Goal: Task Accomplishment & Management: Use online tool/utility

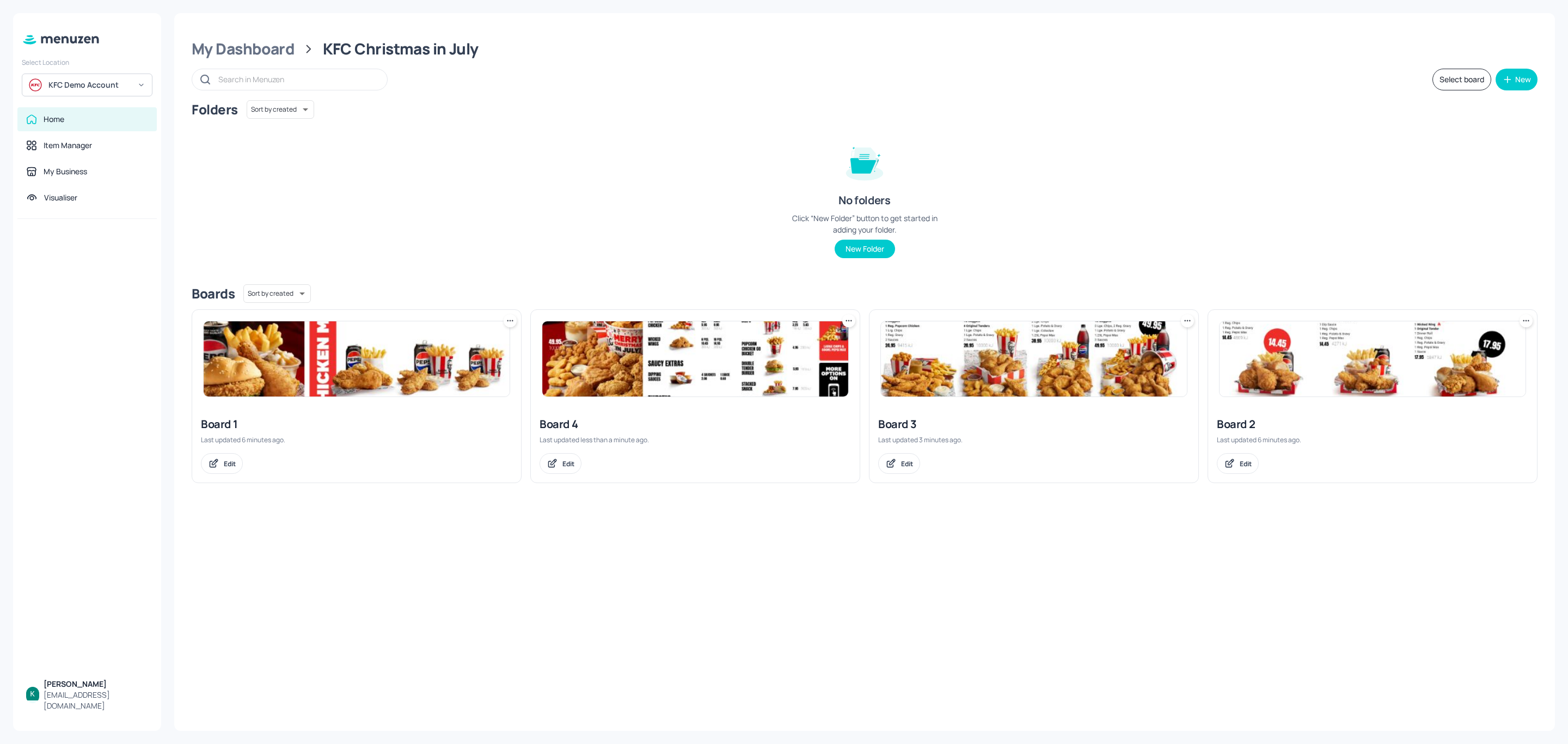
click at [110, 77] on div "KFC Demo Account" at bounding box center [87, 85] width 131 height 23
click at [75, 111] on div "Subway AU/NZ" at bounding box center [97, 112] width 95 height 13
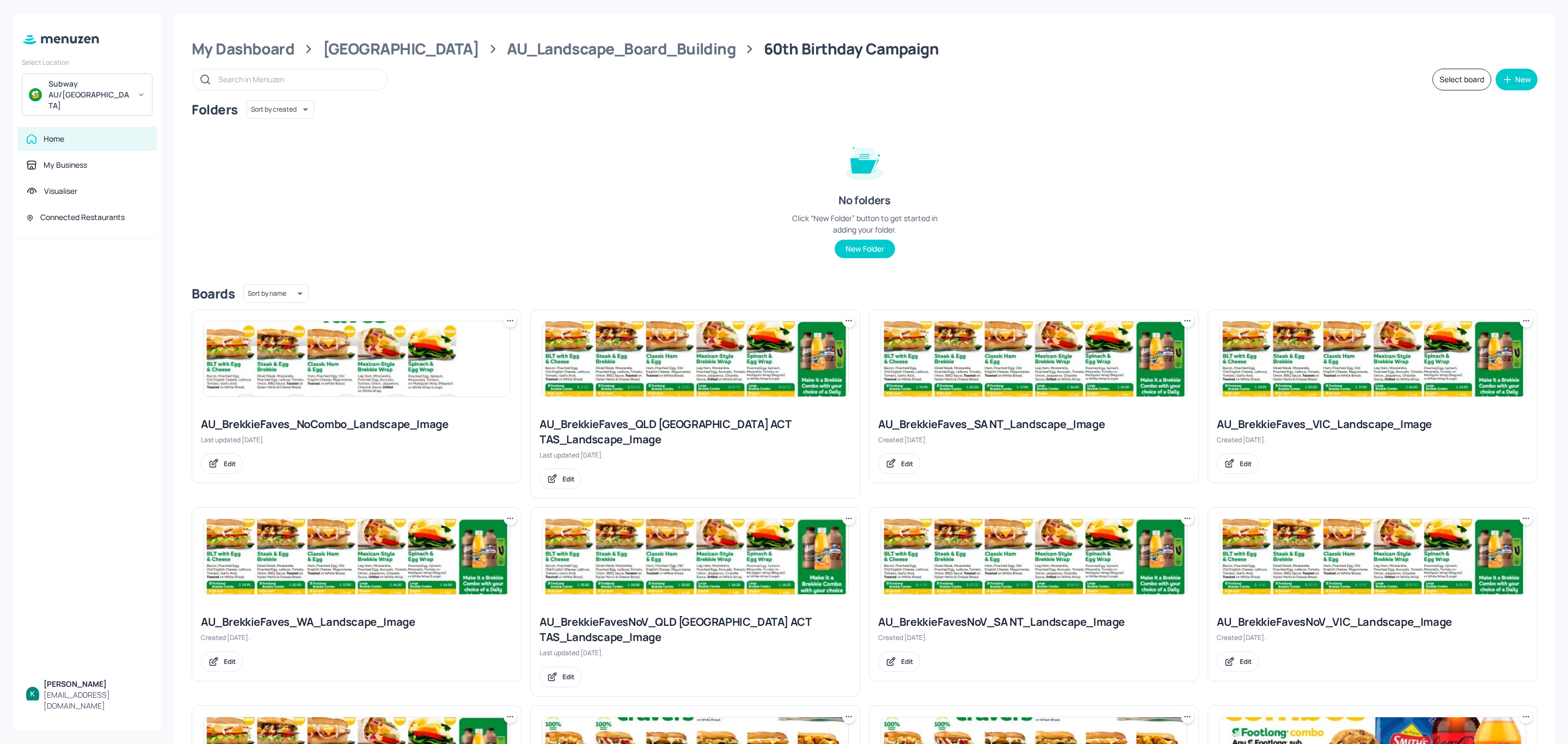
click at [332, 419] on div "AU_BrekkieFaves_NoCombo_Landscape_Image" at bounding box center [357, 424] width 312 height 15
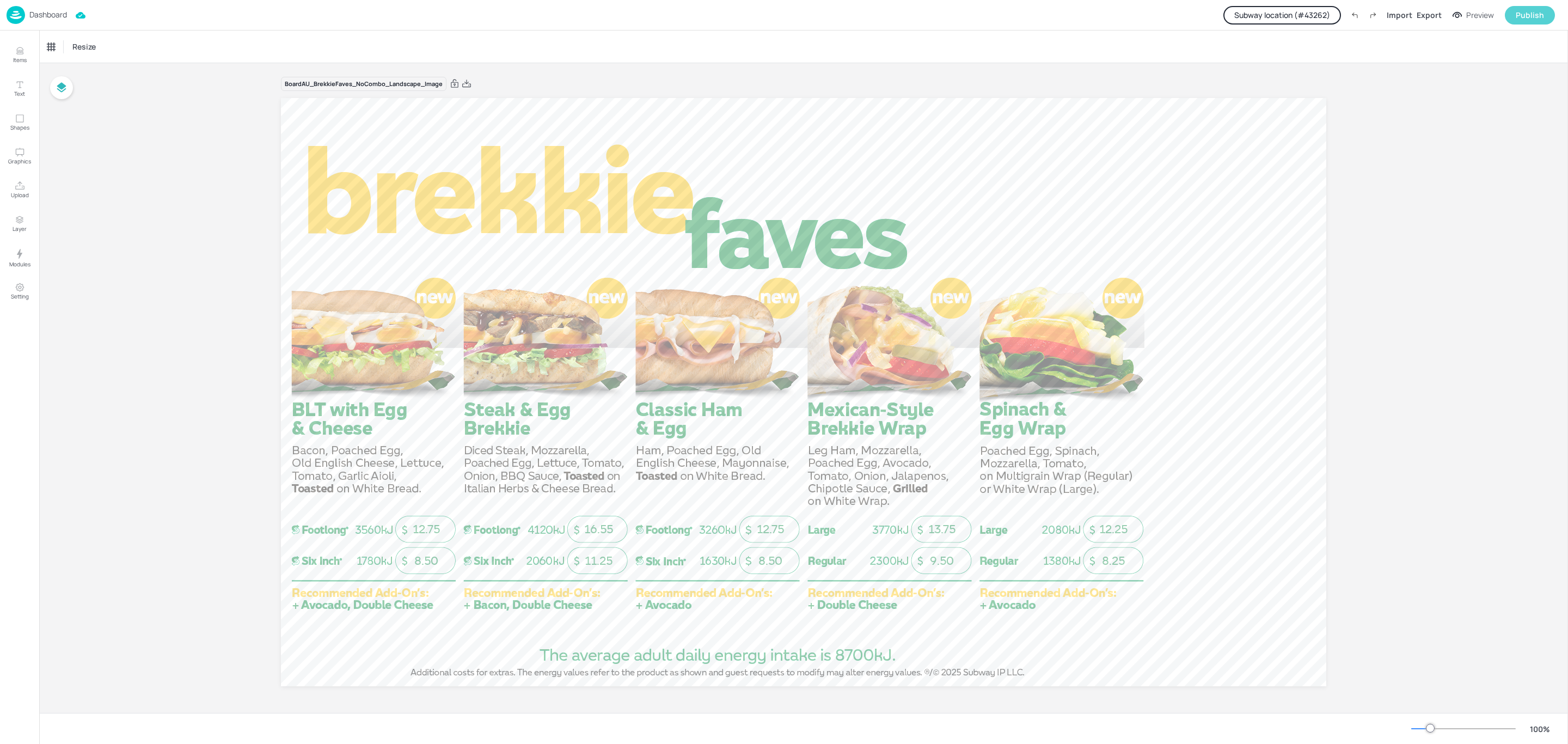
click at [1535, 15] on div "Publish" at bounding box center [1530, 15] width 29 height 12
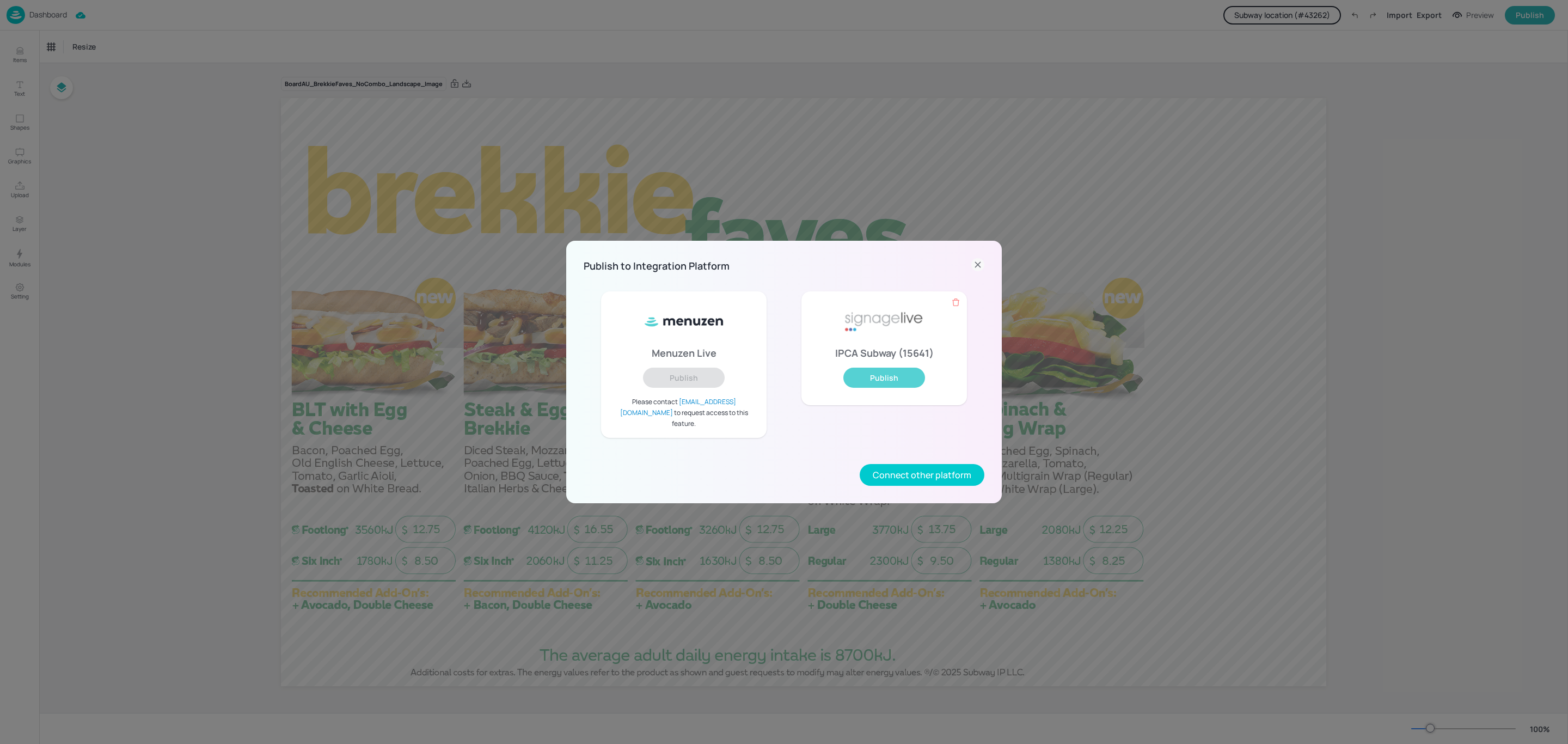
click at [869, 381] on button "Publish" at bounding box center [884, 377] width 82 height 20
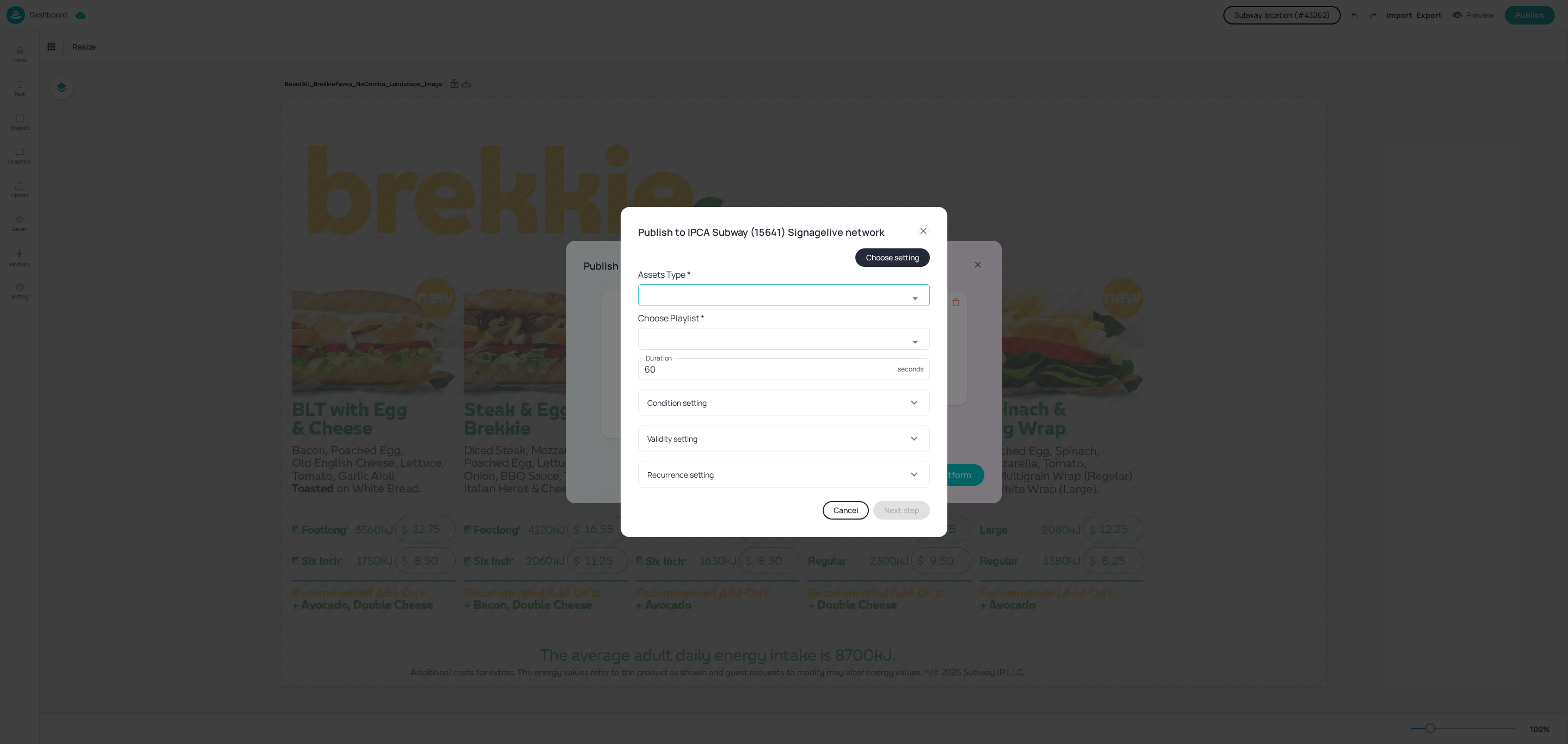
click at [827, 297] on input "text" at bounding box center [773, 295] width 271 height 22
click at [662, 353] on li "old widget" at bounding box center [783, 355] width 292 height 18
type input "old widget"
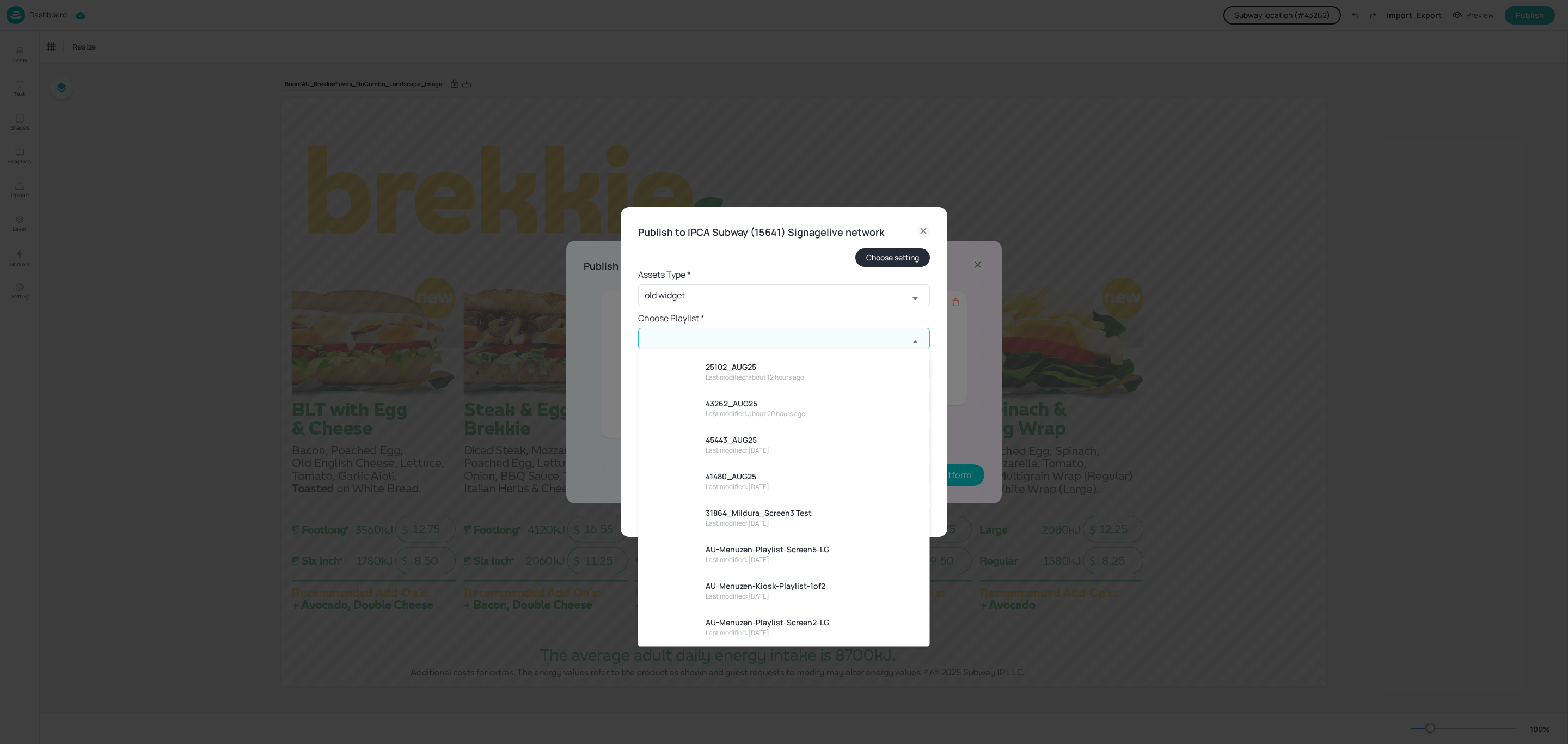
click at [777, 331] on input "text" at bounding box center [773, 339] width 271 height 22
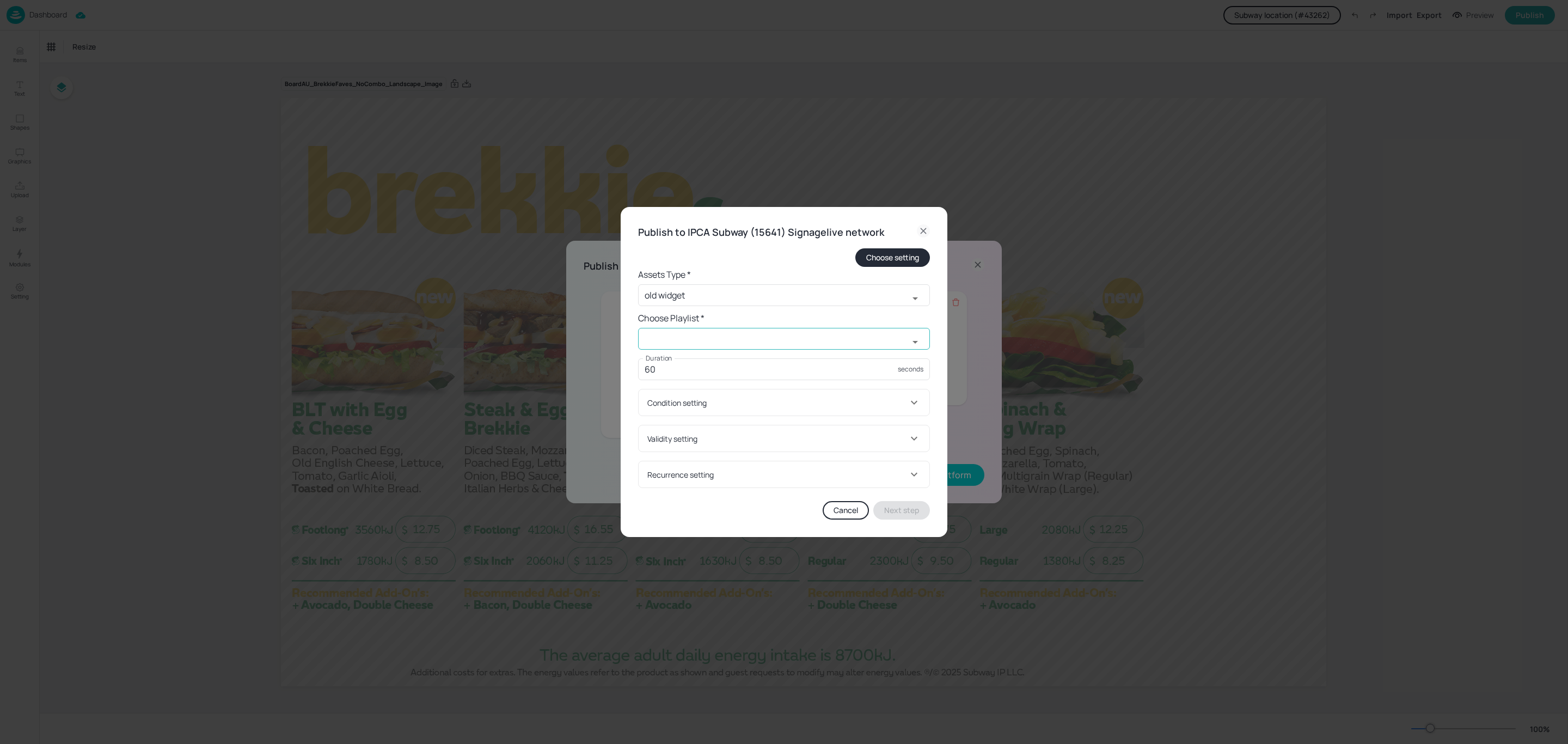
click at [682, 337] on input "text" at bounding box center [773, 339] width 271 height 22
drag, startPoint x: 665, startPoint y: 353, endPoint x: 671, endPoint y: 345, distance: 10.0
click at [665, 353] on label "Duration" at bounding box center [659, 357] width 27 height 9
click at [665, 359] on input "60" at bounding box center [768, 370] width 260 height 22
click at [673, 340] on input "text" at bounding box center [773, 339] width 271 height 22
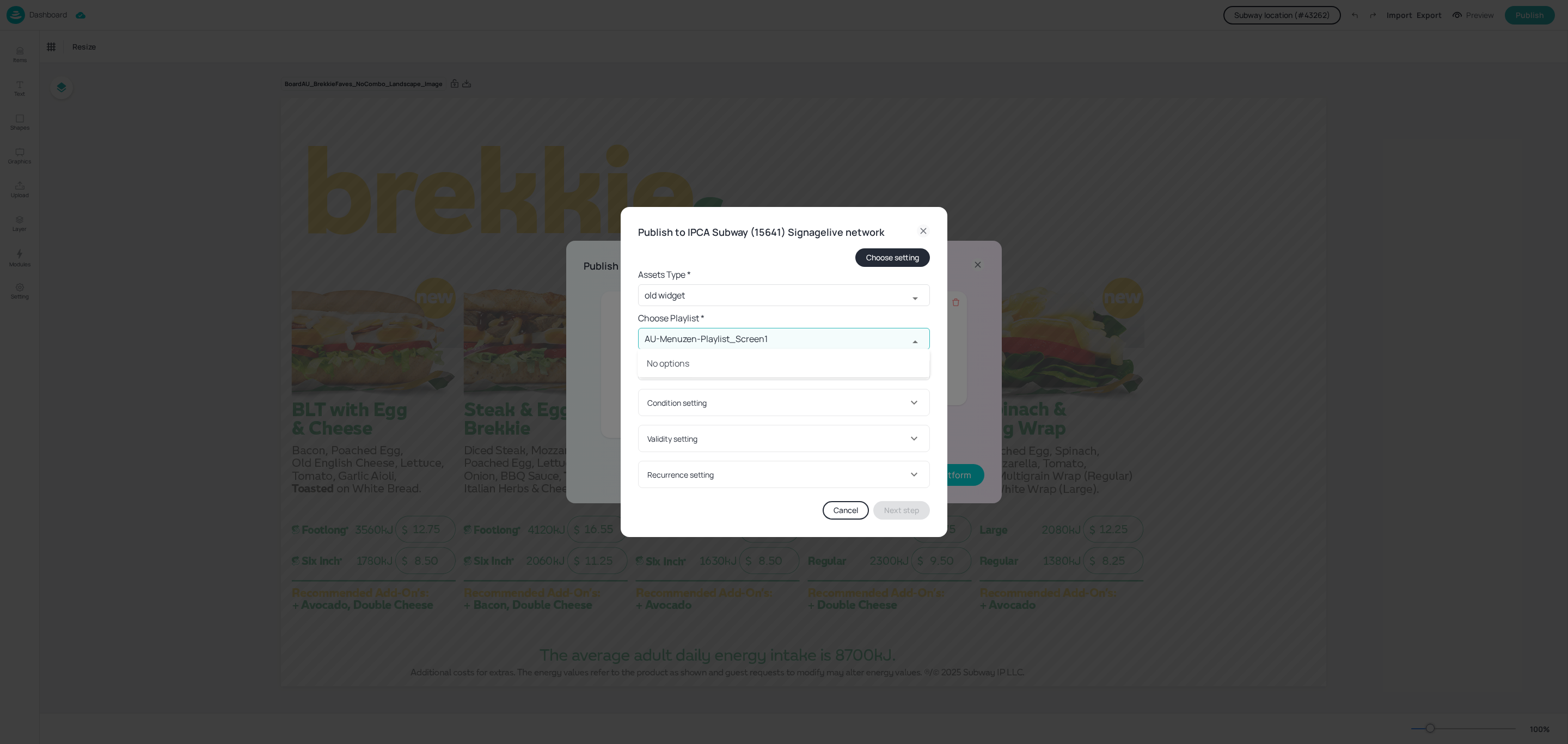
click at [735, 339] on input "AU-Menuzen-Playlist_Screen1" at bounding box center [773, 339] width 271 height 22
click at [785, 405] on div "AU-Menuzen-Playlist-Screen1" at bounding box center [760, 404] width 110 height 12
type input "AU-Menuzen-Playlist-Screen1"
drag, startPoint x: 668, startPoint y: 364, endPoint x: 623, endPoint y: 363, distance: 45.0
click at [623, 363] on div "Publish to IPCA Subway (15641) Signagelive network Choose setting Assets Type *…" at bounding box center [784, 372] width 327 height 331
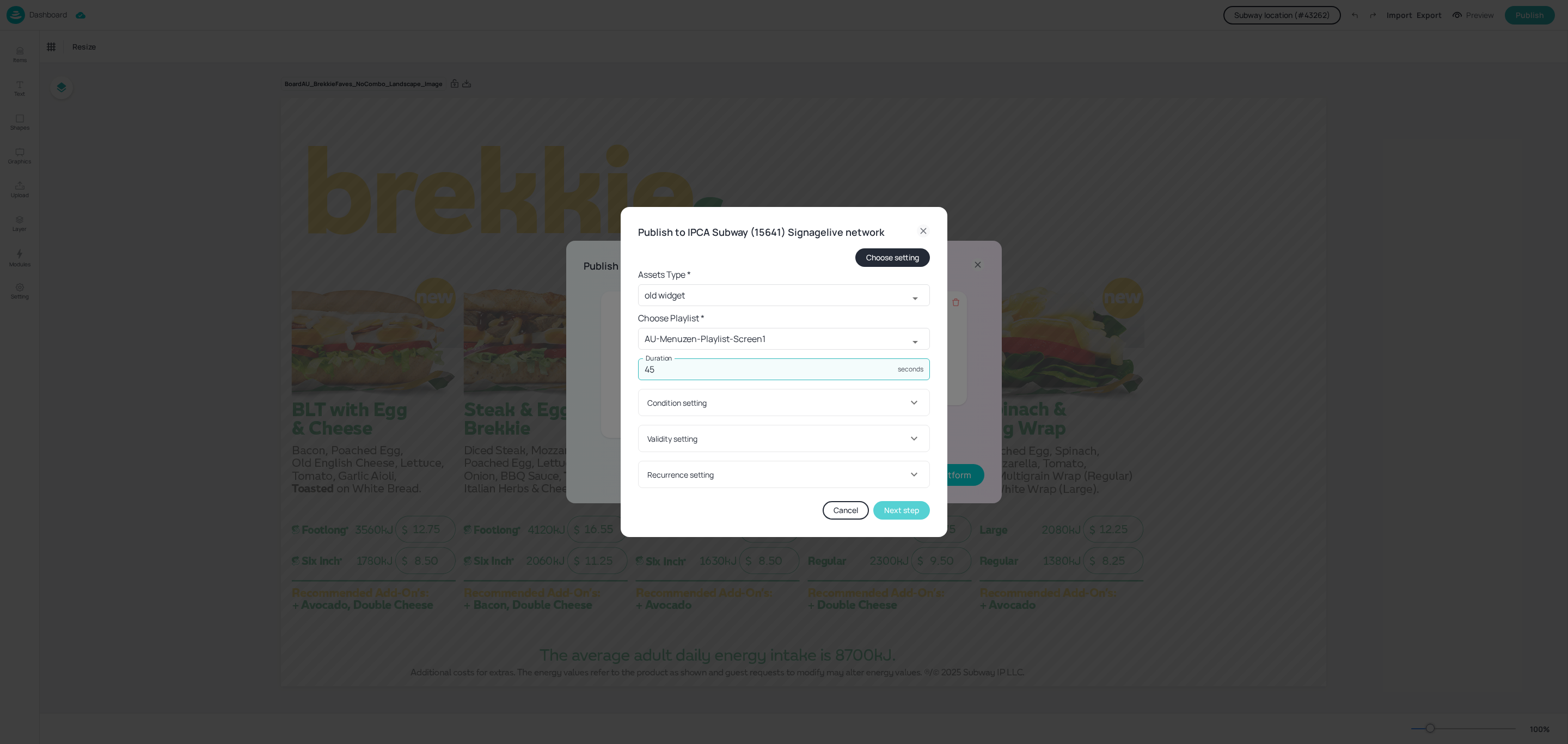
type input "45"
click at [901, 510] on button "Next step" at bounding box center [901, 510] width 57 height 18
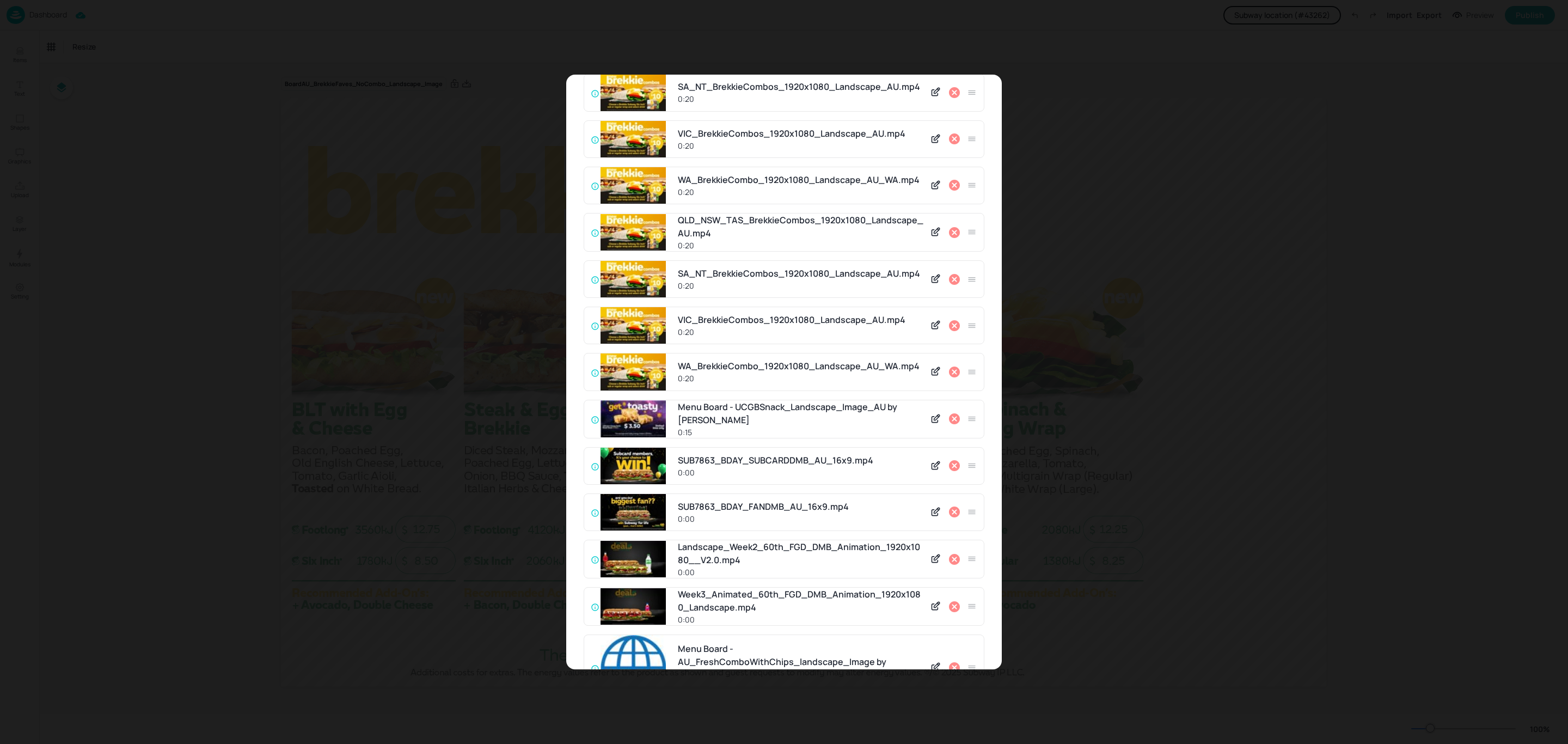
scroll to position [1996, 0]
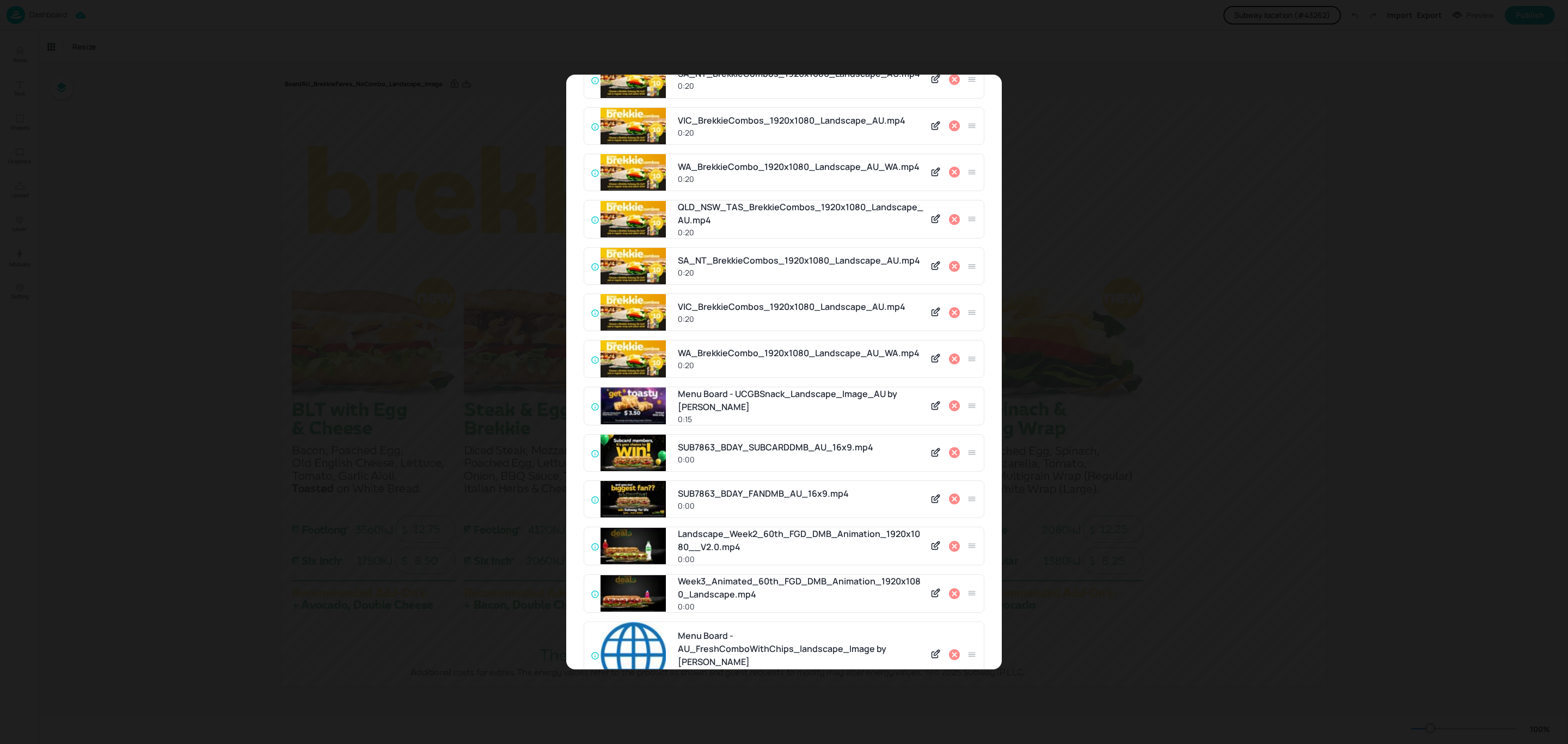
click at [949, 353] on icon at bounding box center [954, 359] width 11 height 11
click at [949, 353] on icon at bounding box center [954, 359] width 13 height 13
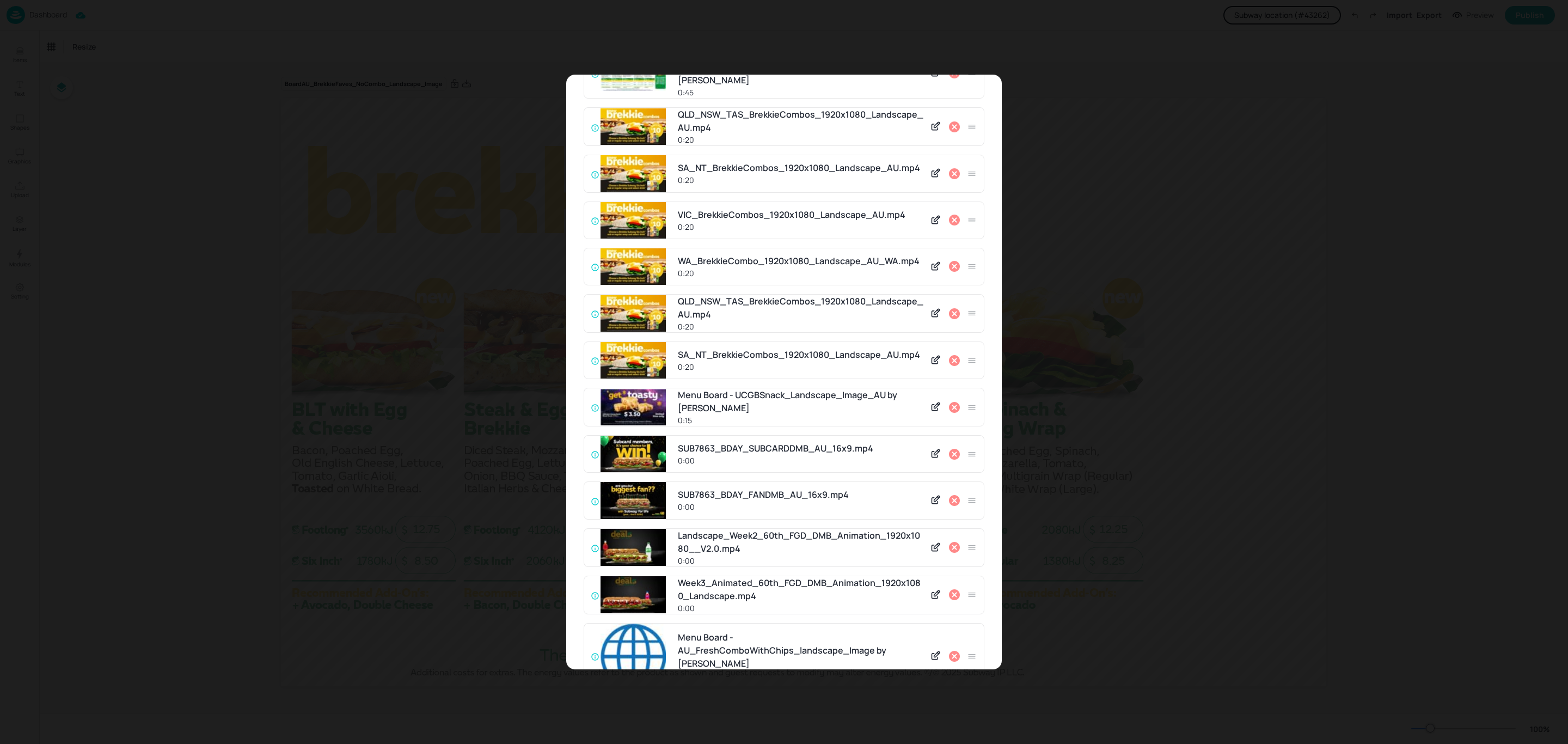
click at [949, 355] on icon at bounding box center [954, 360] width 11 height 11
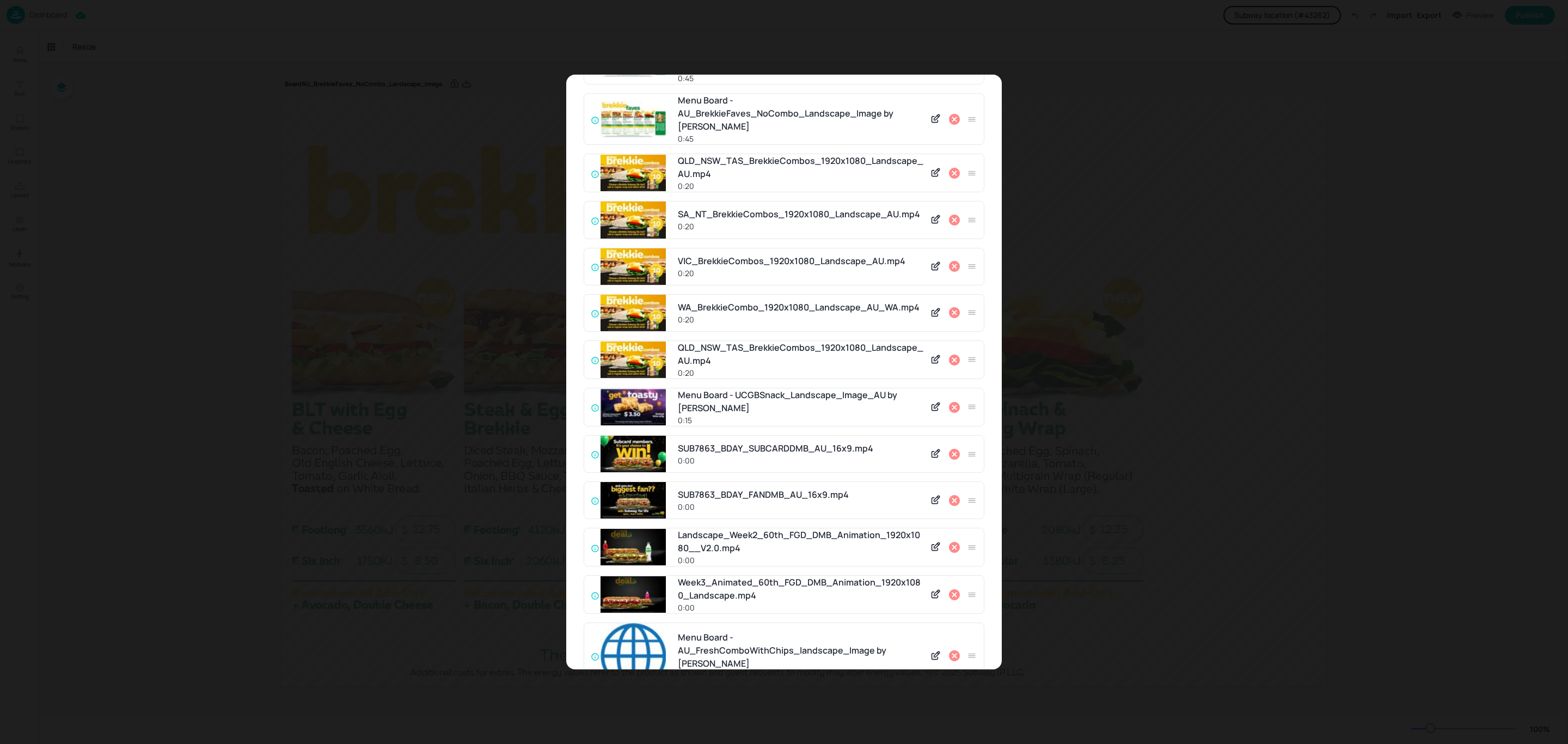
click at [949, 353] on icon at bounding box center [954, 359] width 13 height 13
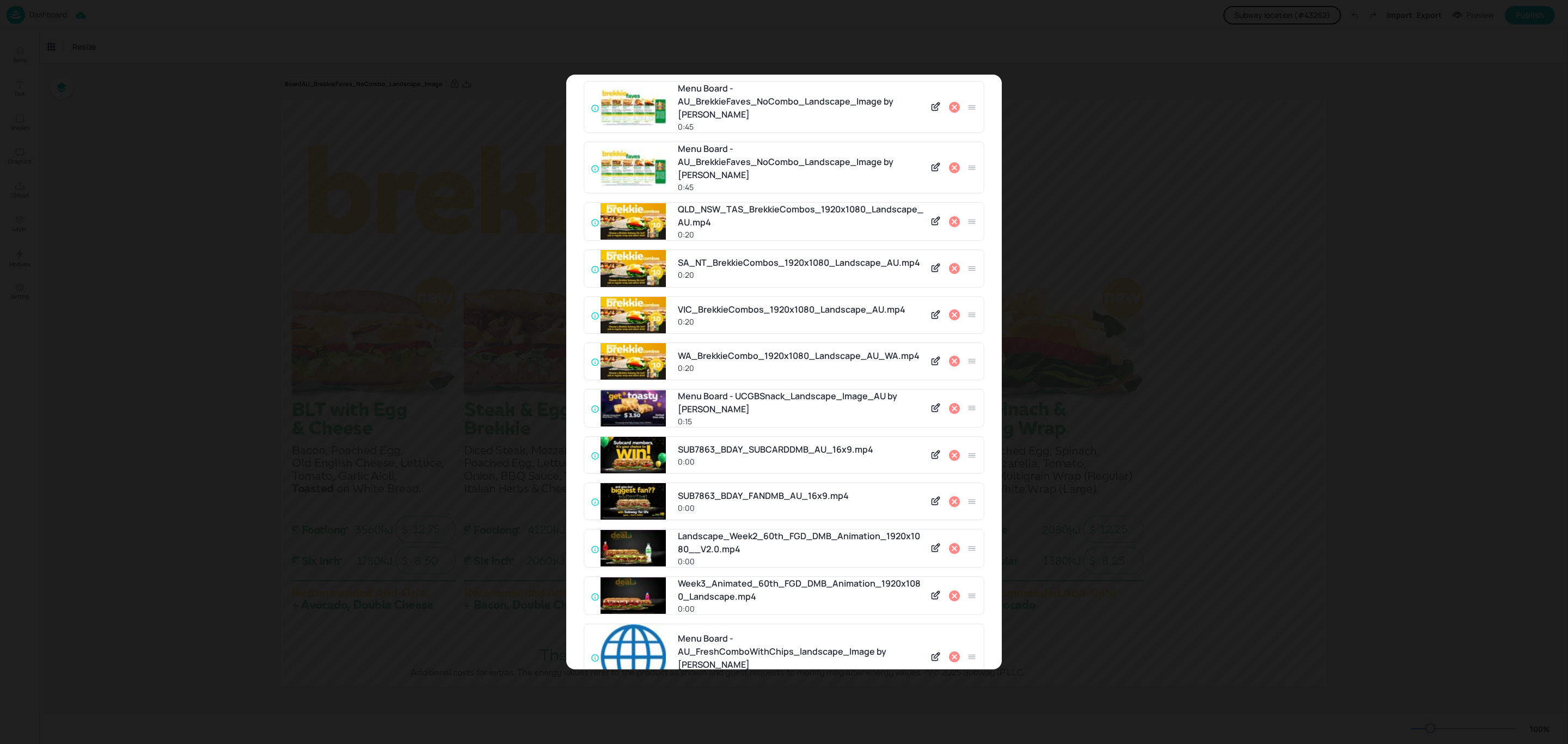
click at [949, 356] on icon at bounding box center [954, 361] width 11 height 11
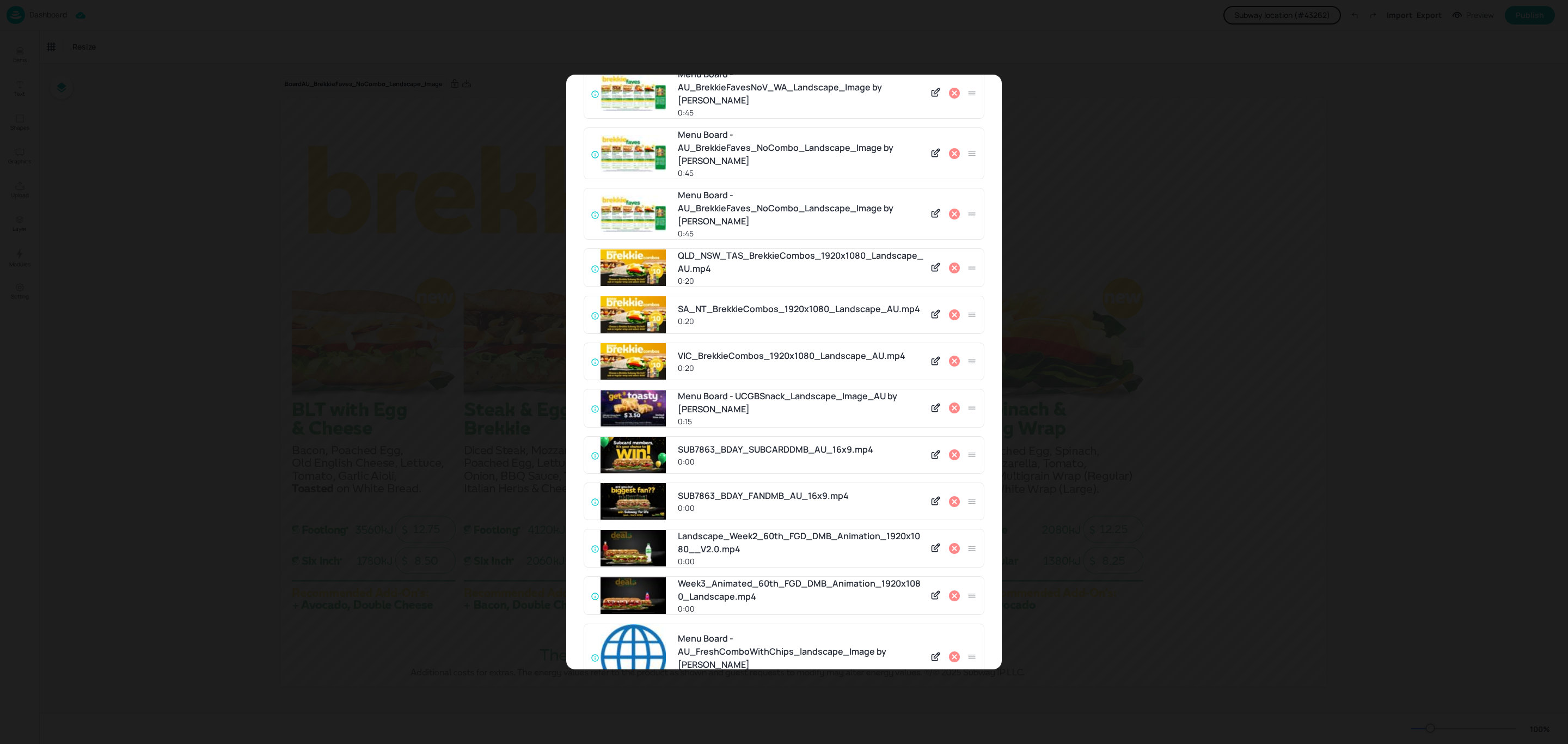
click at [949, 354] on icon at bounding box center [954, 360] width 13 height 13
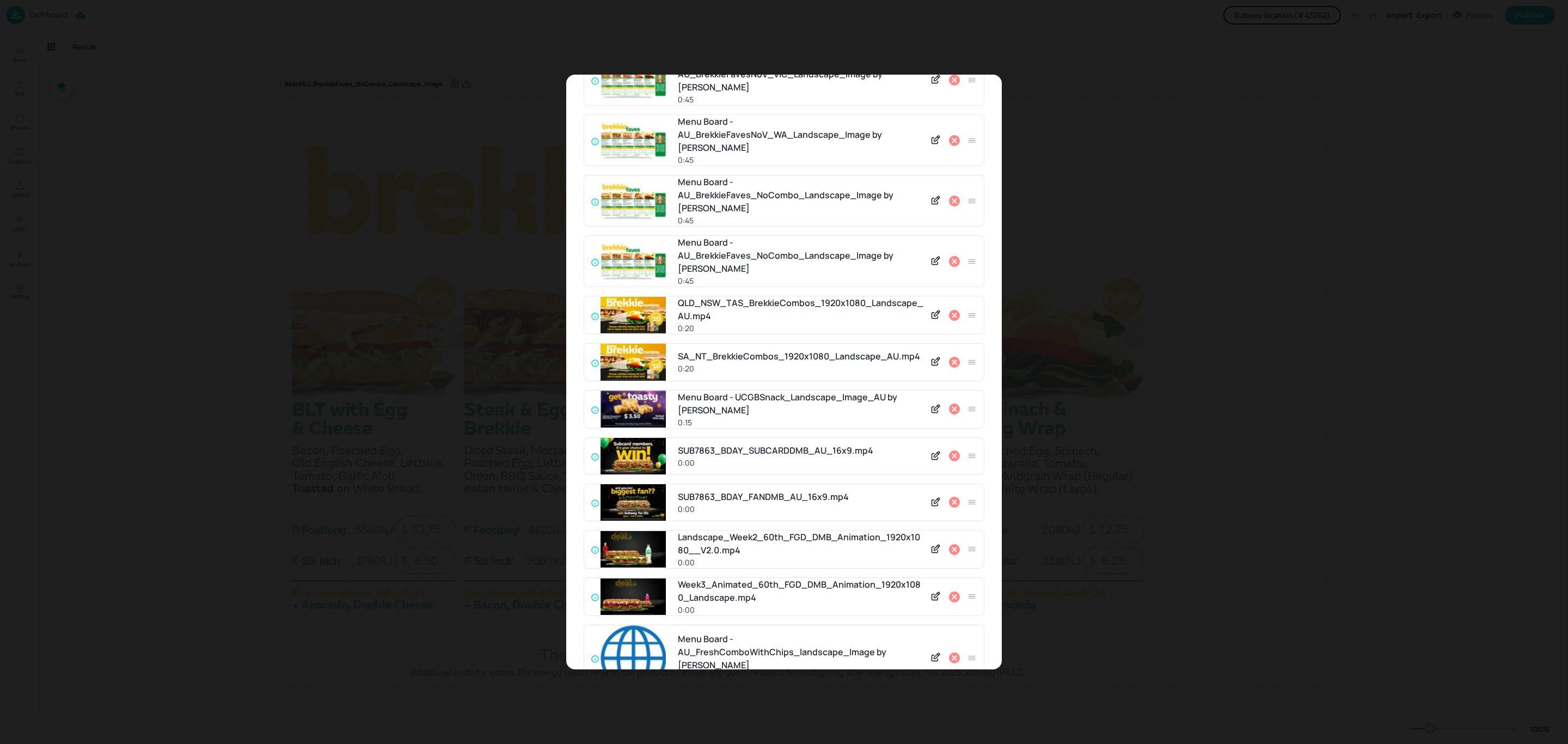
click at [949, 357] on icon at bounding box center [954, 362] width 11 height 11
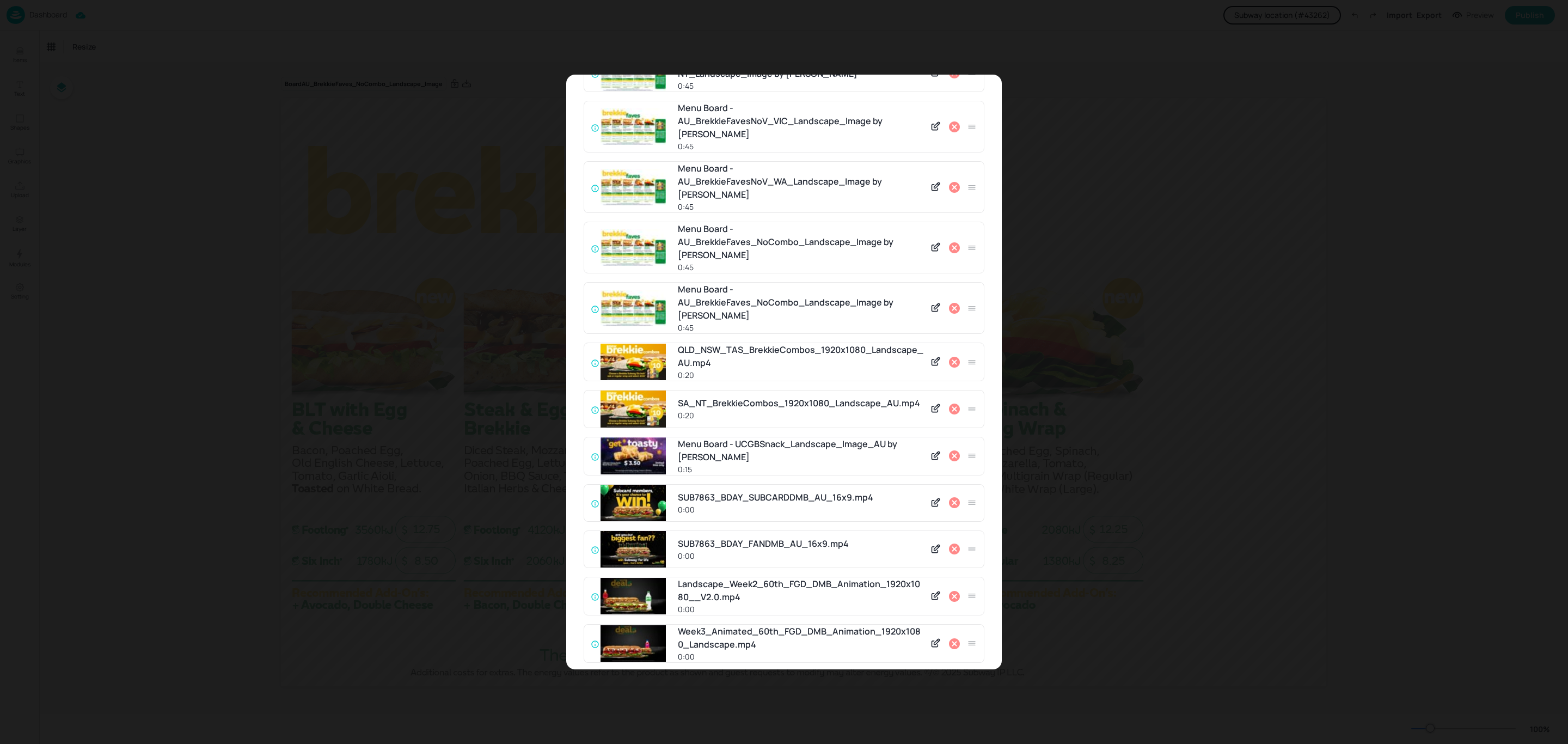
click at [949, 356] on icon at bounding box center [954, 362] width 13 height 13
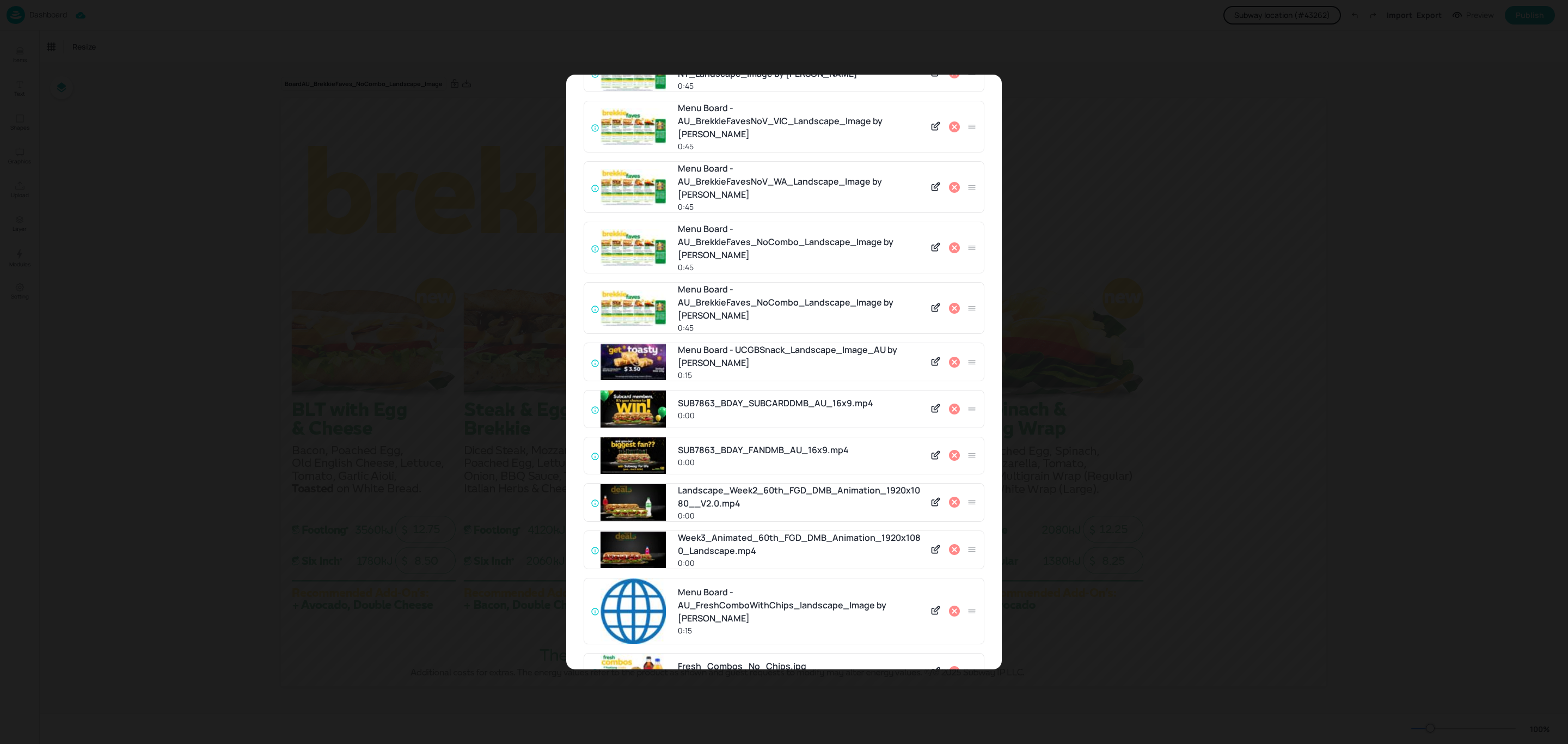
scroll to position [1619, 0]
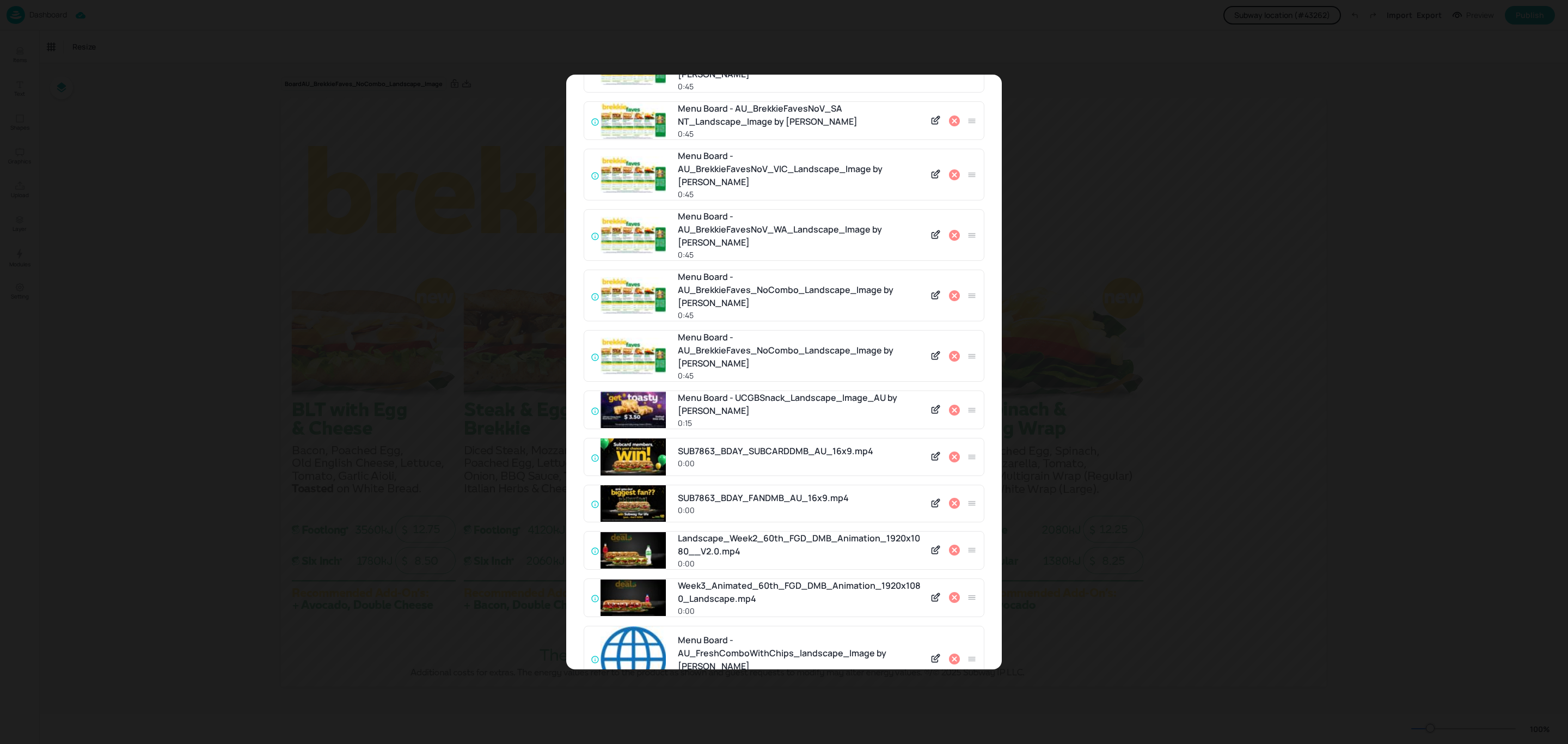
click at [953, 349] on icon at bounding box center [954, 356] width 13 height 13
click at [953, 351] on icon at bounding box center [954, 356] width 11 height 11
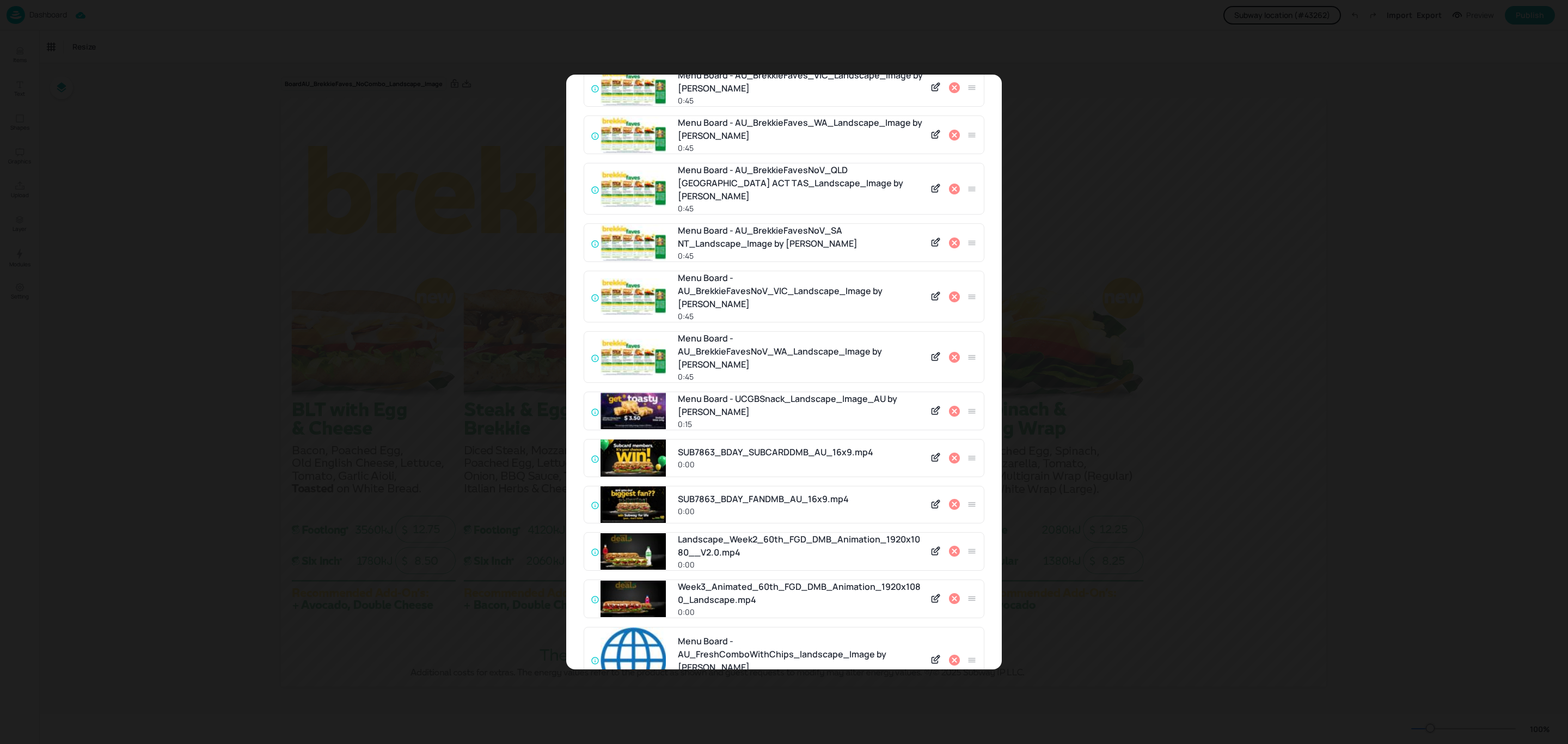
click at [953, 352] on icon at bounding box center [954, 357] width 11 height 11
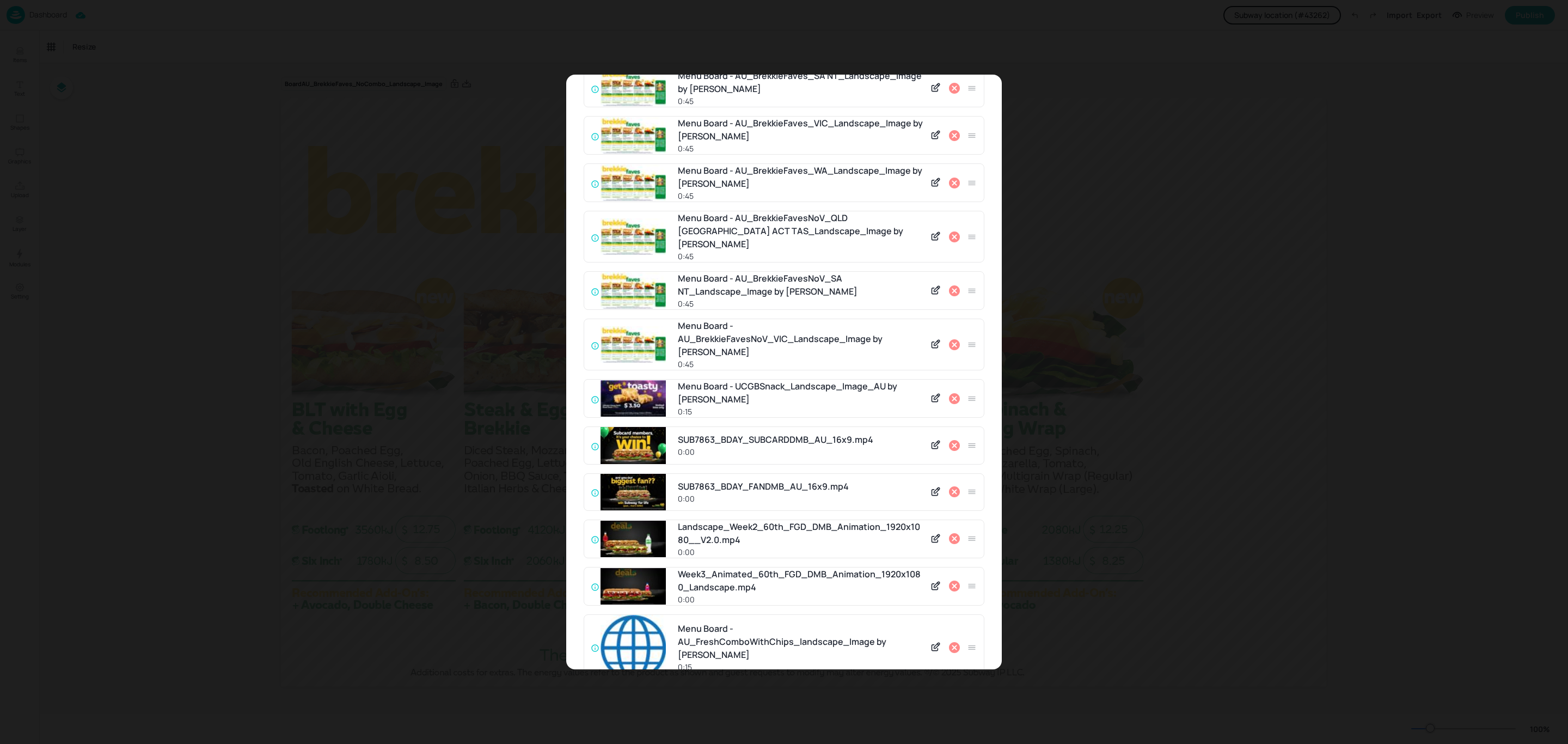
click at [953, 339] on icon at bounding box center [954, 345] width 11 height 11
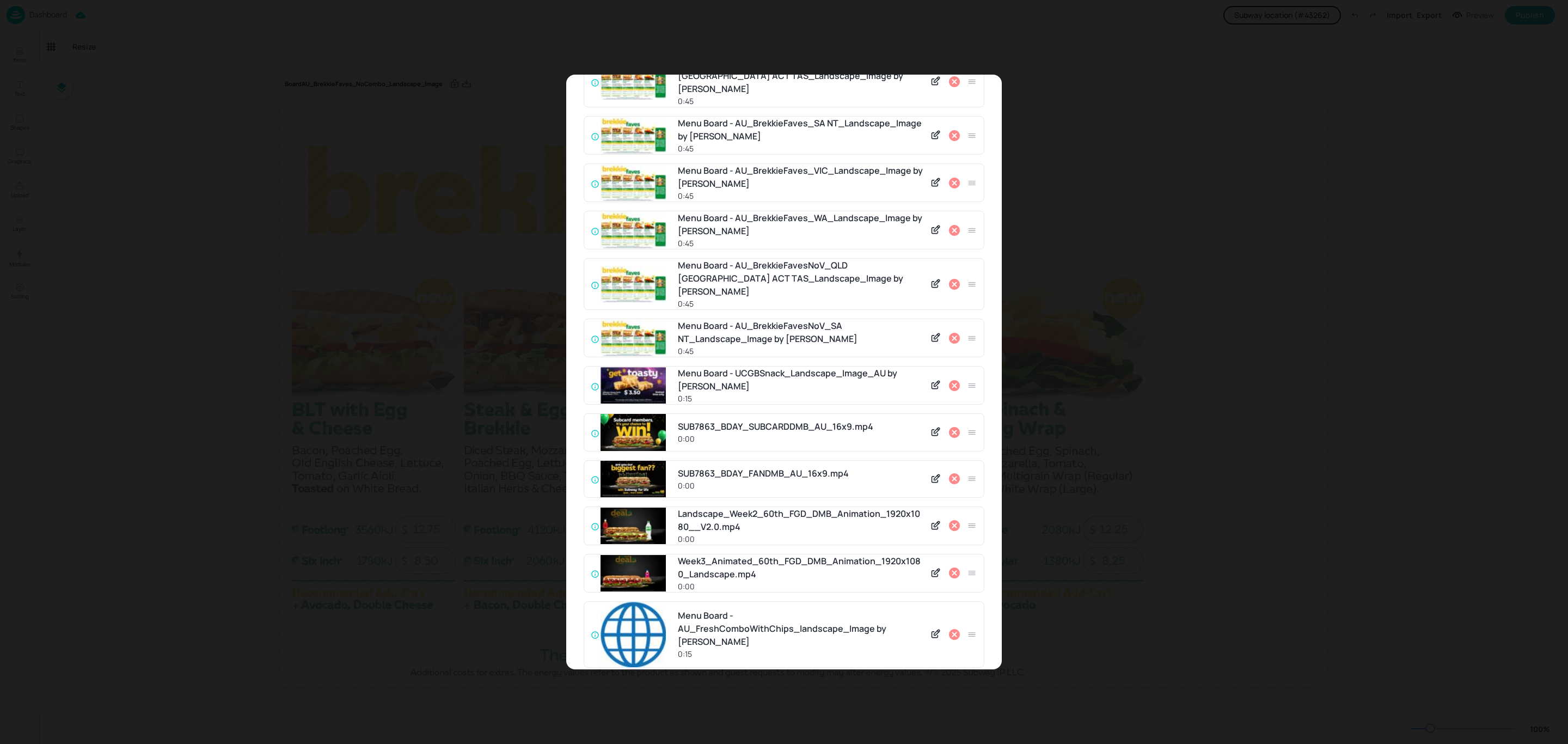
click at [953, 333] on icon at bounding box center [954, 339] width 11 height 11
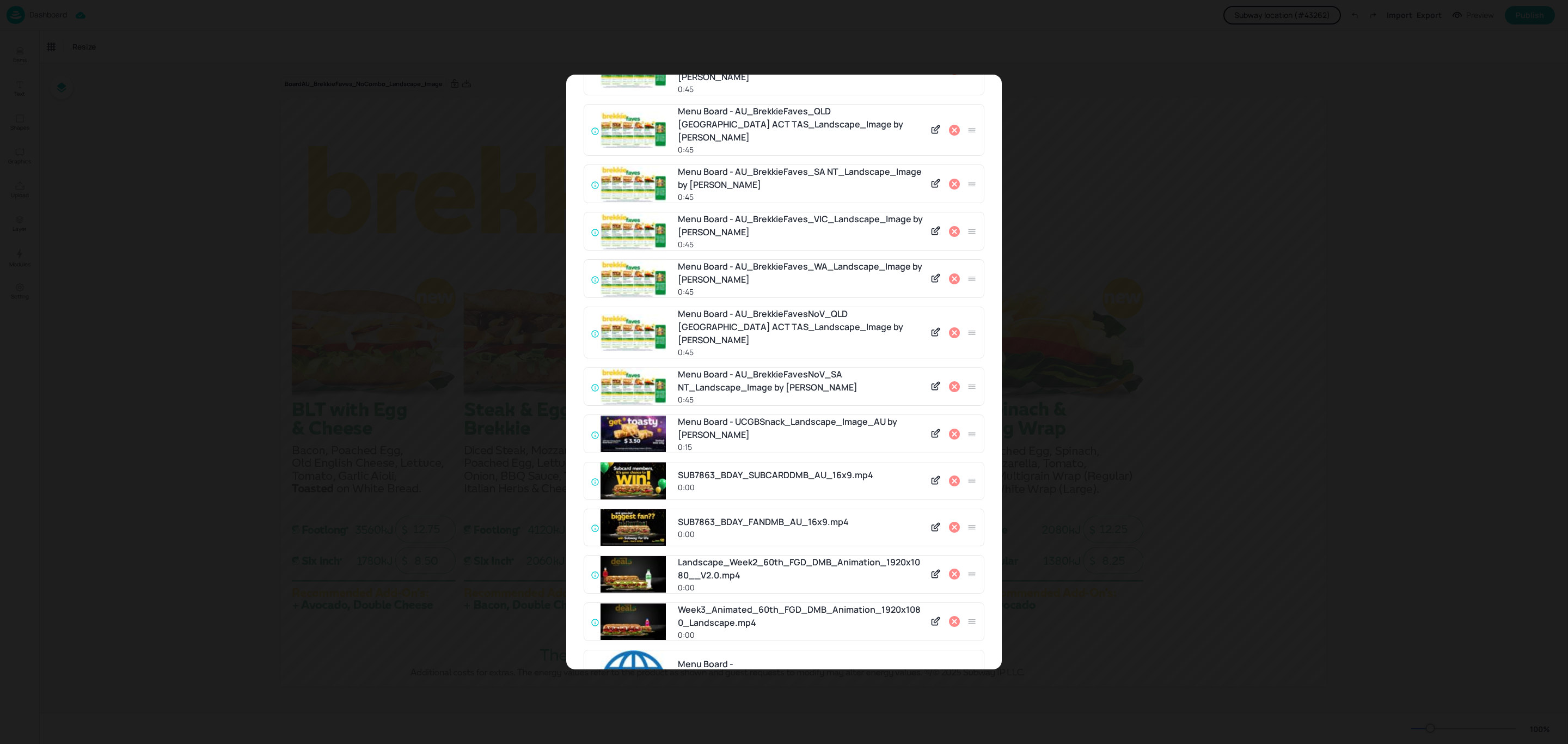
click at [953, 328] on icon at bounding box center [954, 333] width 11 height 11
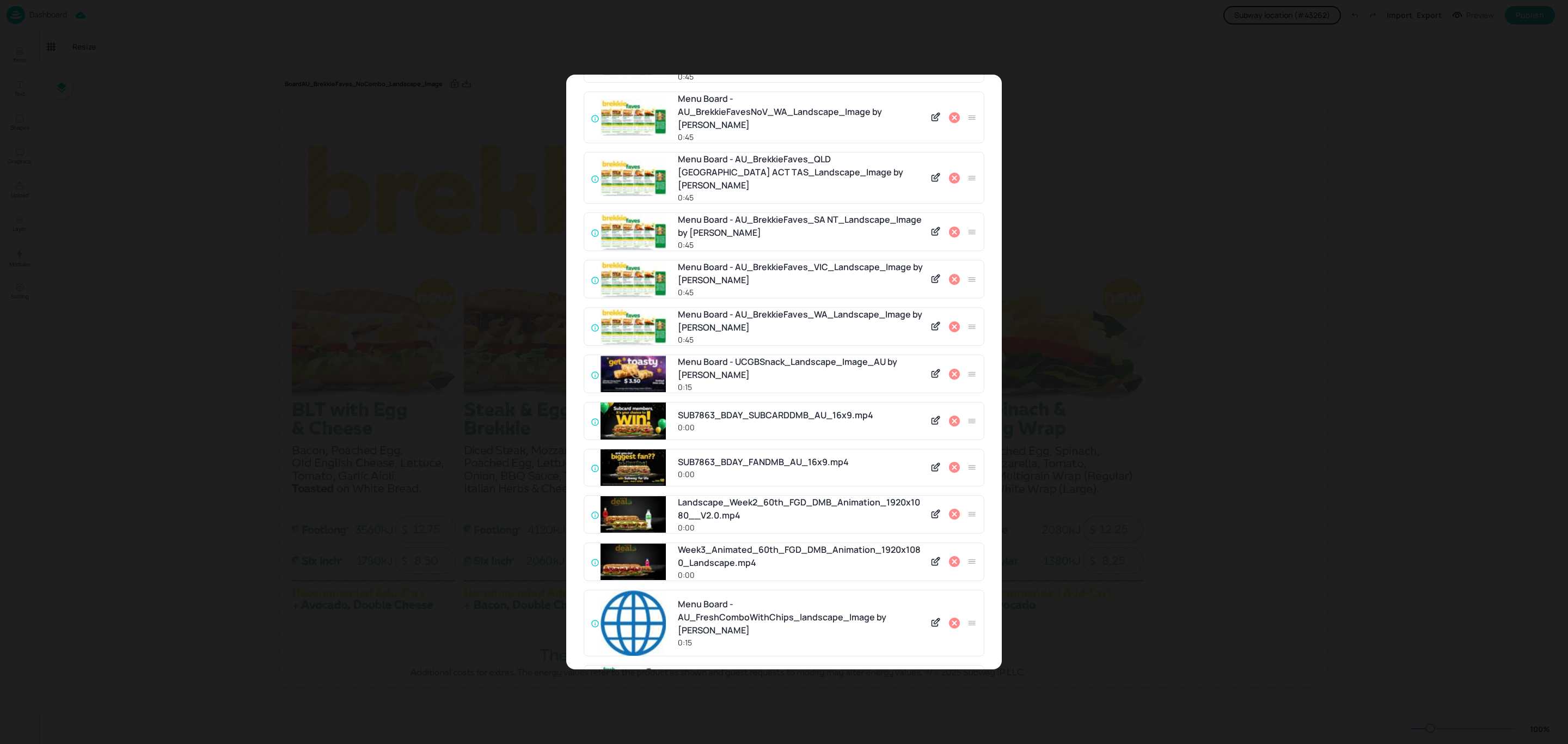
click at [953, 321] on icon at bounding box center [954, 327] width 11 height 11
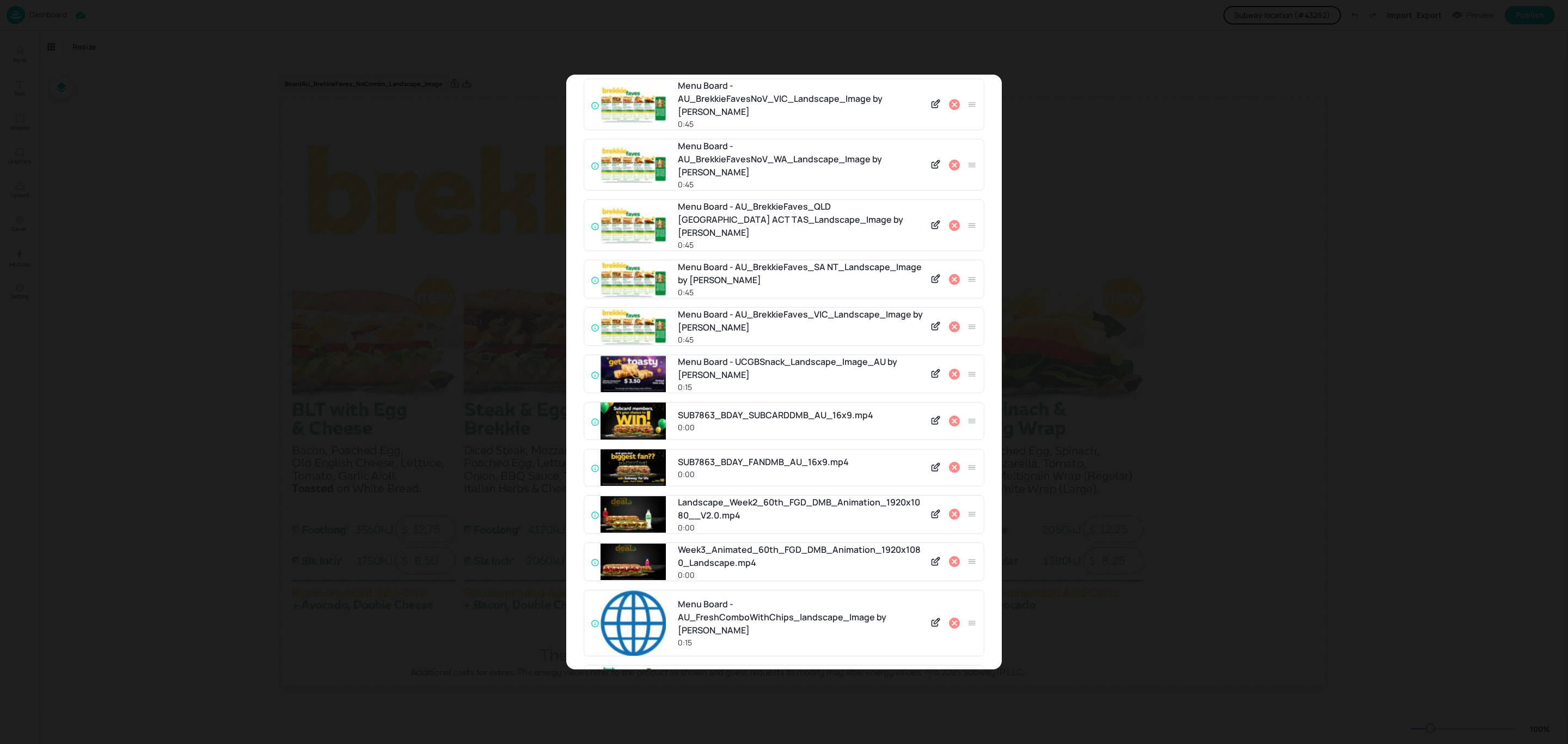
click at [953, 321] on icon at bounding box center [954, 327] width 11 height 11
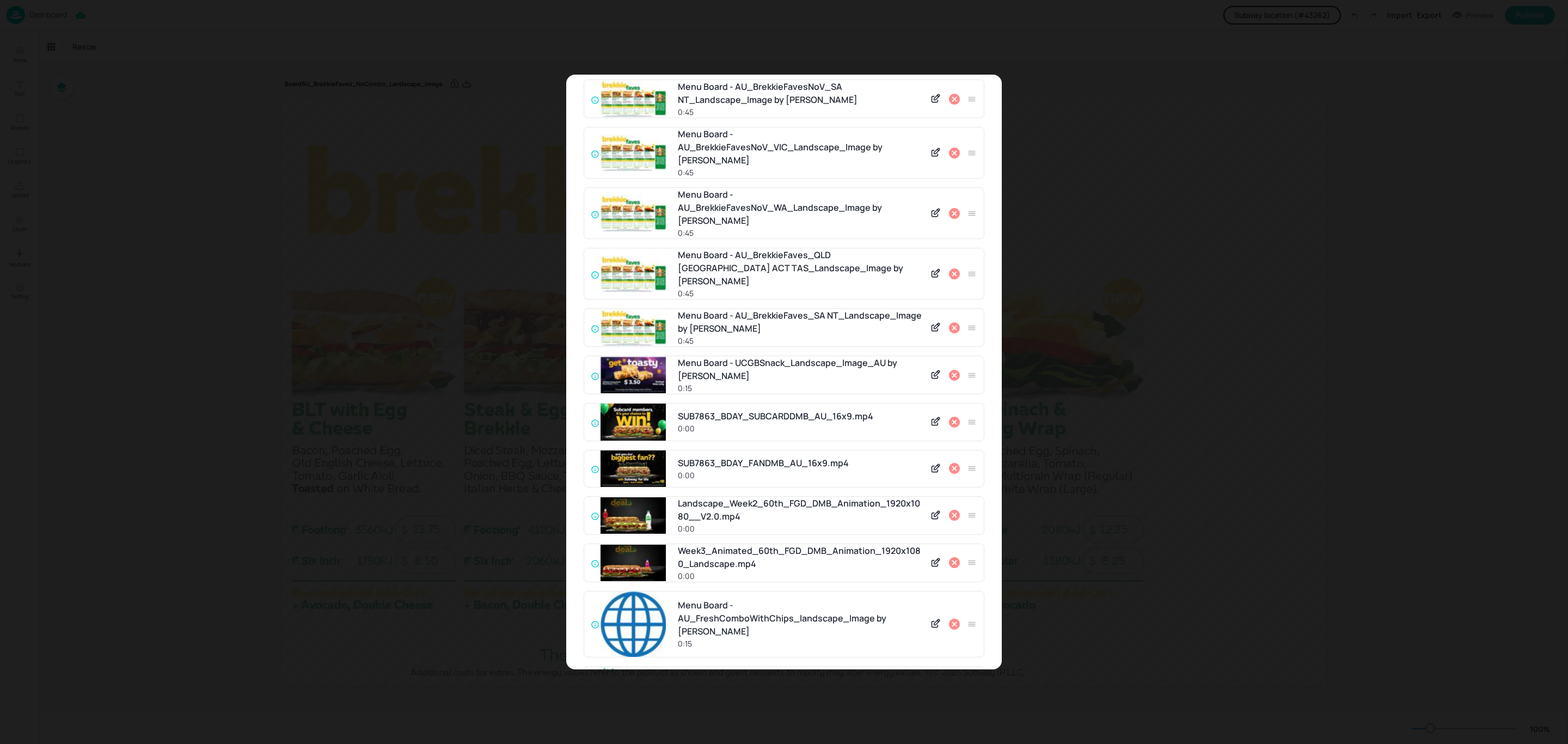
click at [953, 323] on icon at bounding box center [954, 328] width 11 height 11
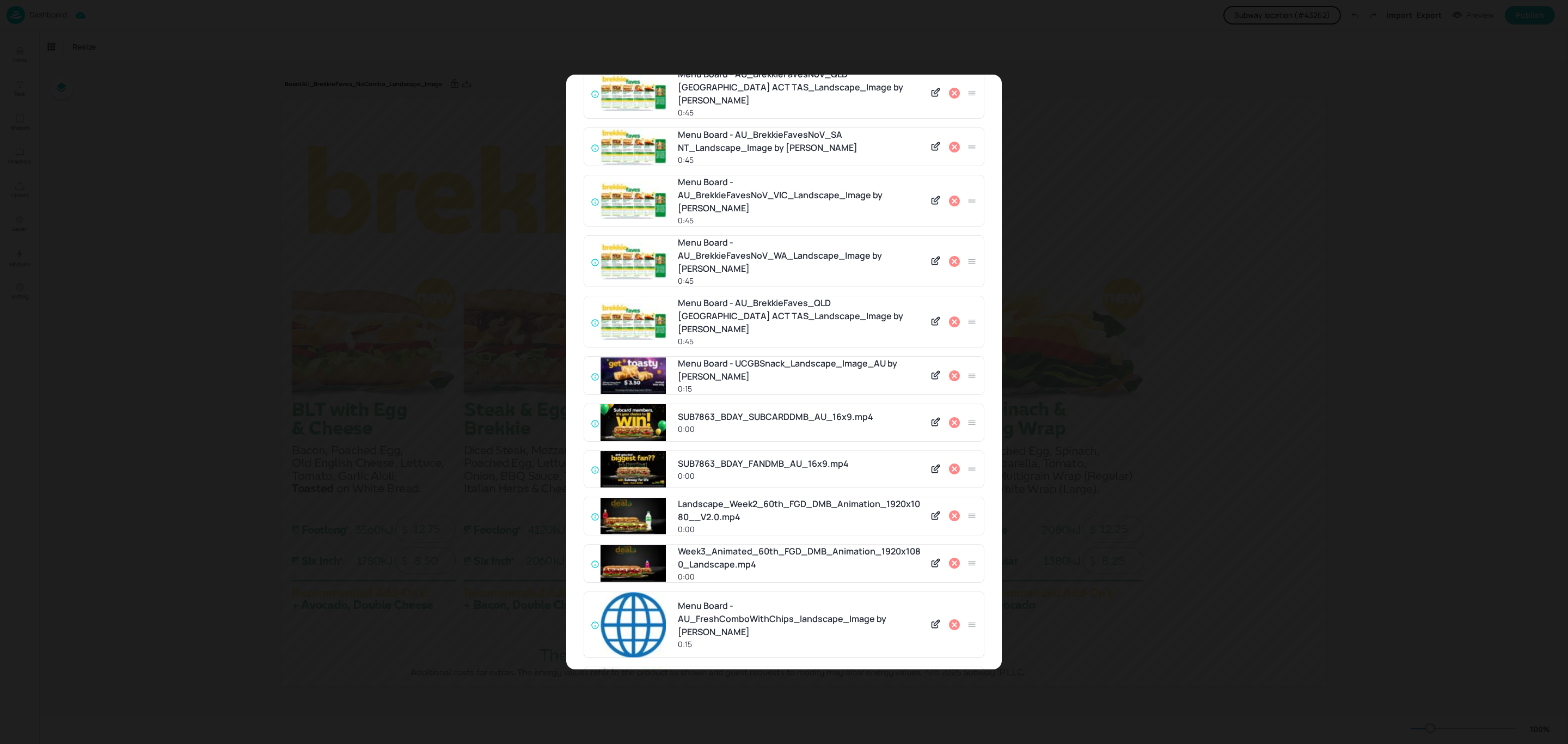
click at [953, 317] on icon at bounding box center [954, 322] width 11 height 11
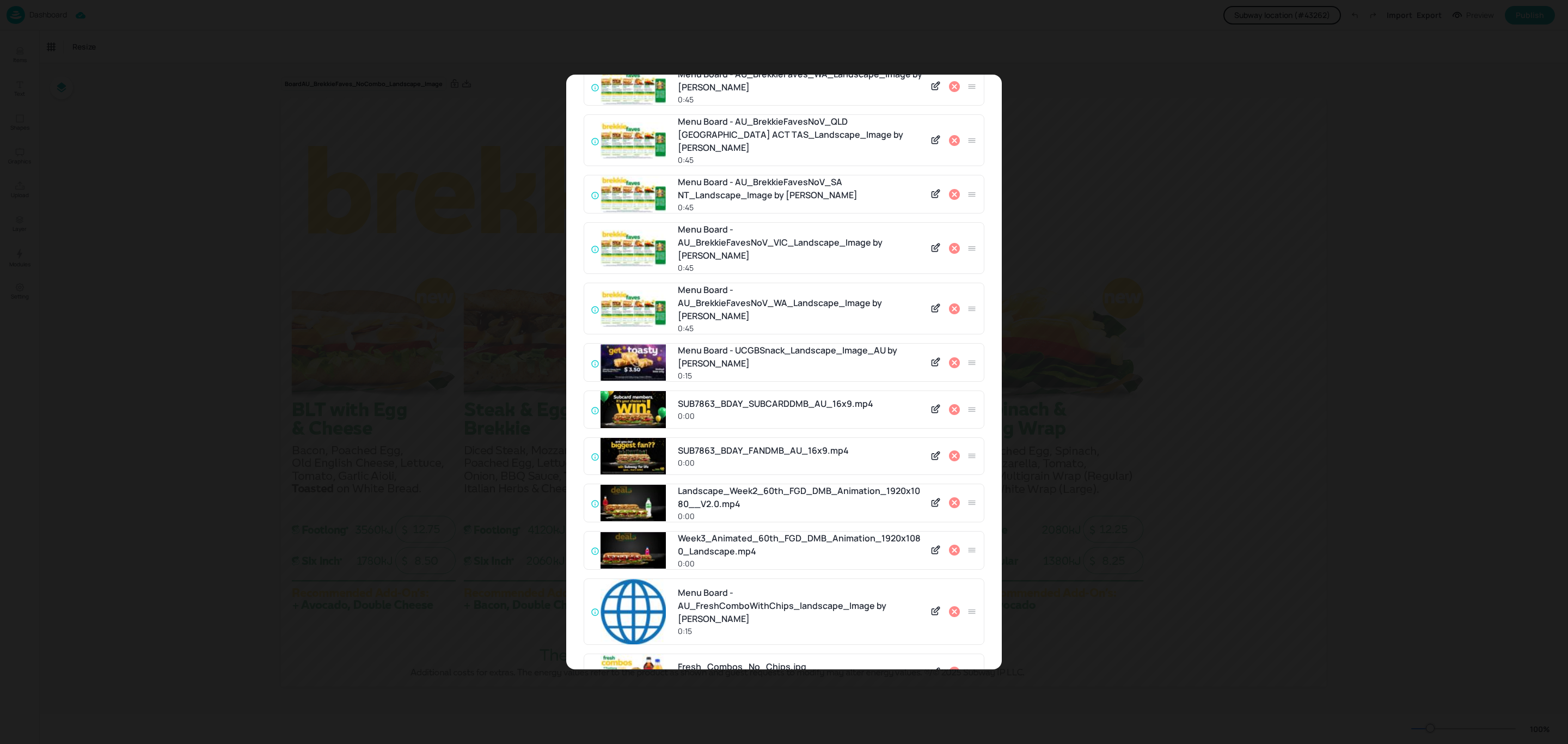
click at [953, 303] on icon at bounding box center [954, 309] width 11 height 11
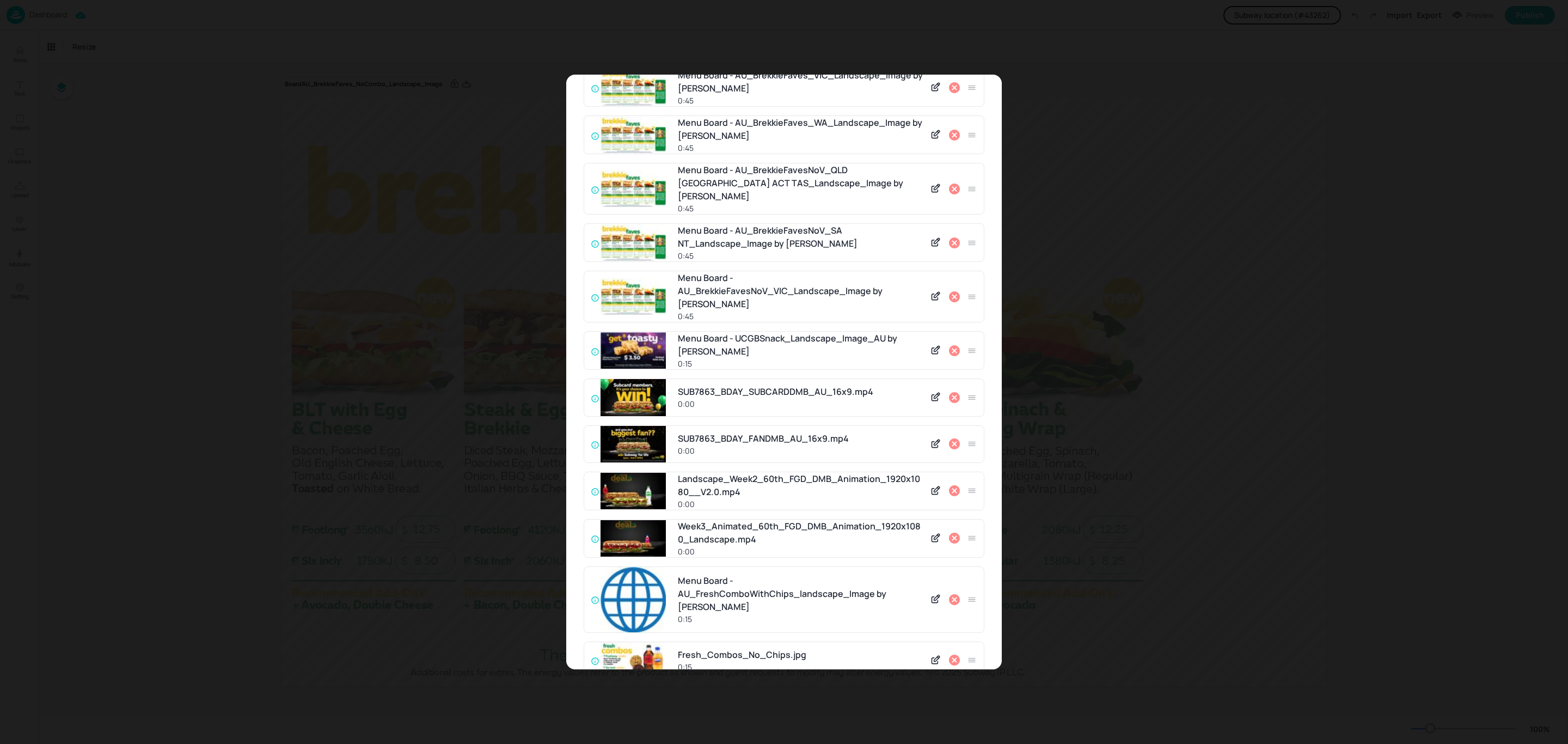
click at [953, 292] on icon at bounding box center [954, 297] width 11 height 11
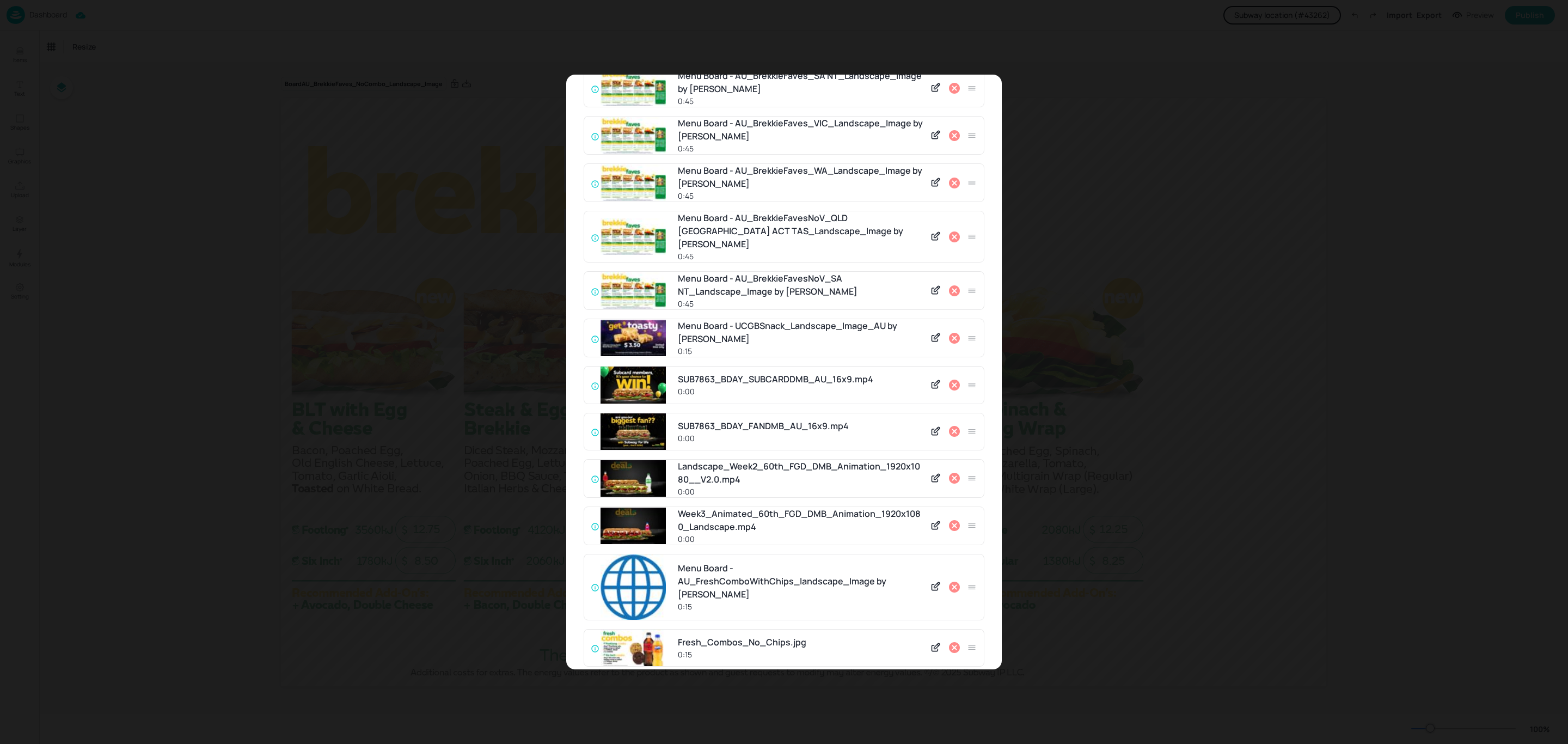
click at [953, 286] on icon at bounding box center [954, 291] width 11 height 11
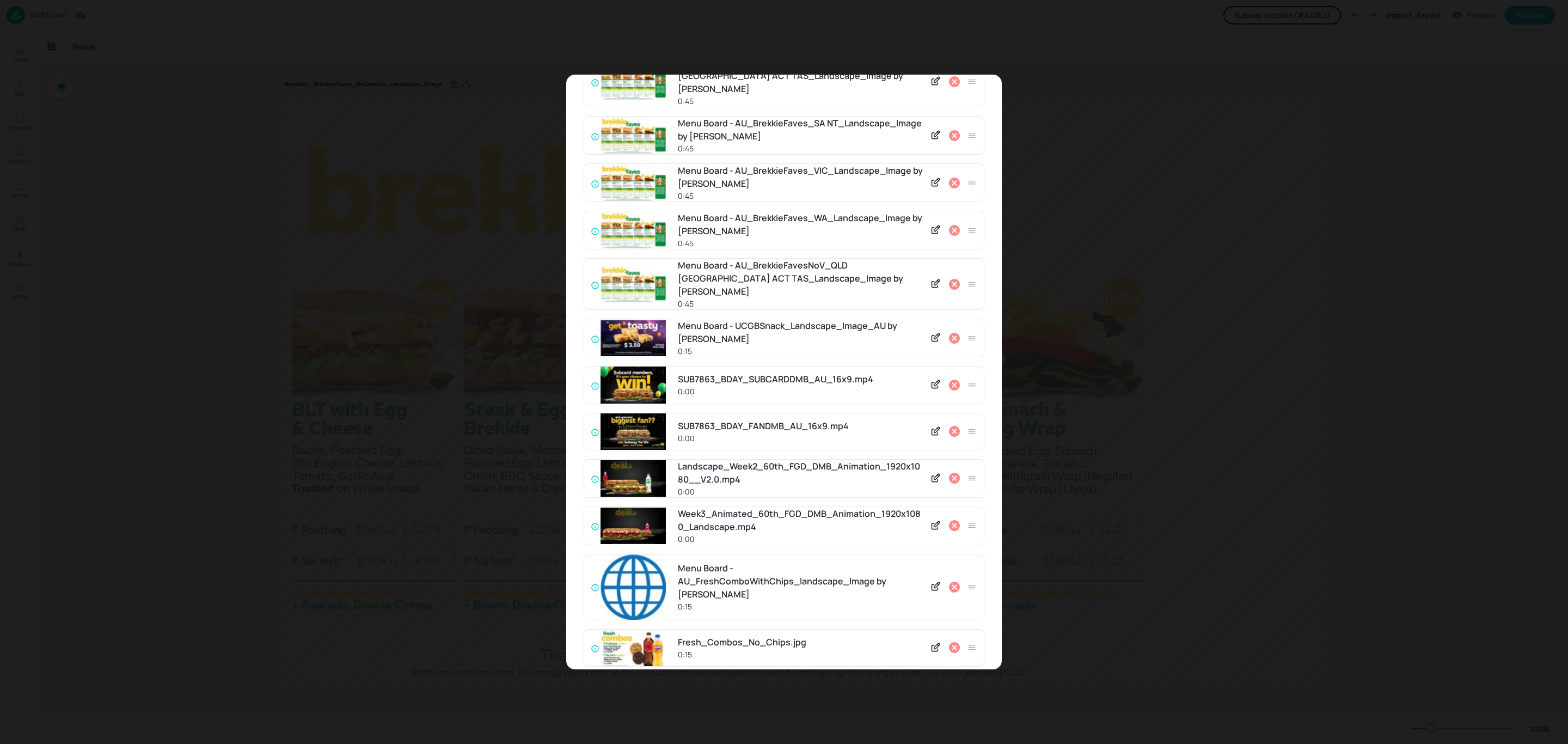
click at [953, 279] on icon at bounding box center [954, 284] width 11 height 11
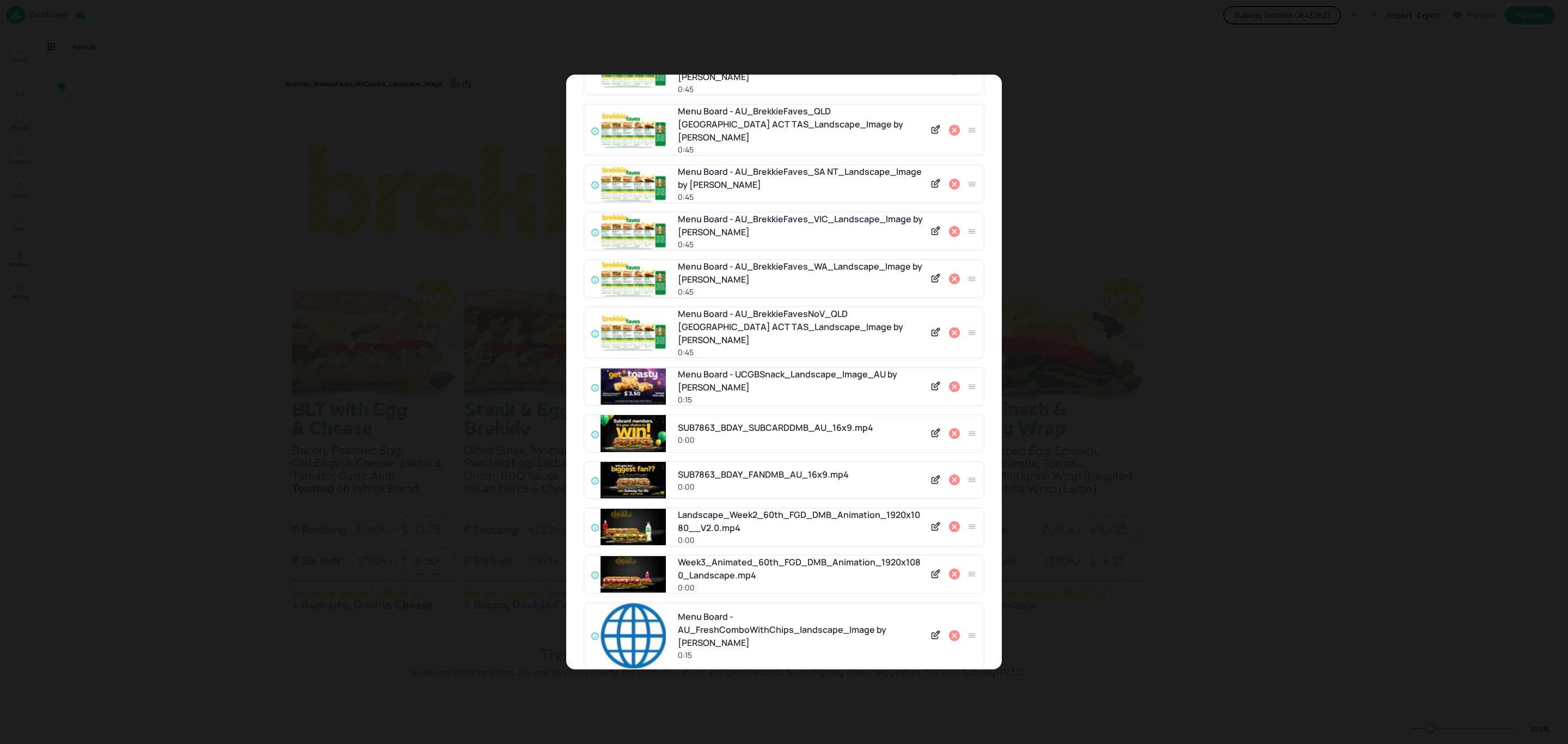
click at [953, 273] on icon at bounding box center [954, 279] width 11 height 11
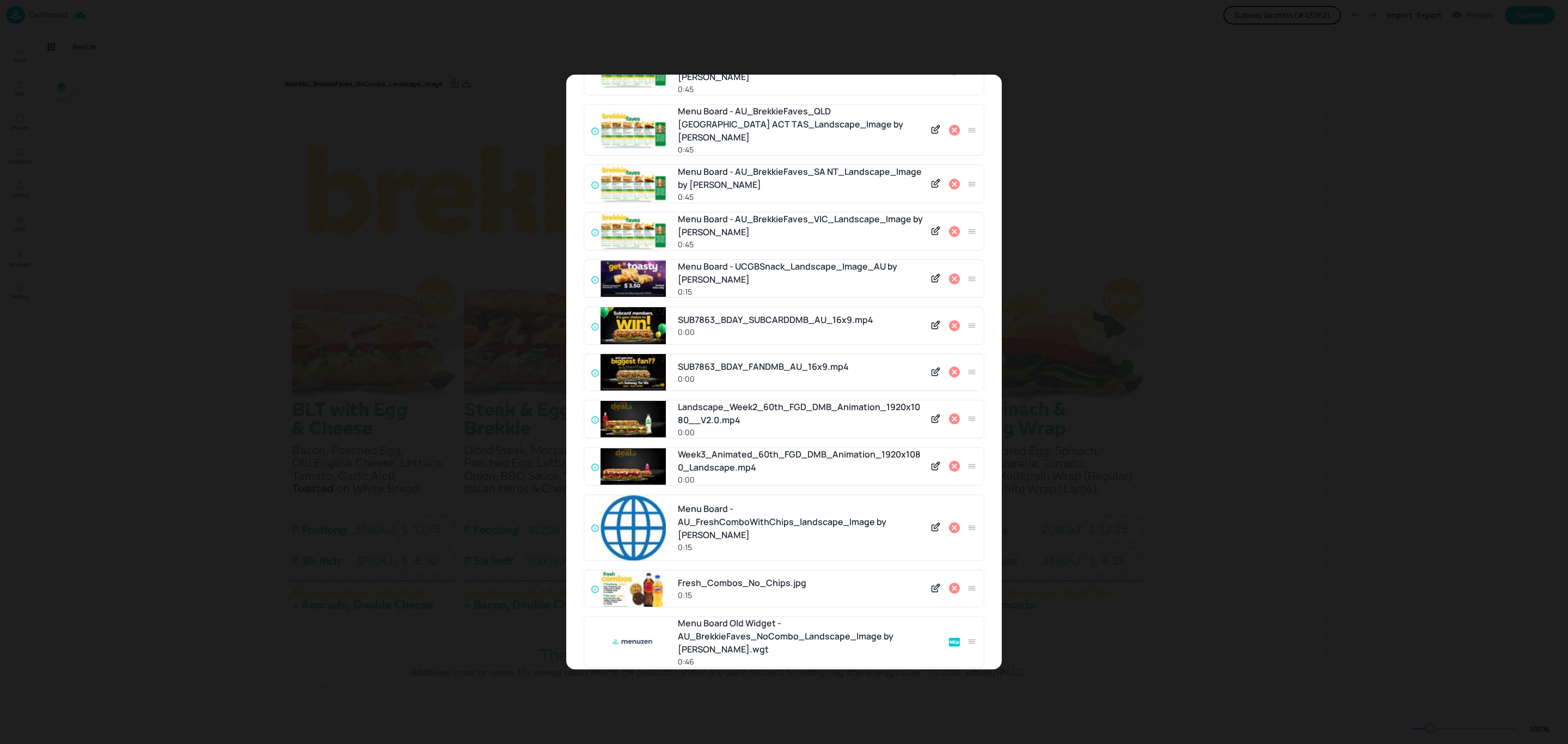
scroll to position [874, 0]
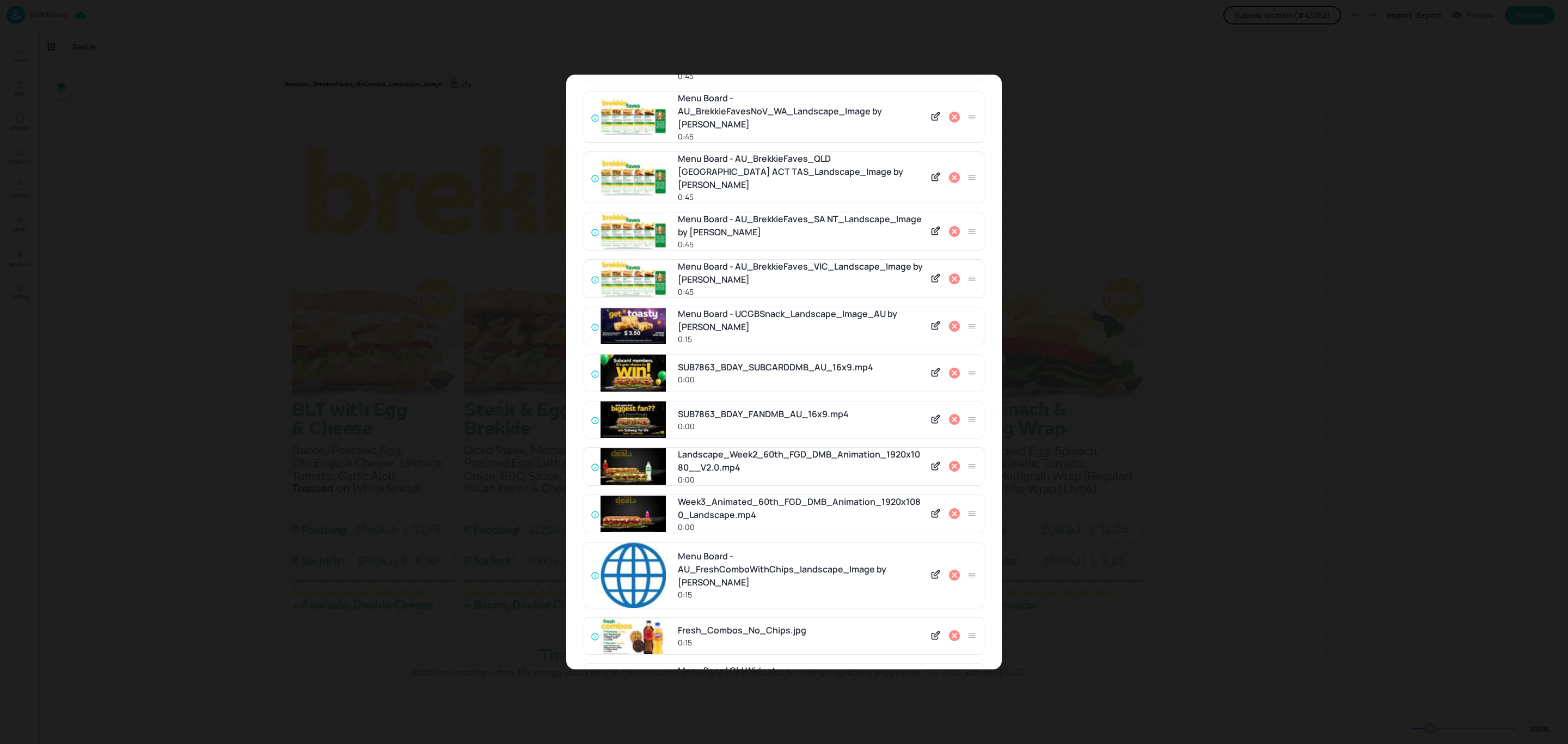
click at [953, 273] on icon at bounding box center [954, 279] width 11 height 11
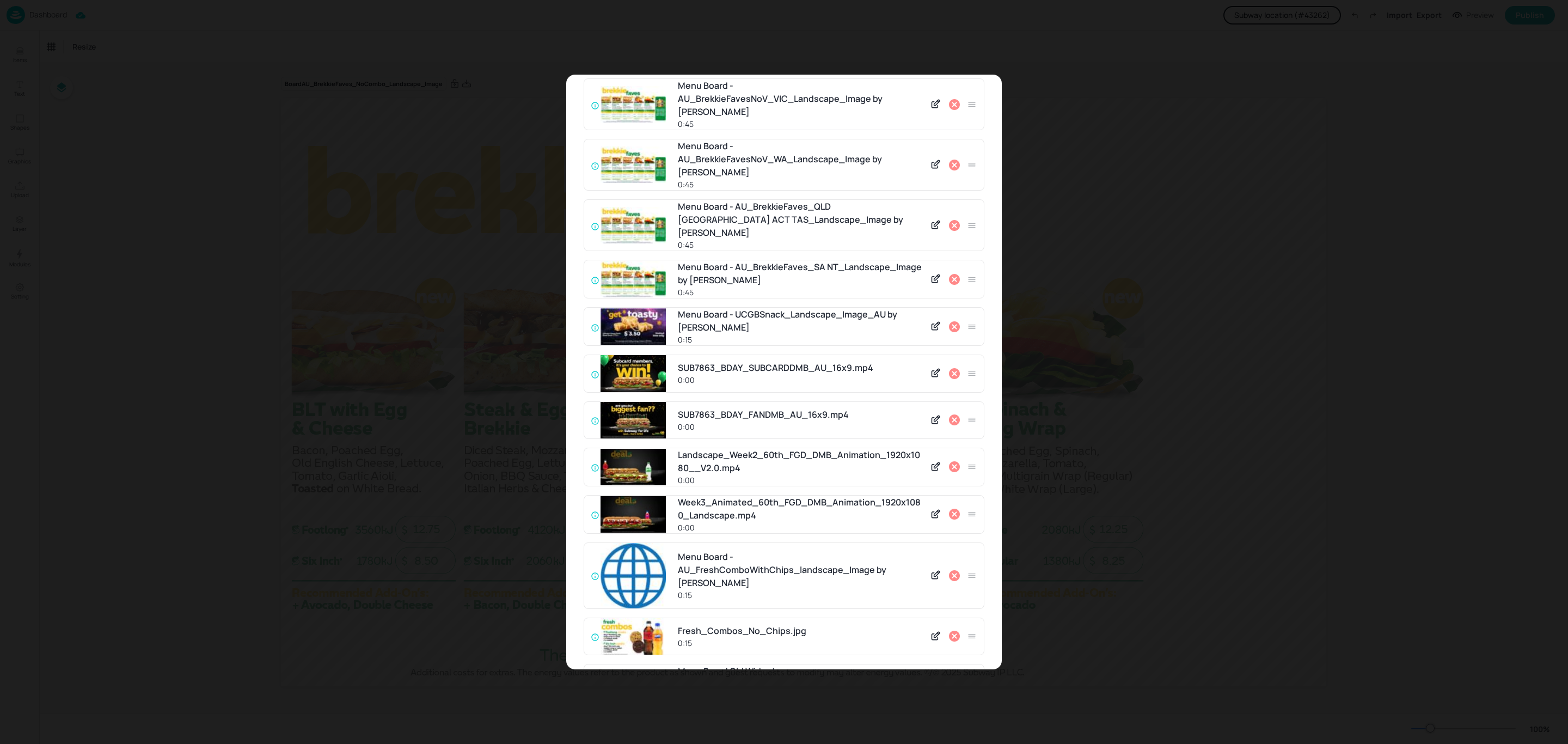
click at [953, 274] on icon at bounding box center [954, 279] width 11 height 11
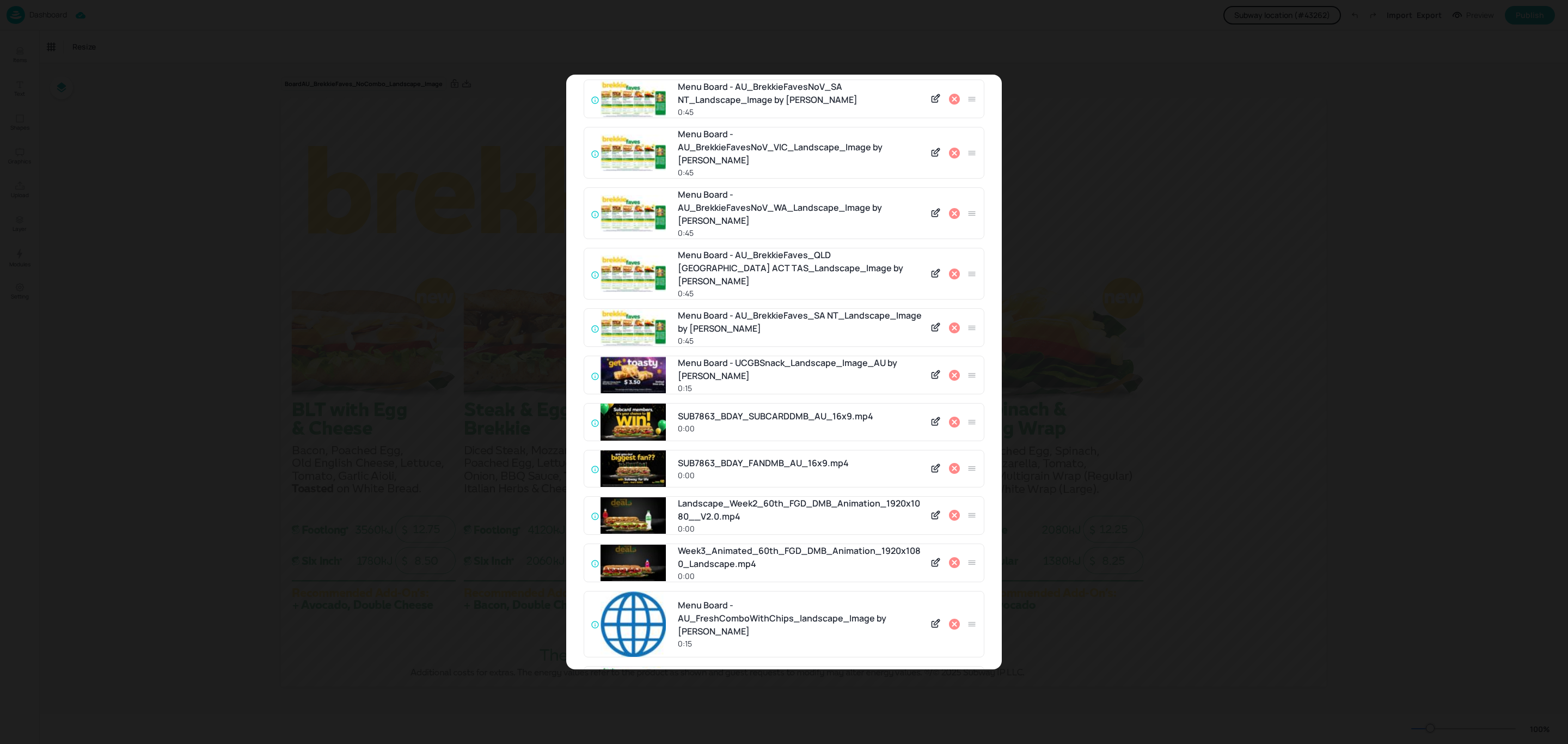
click at [953, 268] on icon at bounding box center [954, 274] width 11 height 11
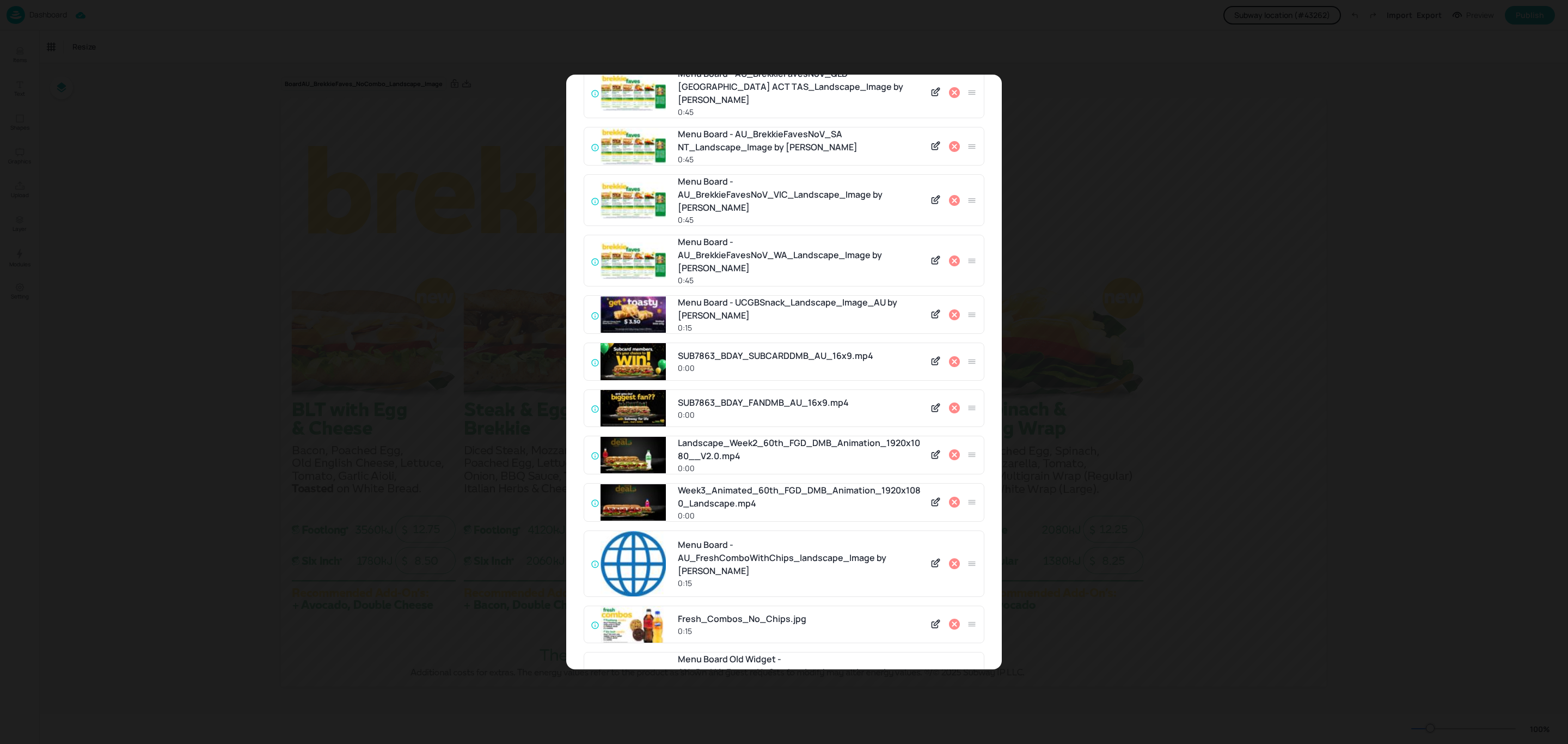
click at [953, 255] on icon at bounding box center [954, 261] width 11 height 11
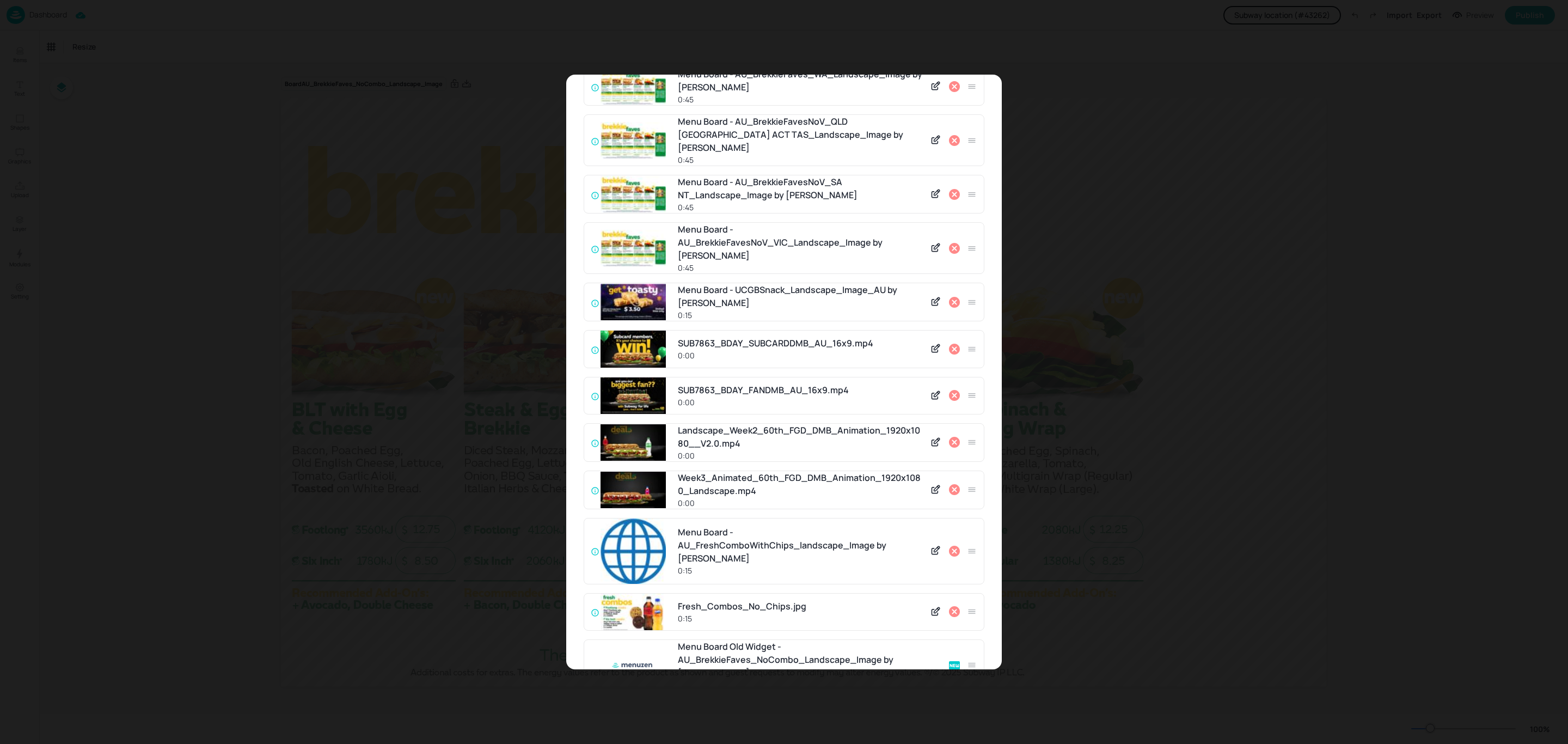
click at [953, 243] on icon at bounding box center [954, 248] width 11 height 11
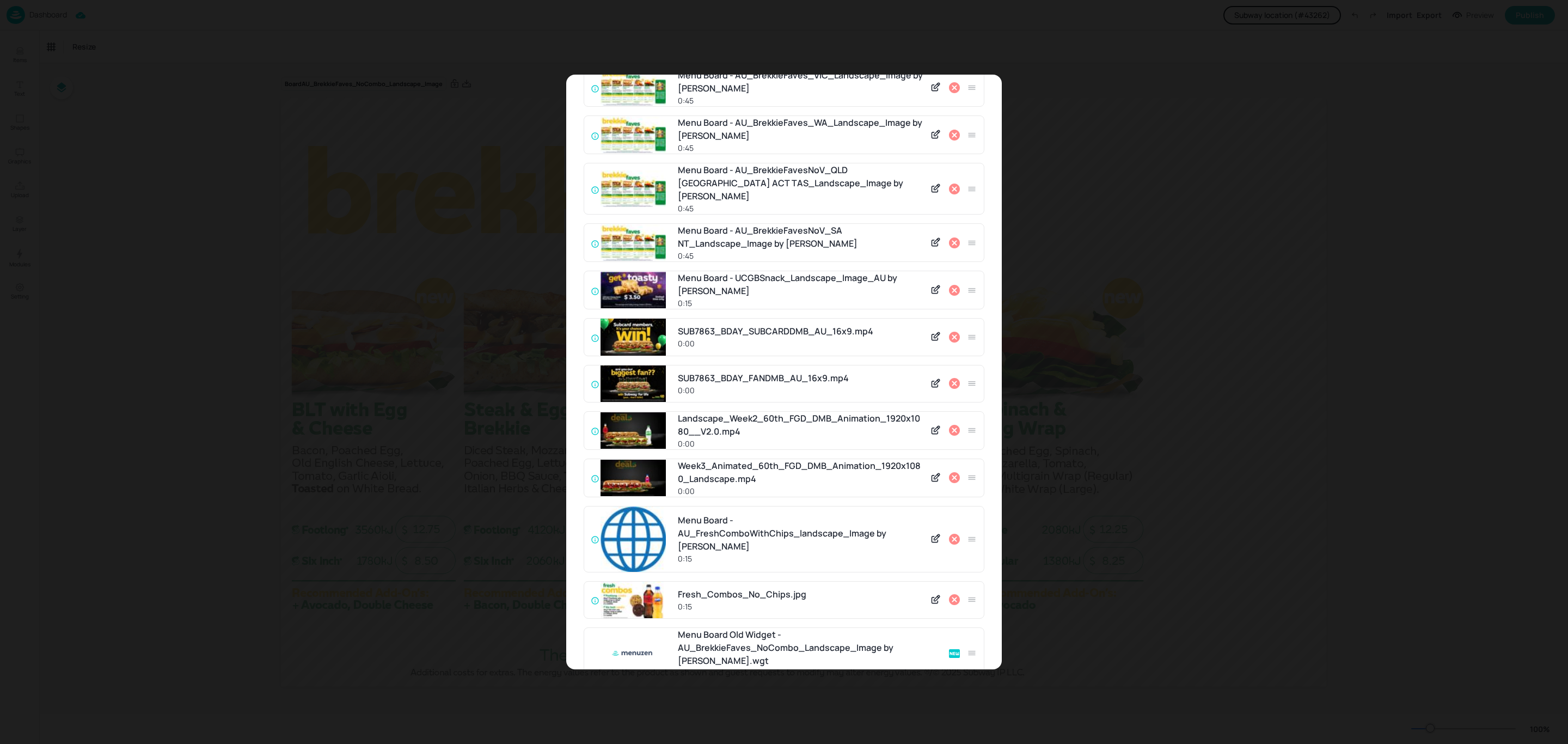
click at [953, 237] on icon at bounding box center [954, 243] width 11 height 11
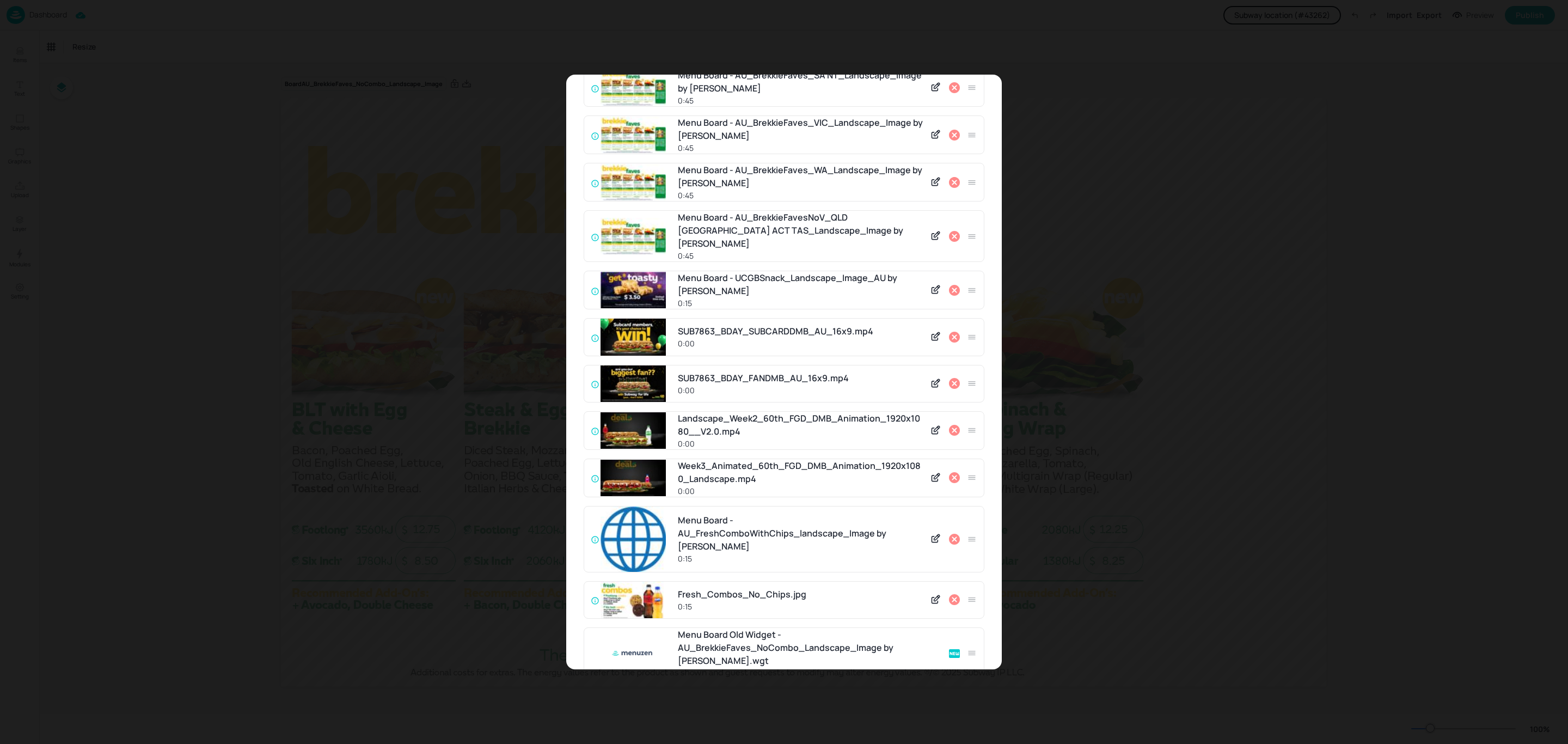
click at [953, 231] on icon at bounding box center [954, 236] width 11 height 11
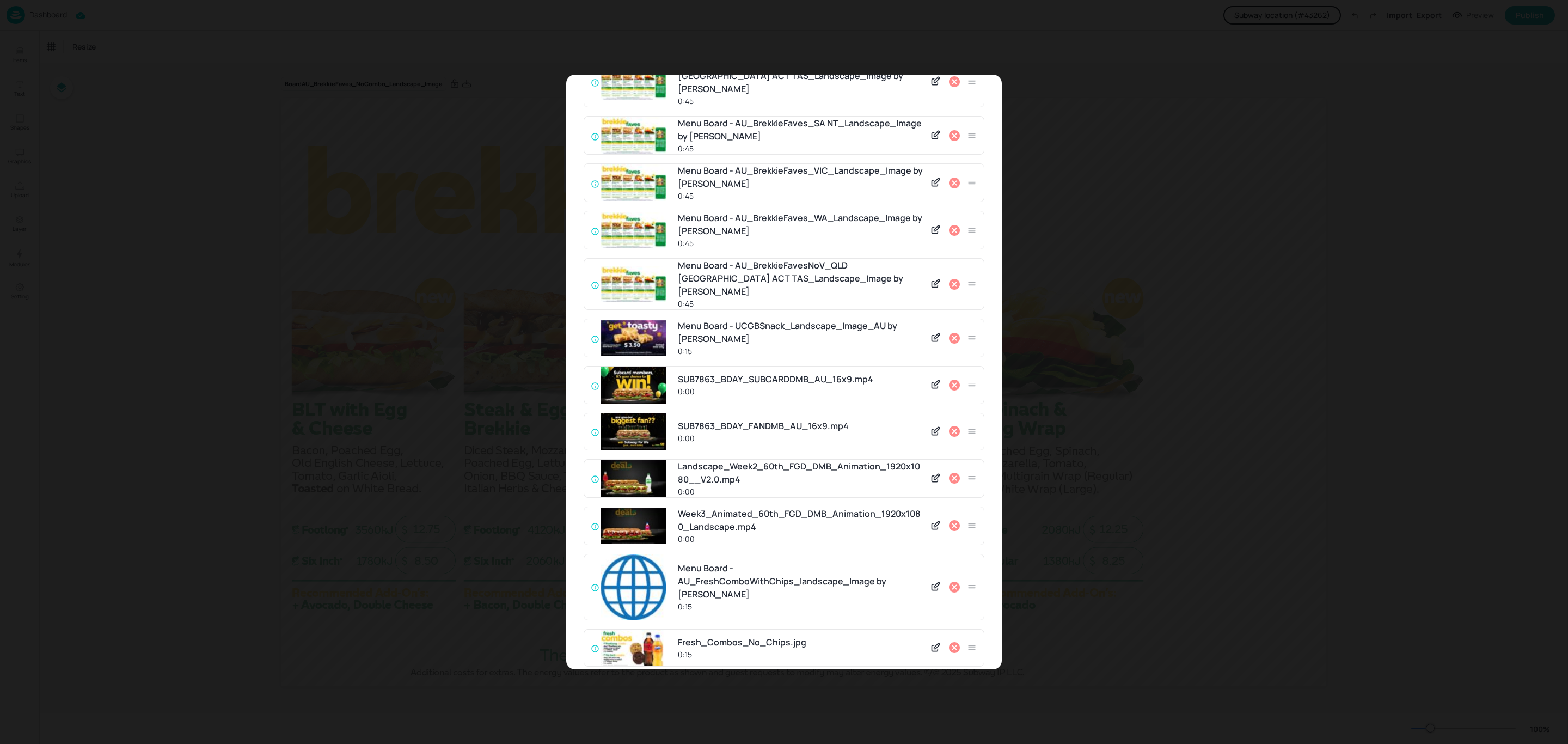
click at [953, 225] on icon at bounding box center [954, 230] width 11 height 11
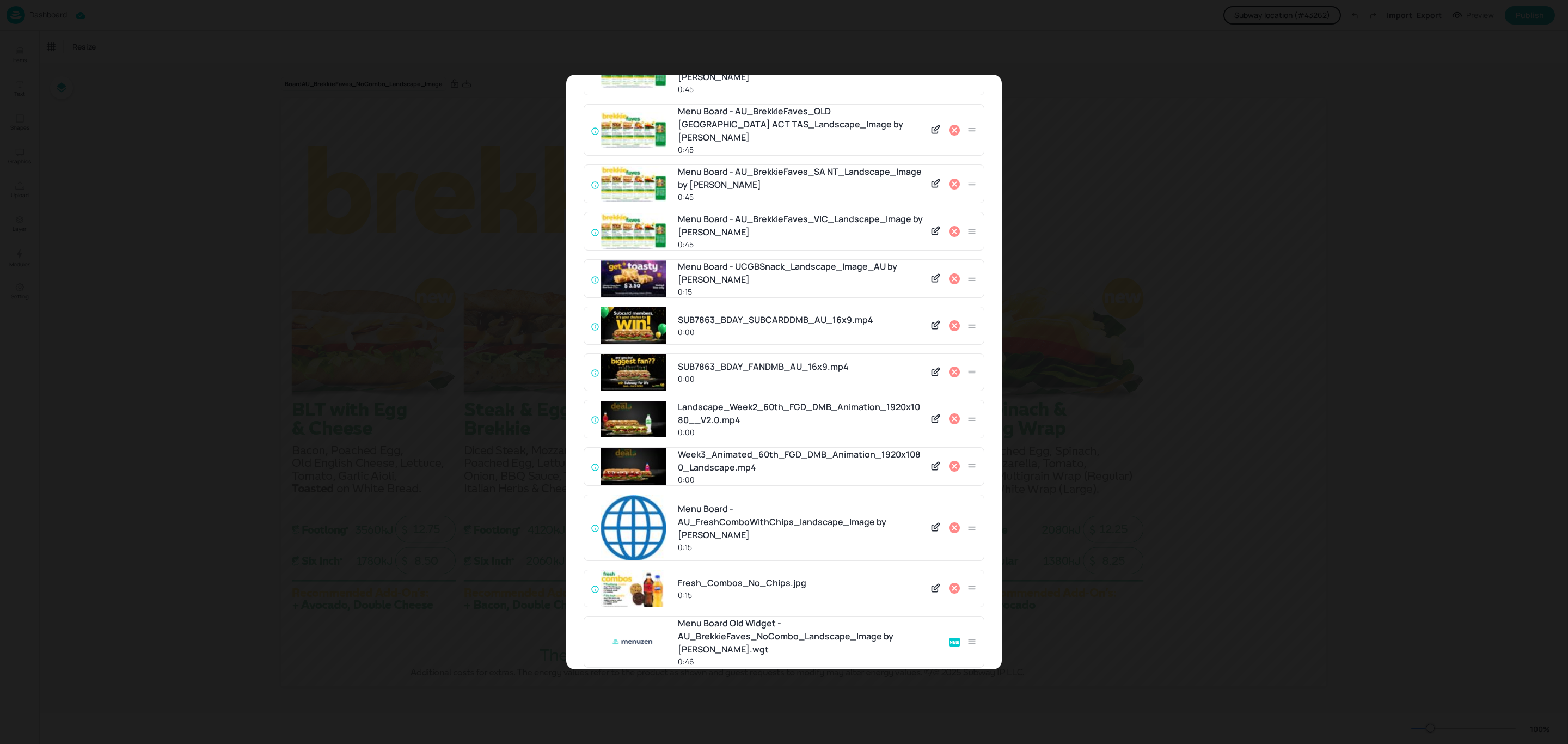
click at [953, 226] on icon at bounding box center [954, 231] width 11 height 11
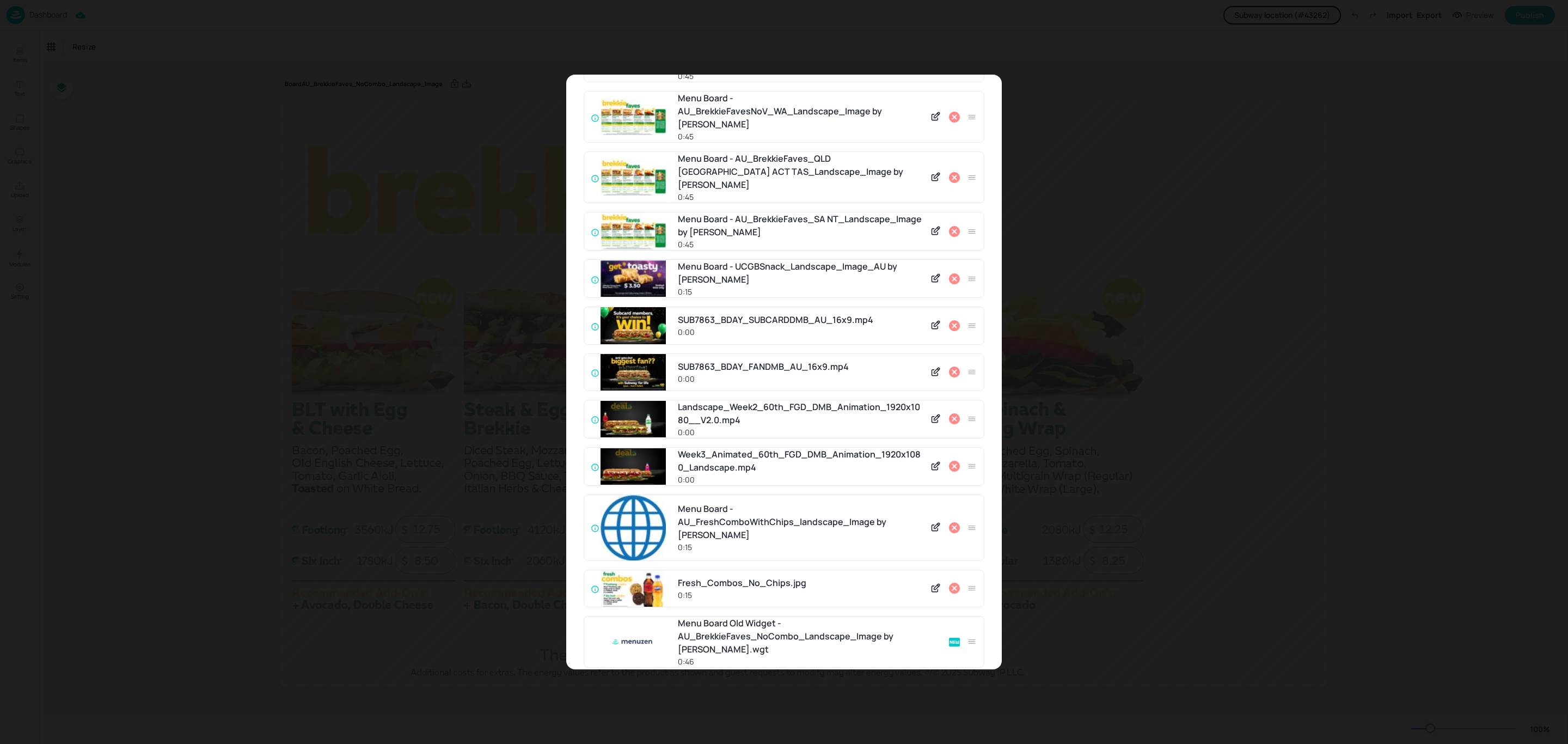
click at [953, 226] on icon at bounding box center [954, 231] width 11 height 11
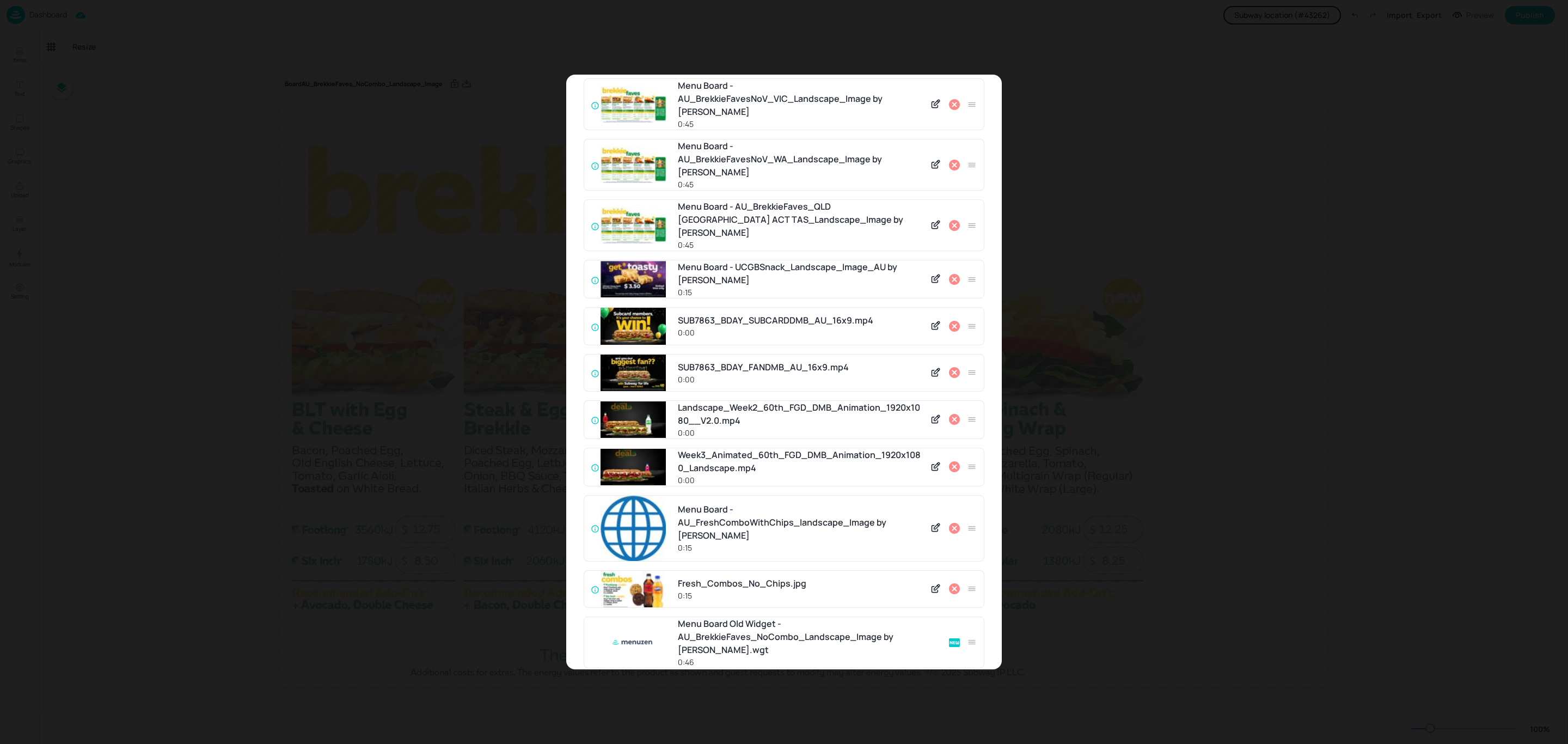
click at [953, 220] on icon at bounding box center [954, 225] width 11 height 11
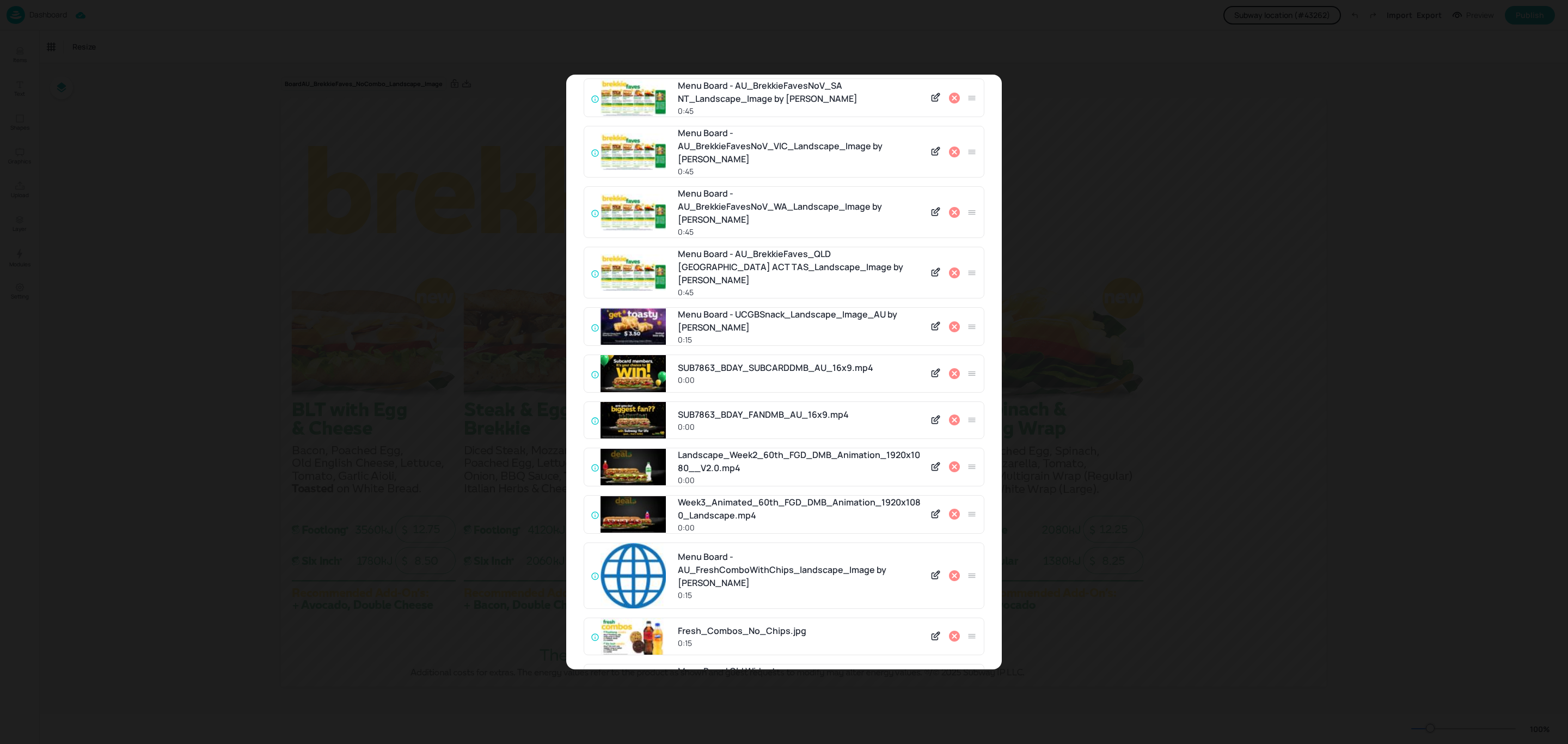
click at [953, 207] on icon at bounding box center [954, 212] width 11 height 11
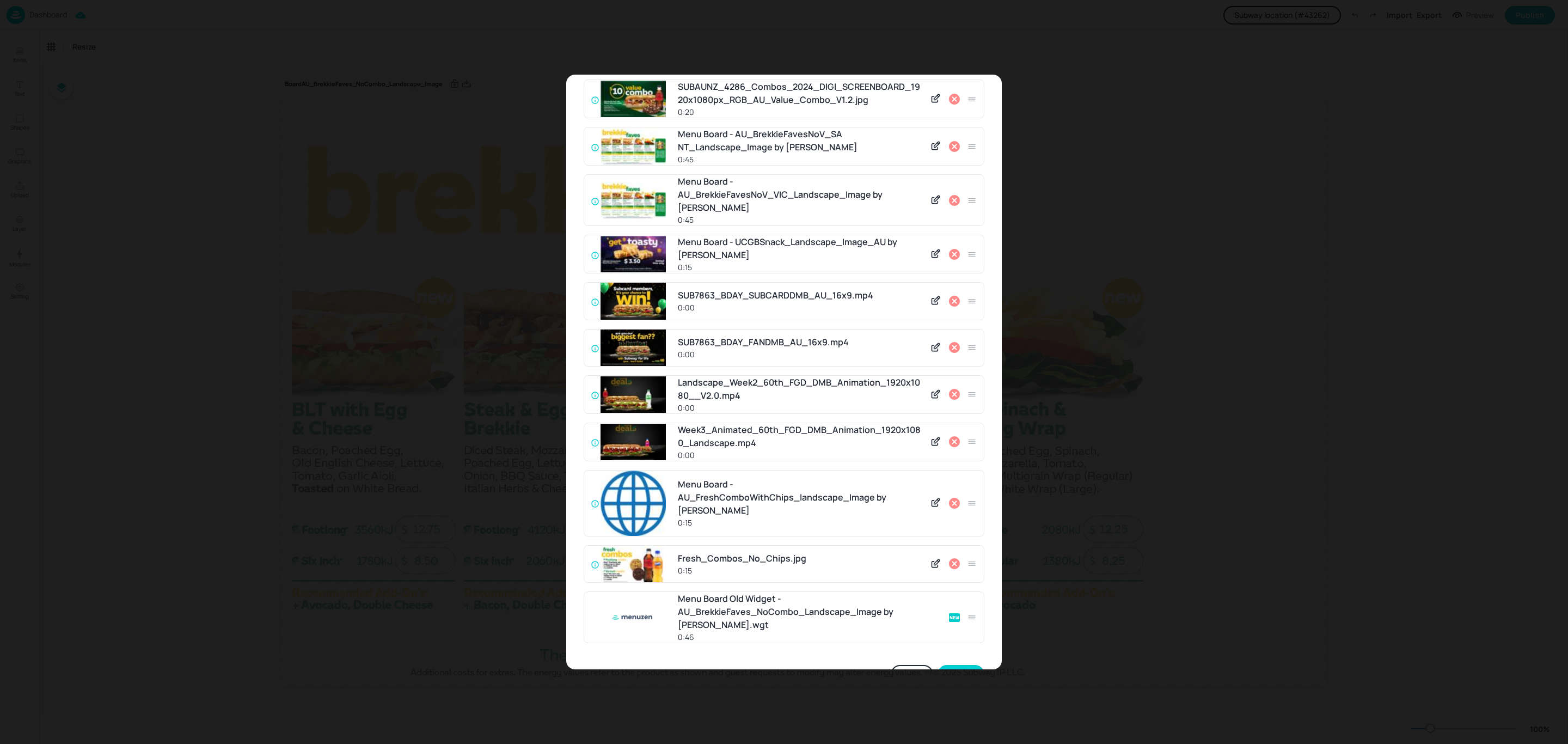
click at [953, 195] on icon at bounding box center [954, 200] width 11 height 11
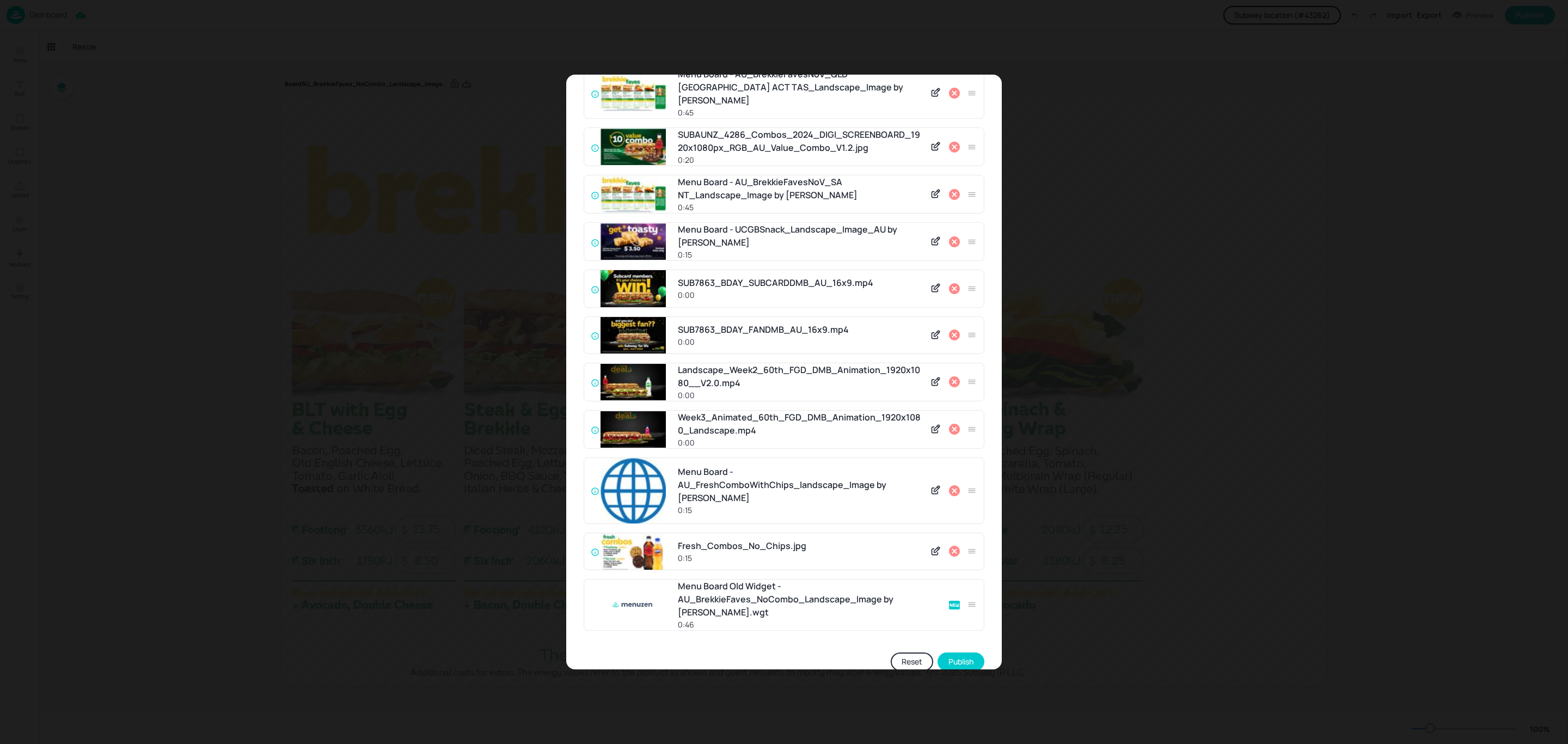
click at [953, 189] on icon at bounding box center [954, 194] width 11 height 11
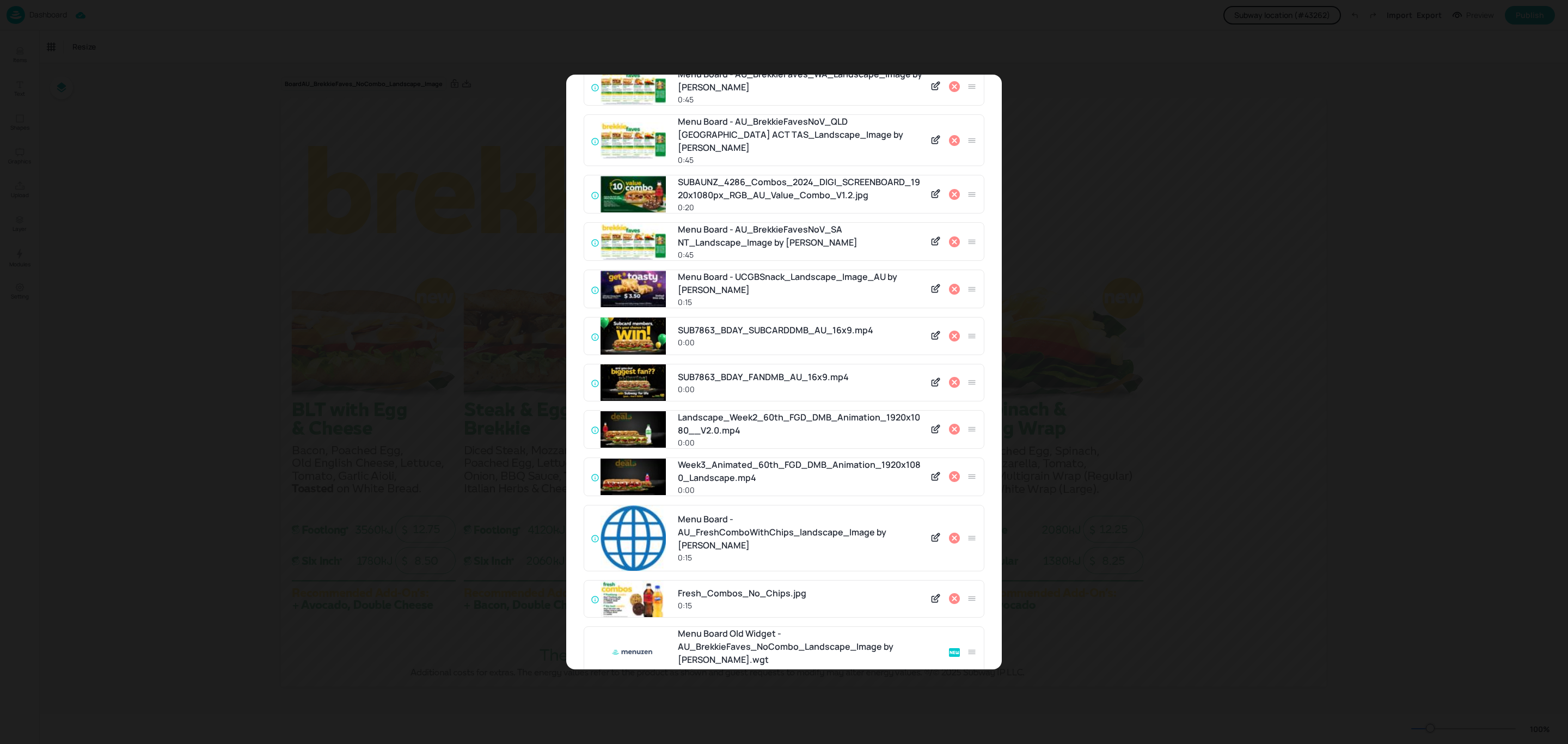
click at [953, 189] on icon at bounding box center [954, 194] width 11 height 11
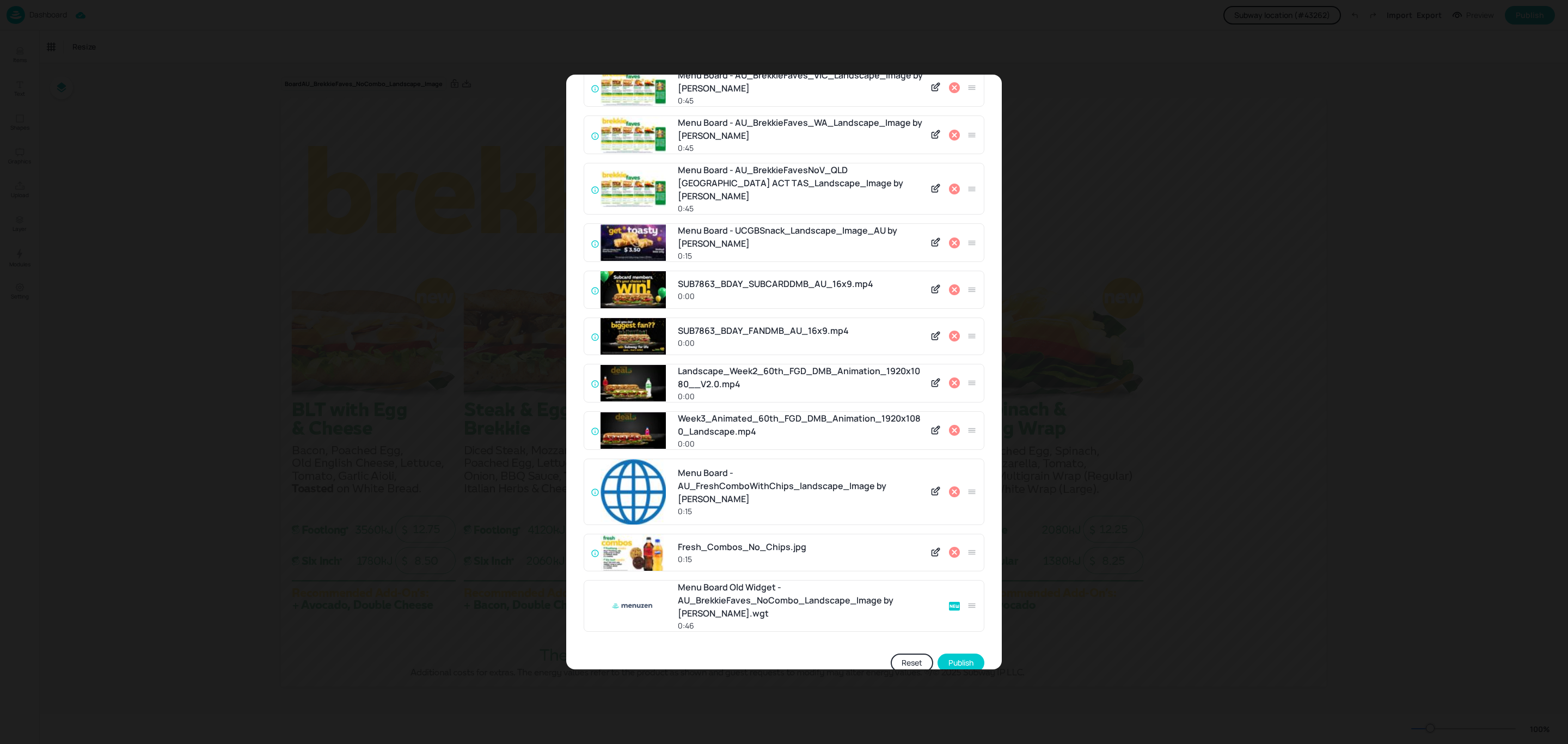
click at [953, 183] on icon at bounding box center [954, 189] width 11 height 11
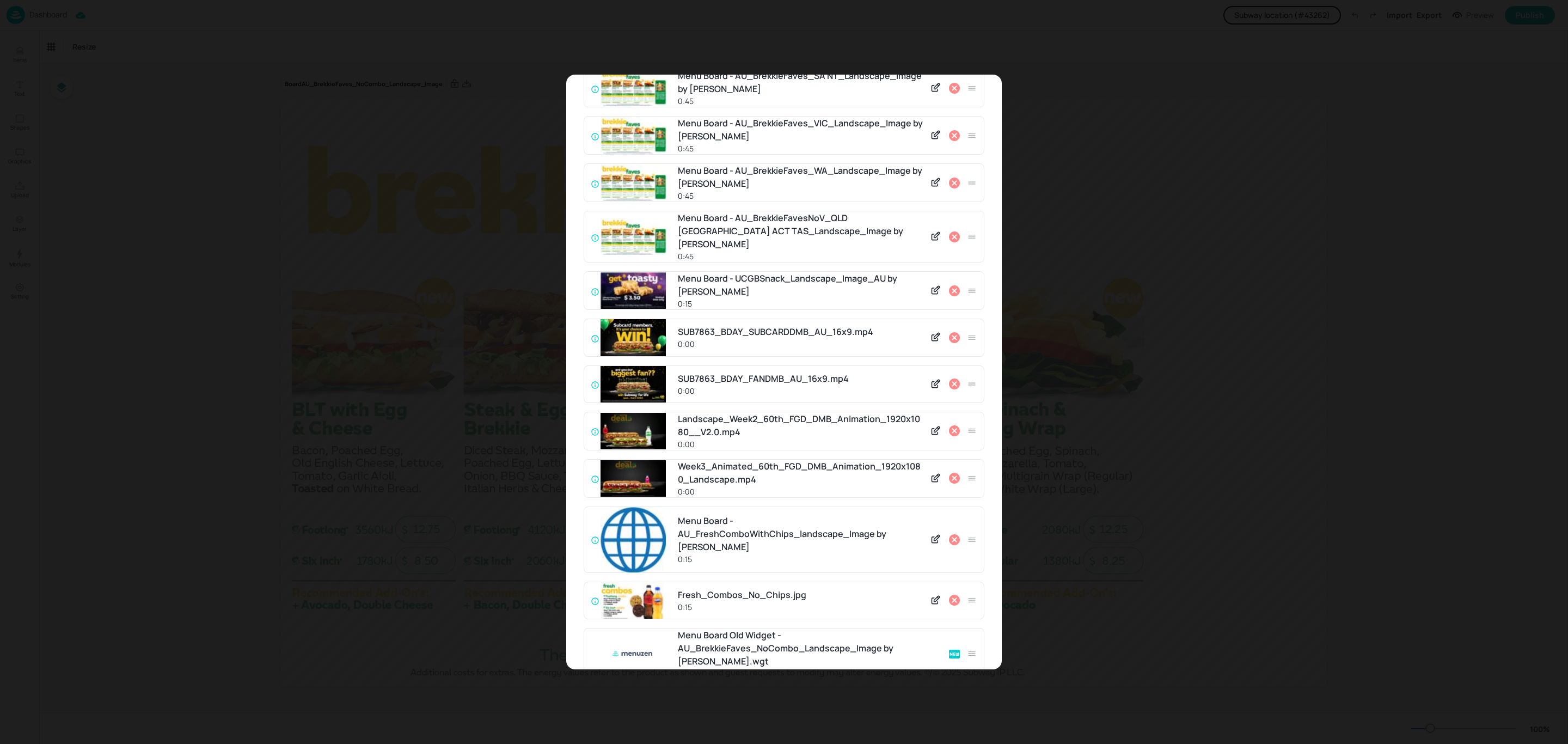
click at [953, 178] on icon at bounding box center [954, 183] width 11 height 11
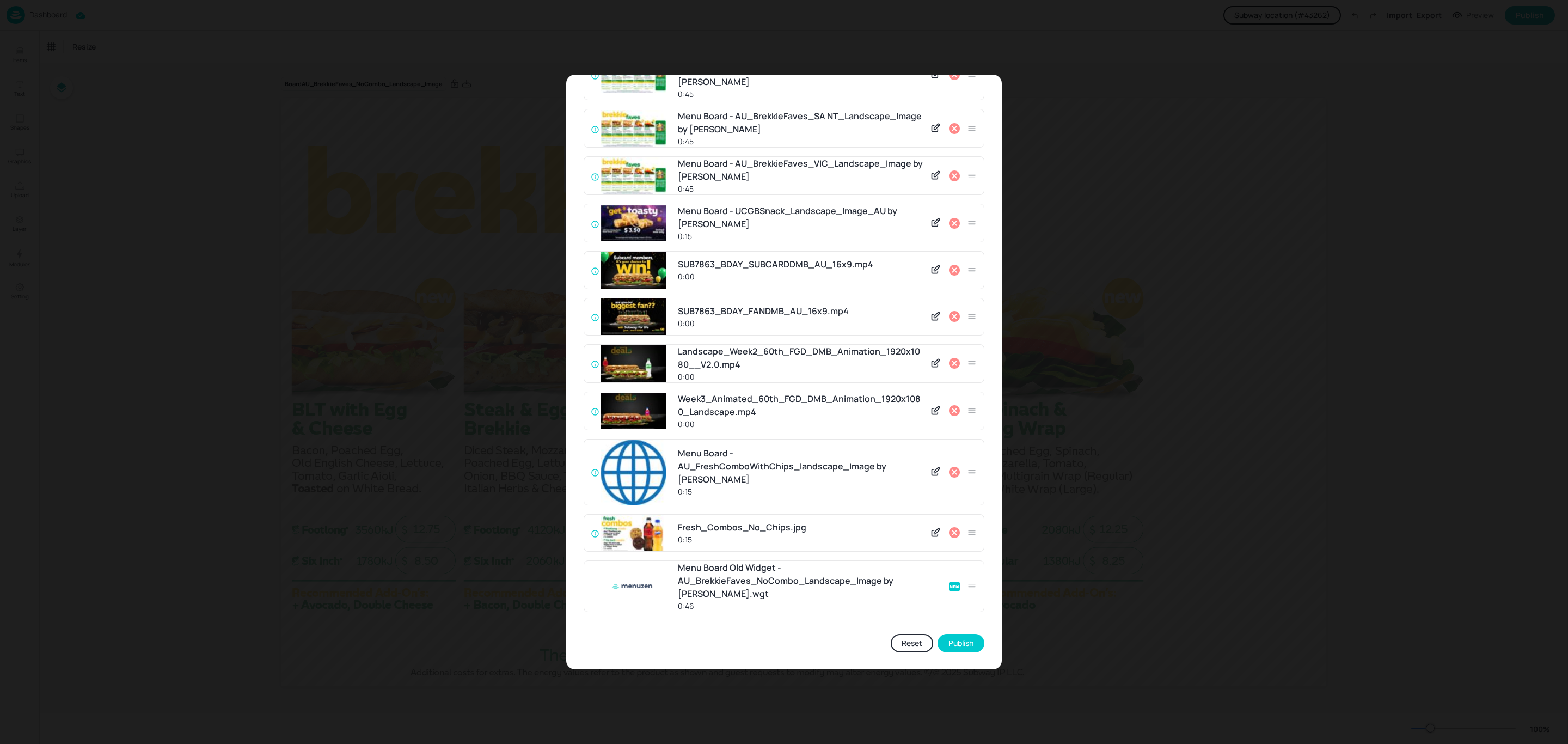
scroll to position [12, 0]
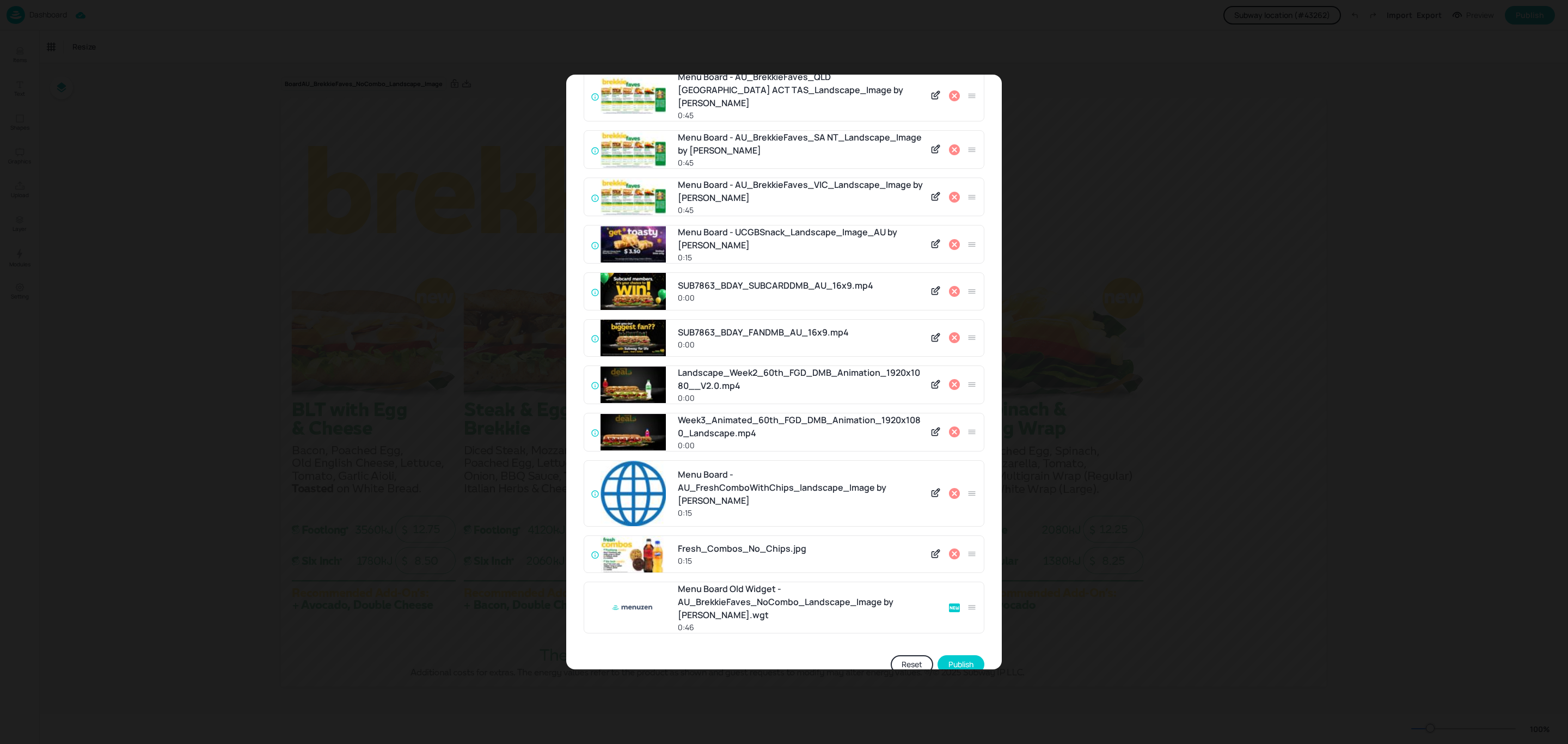
click at [953, 192] on icon at bounding box center [954, 197] width 11 height 11
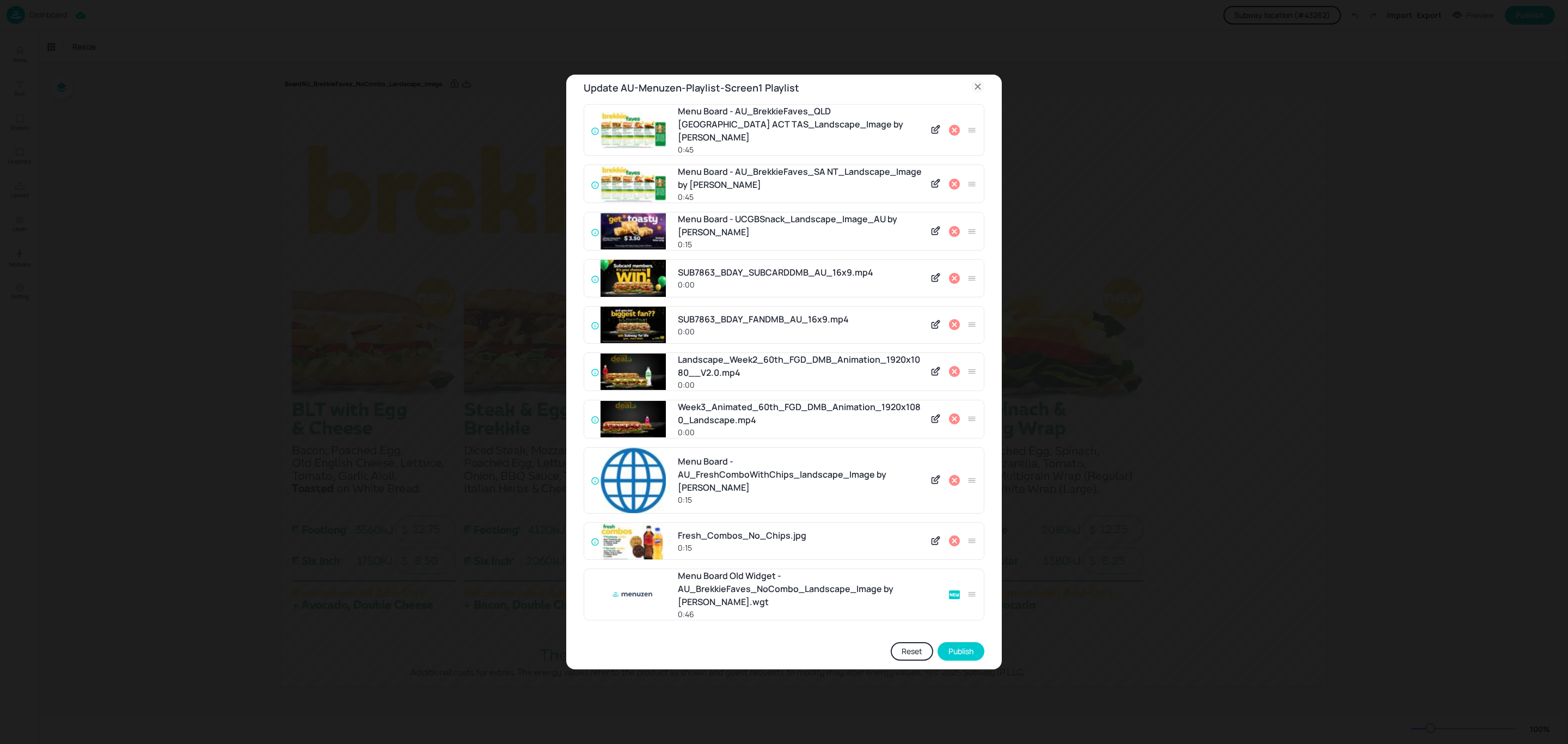
click at [953, 178] on icon at bounding box center [954, 184] width 11 height 11
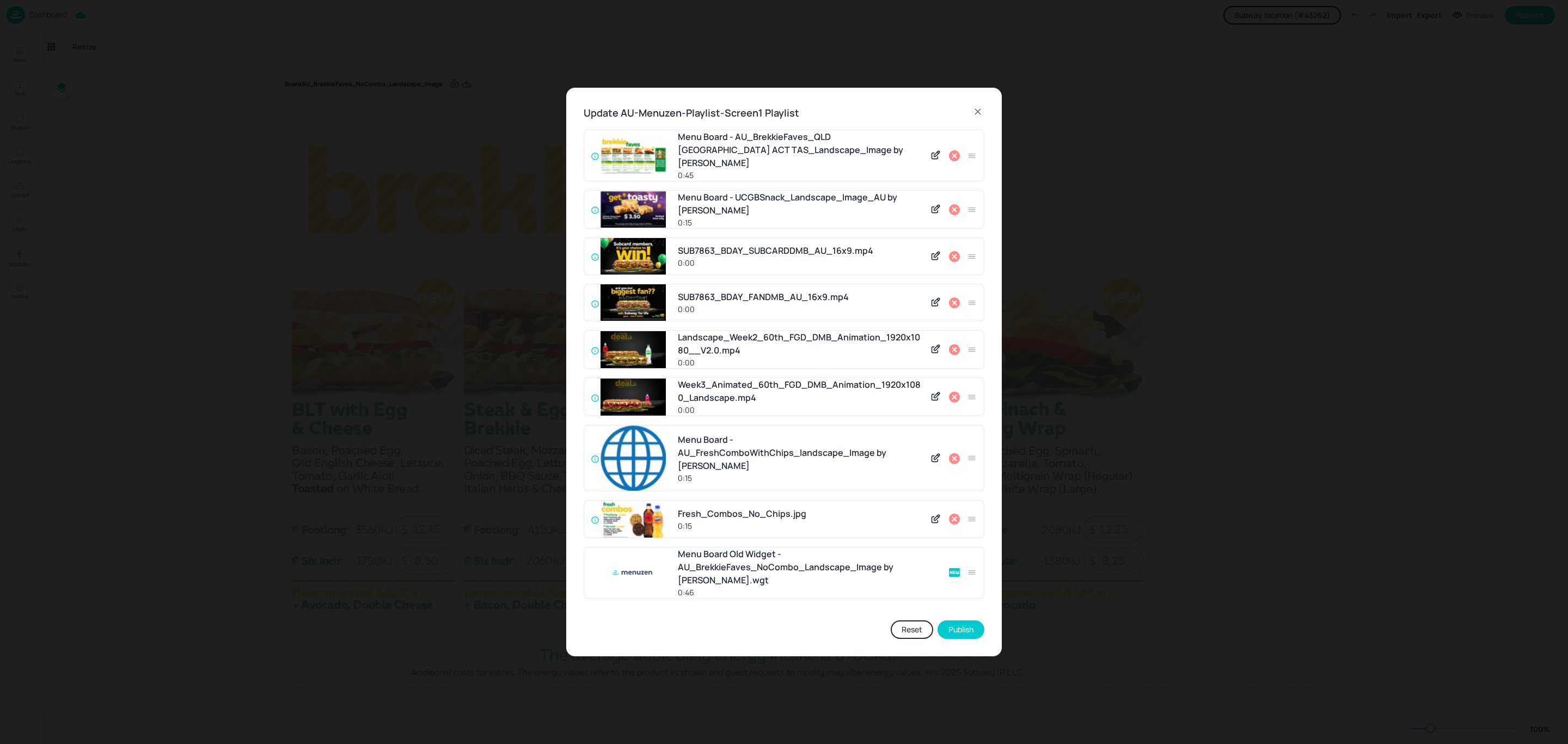
click at [953, 167] on div "Menu Board - AU_BrekkieFaves_QLD [GEOGRAPHIC_DATA] ACT TAS_Landscape_Image by M…" at bounding box center [784, 155] width 401 height 52
click at [951, 157] on icon at bounding box center [954, 156] width 11 height 11
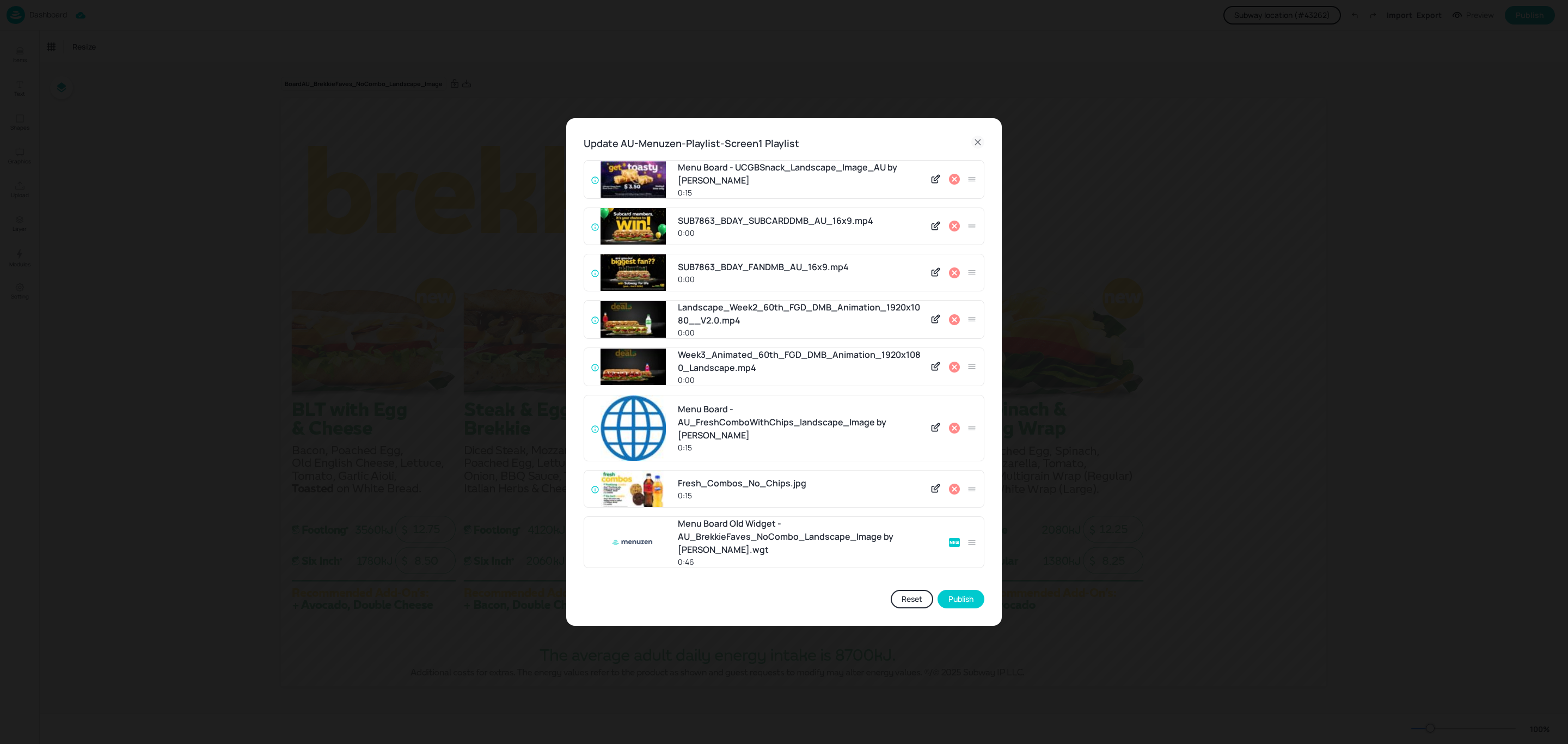
click at [950, 486] on icon at bounding box center [954, 488] width 13 height 13
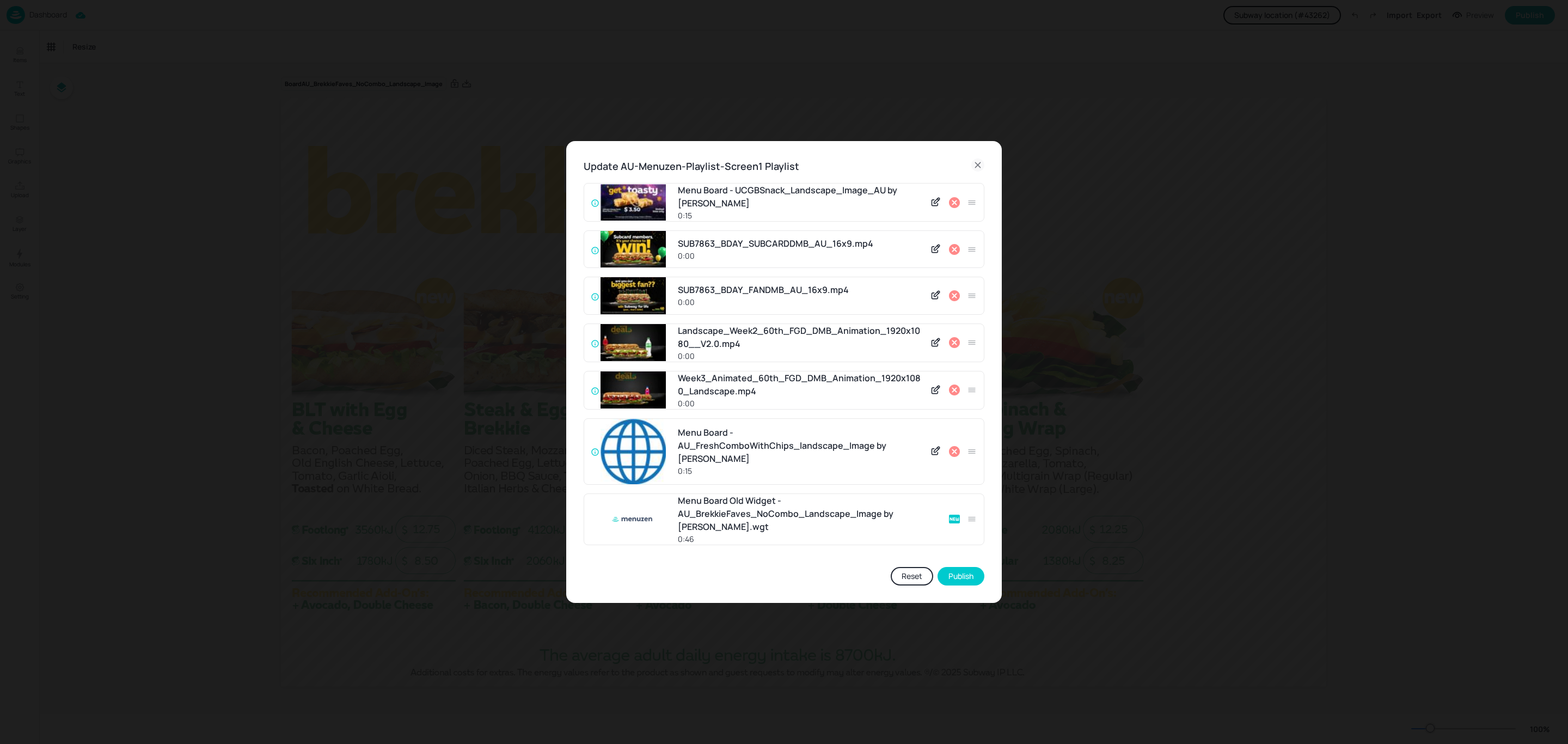
click at [982, 158] on icon at bounding box center [978, 164] width 13 height 13
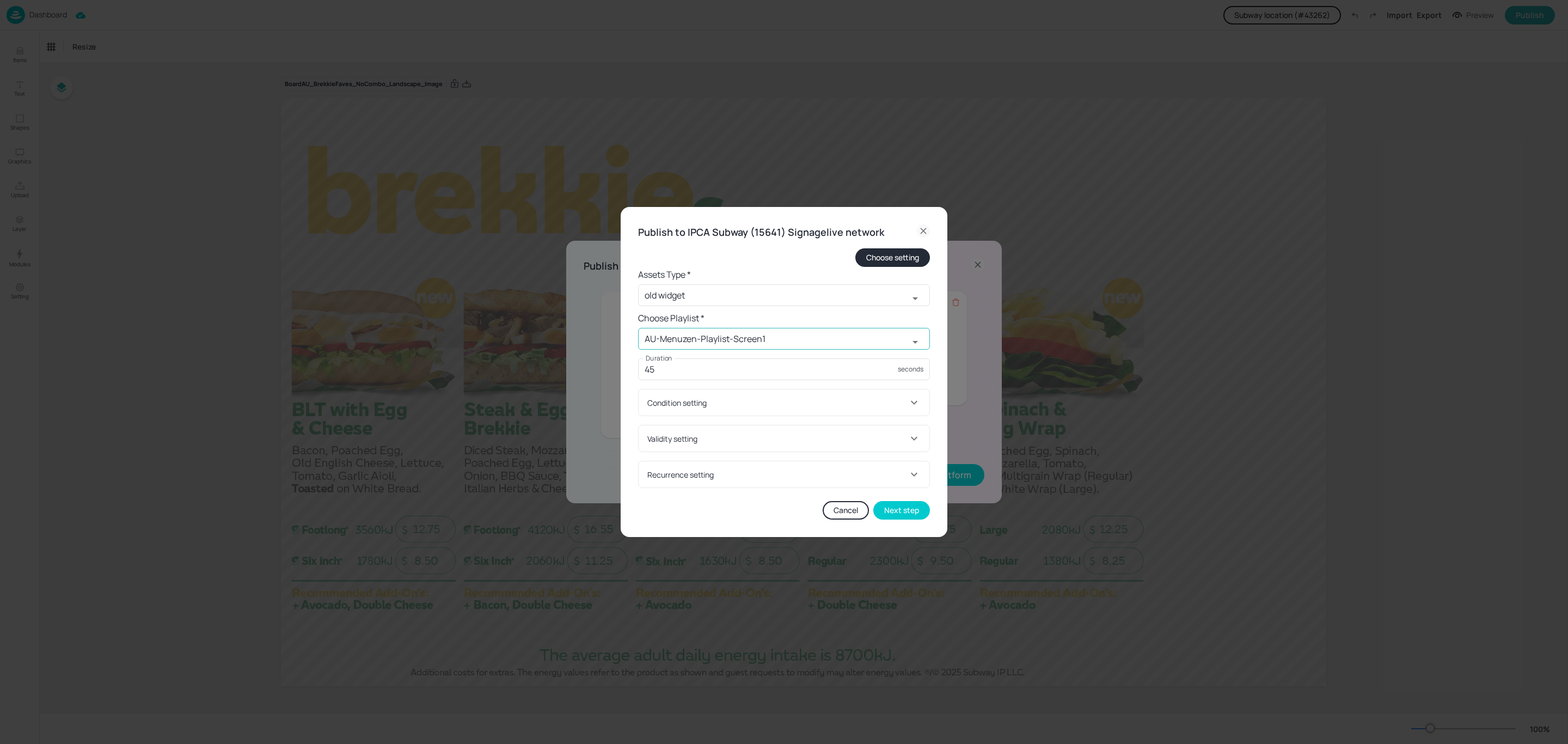
click at [920, 343] on icon "Open" at bounding box center [915, 342] width 13 height 13
type input "43262"
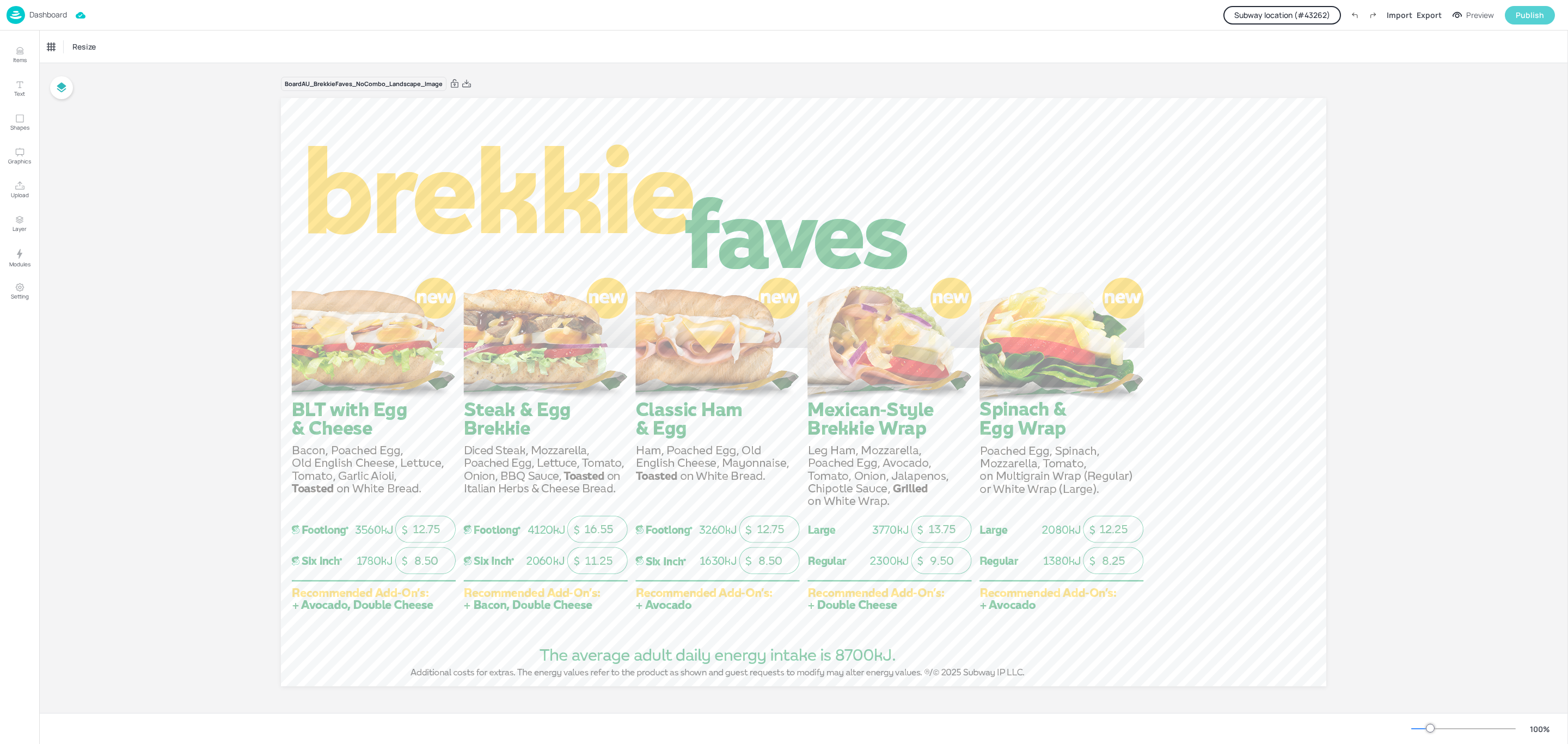
click at [1526, 13] on div "Publish" at bounding box center [1530, 15] width 29 height 12
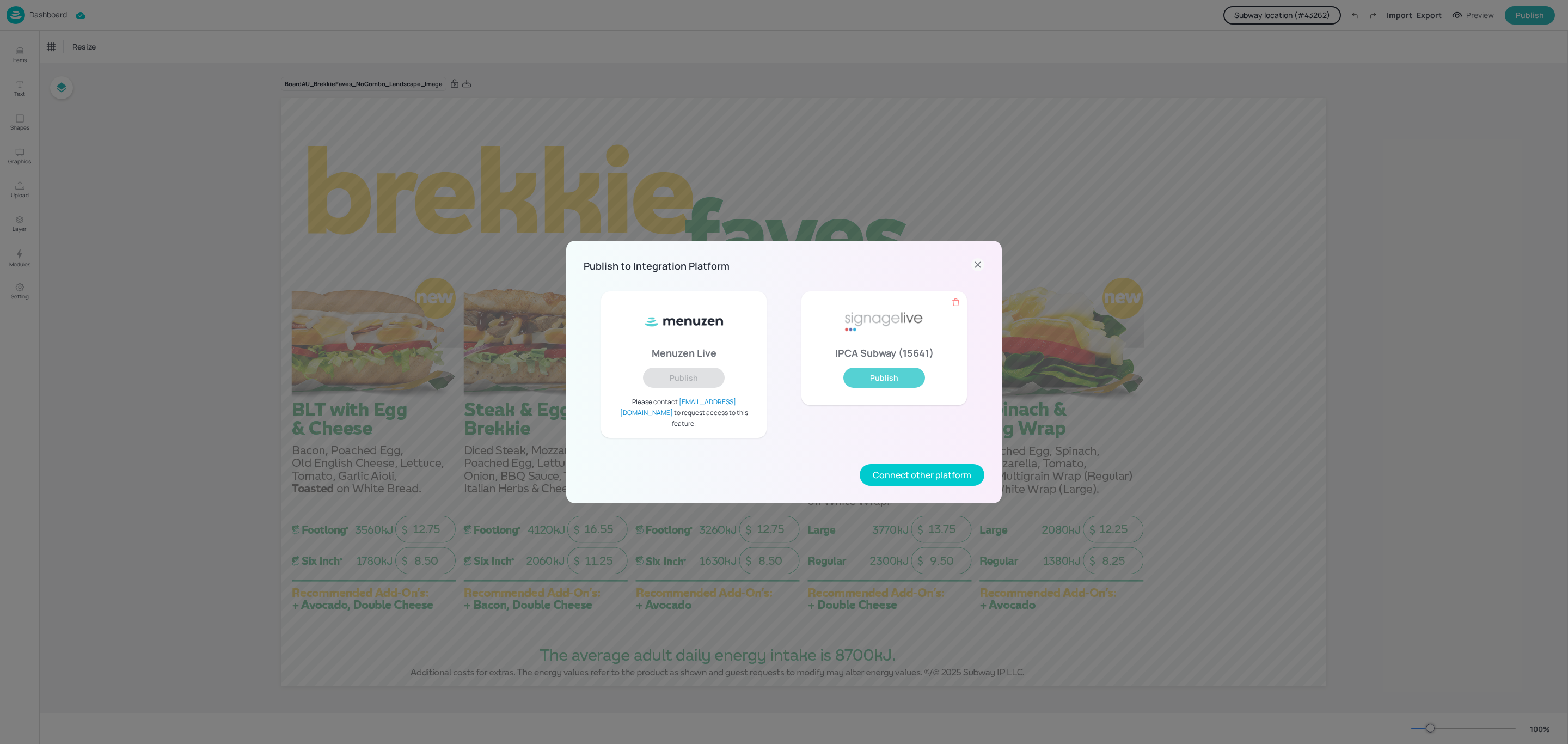
click at [909, 379] on button "Publish" at bounding box center [884, 377] width 82 height 20
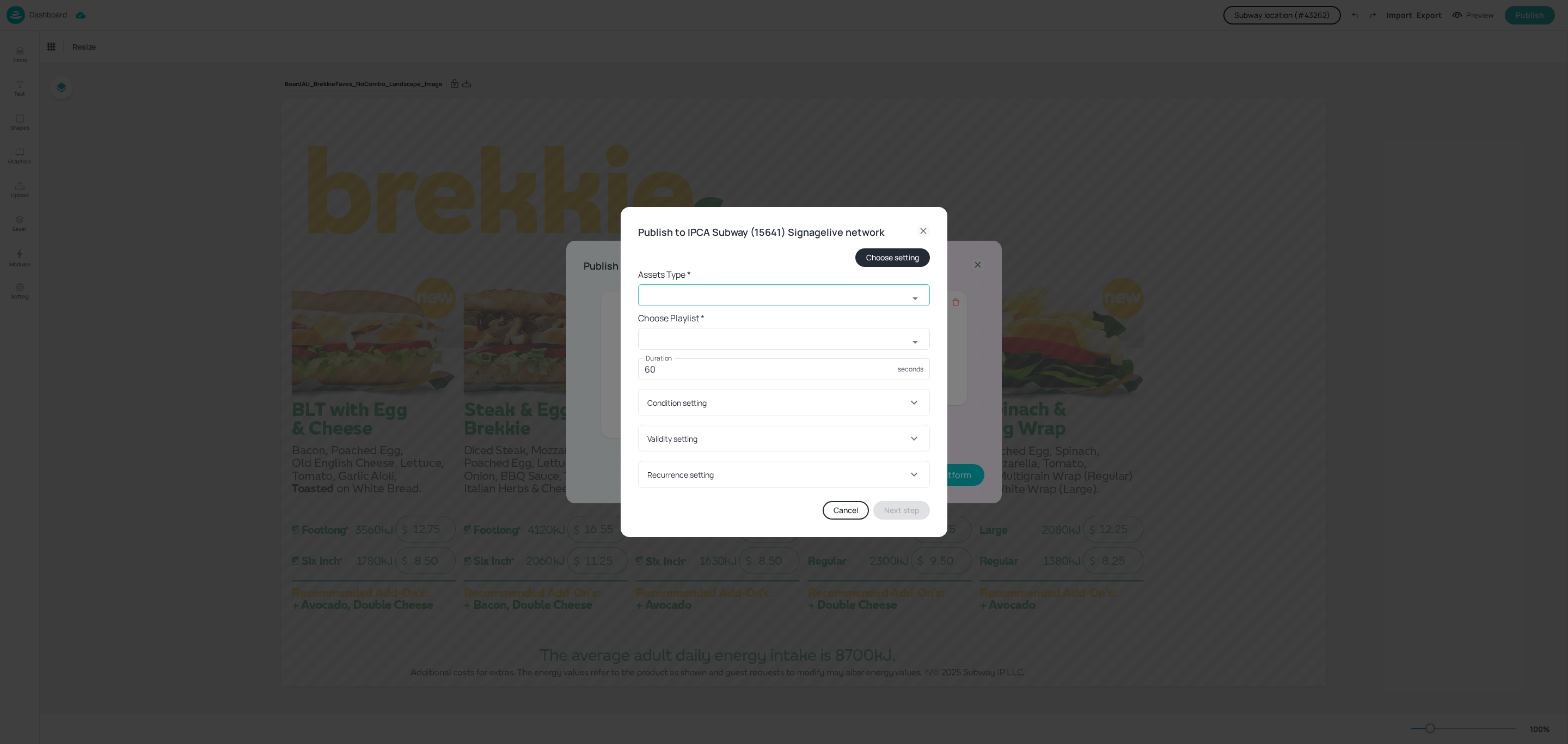
click at [813, 293] on input "text" at bounding box center [773, 295] width 271 height 22
click at [657, 312] on li "widget" at bounding box center [783, 319] width 292 height 18
click at [673, 291] on input "widget" at bounding box center [773, 295] width 271 height 22
click at [691, 350] on icon "Old widgets support older screen operating systems, but lose out on feature and…" at bounding box center [690, 354] width 9 height 9
type input "old widget"
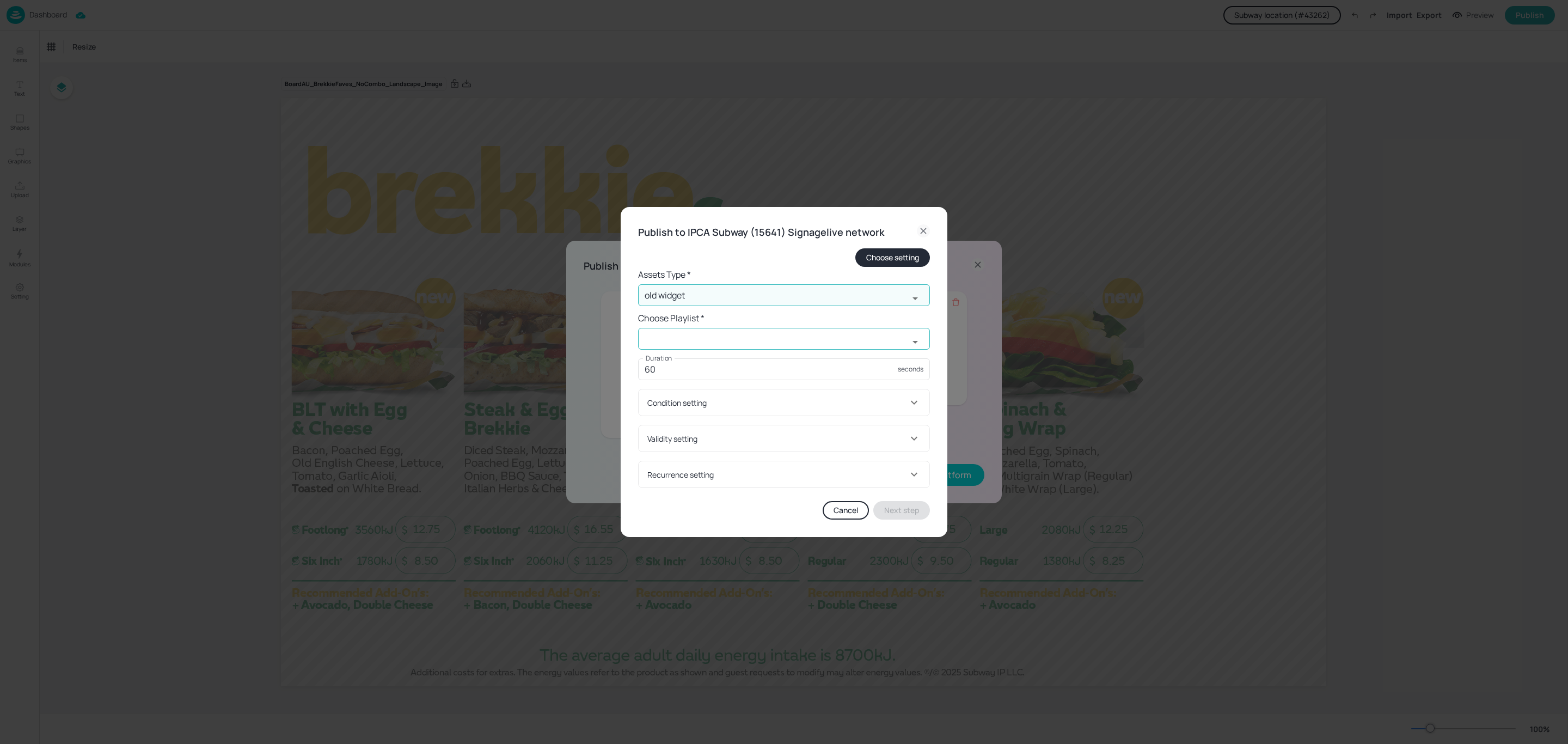
click at [726, 340] on input "text" at bounding box center [773, 339] width 271 height 22
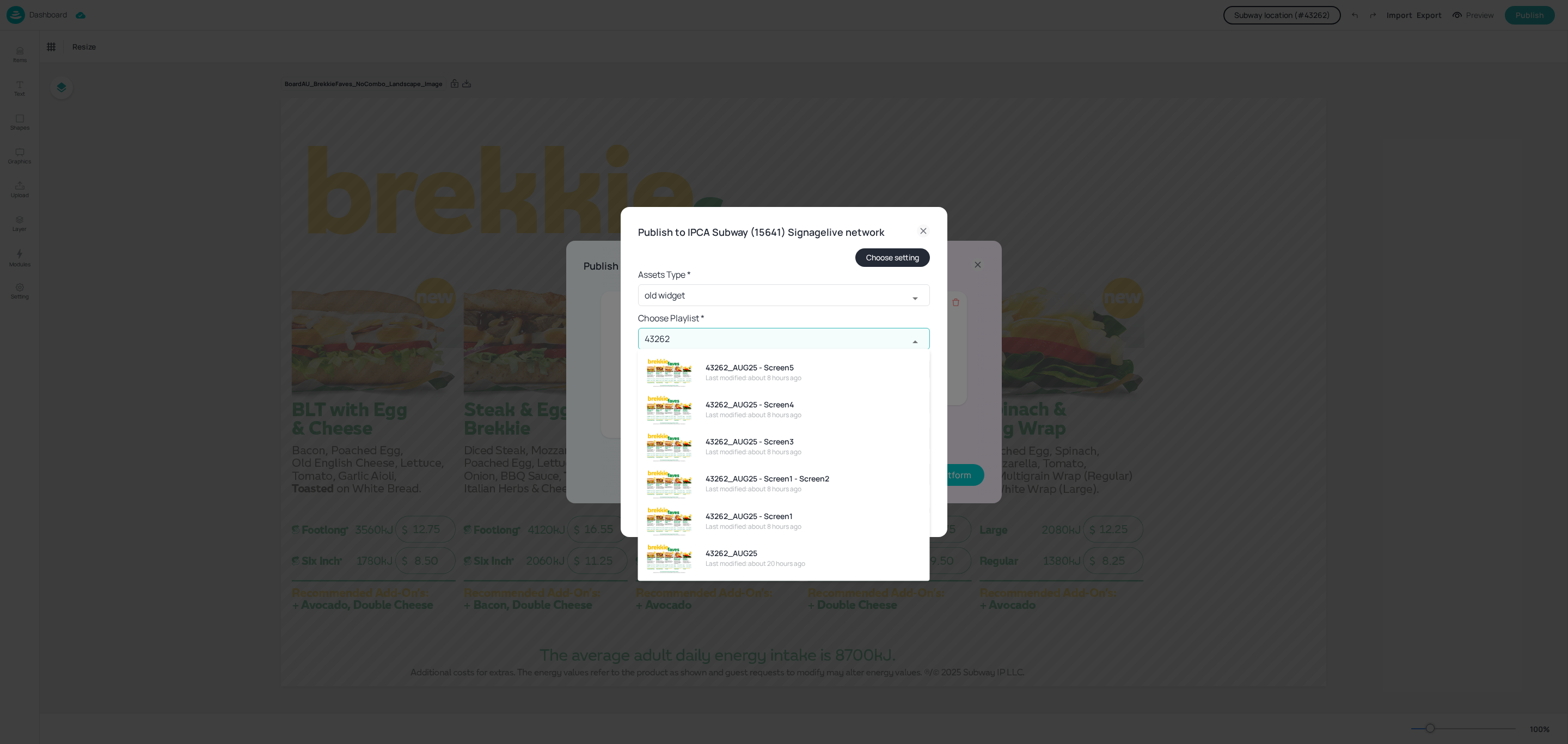
click at [777, 522] on div "Last modified: about 8 hours ago" at bounding box center [753, 526] width 96 height 10
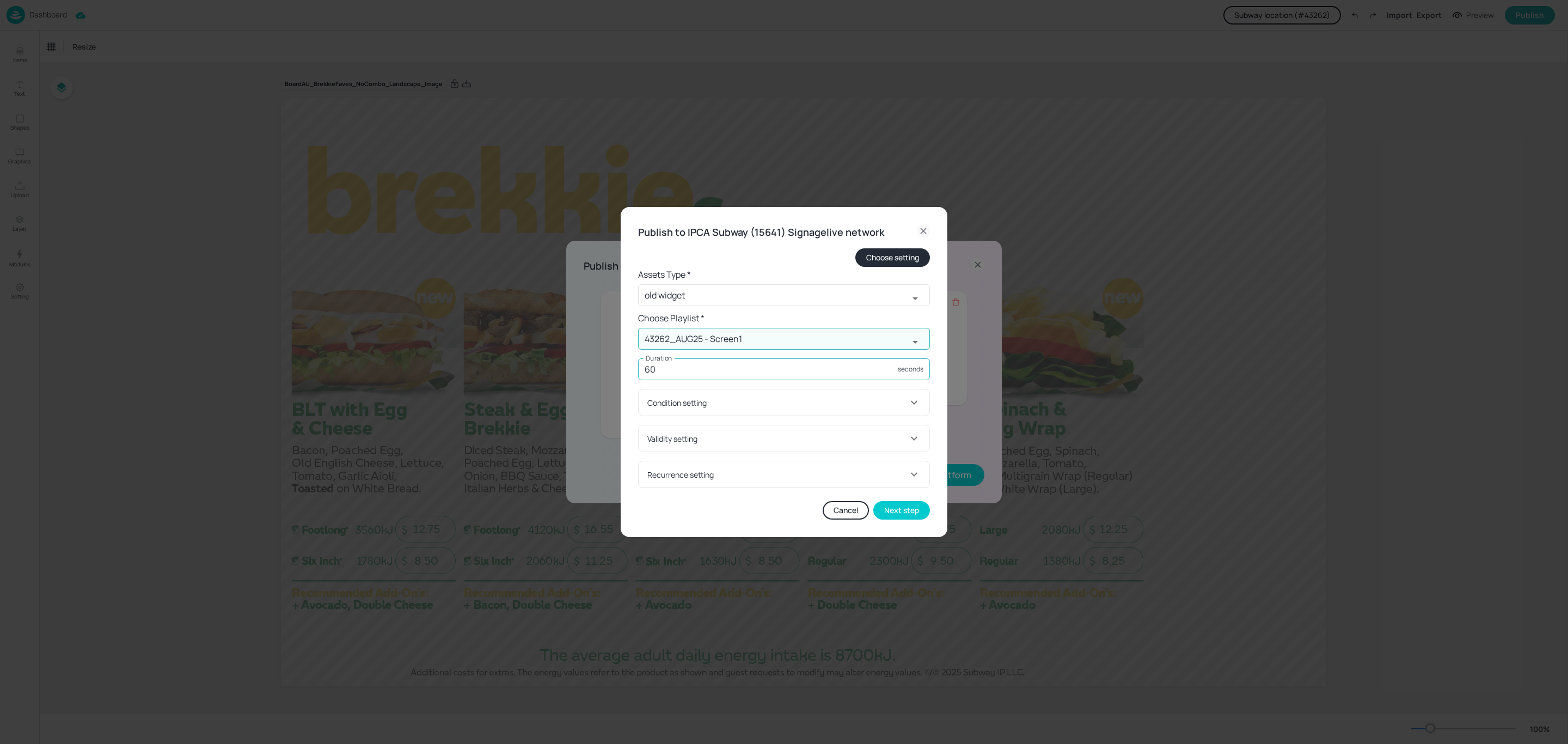
type input "43262_AUG25 - Screen1"
drag, startPoint x: 662, startPoint y: 374, endPoint x: 618, endPoint y: 371, distance: 44.1
click at [618, 371] on div "Publish to IPCA Subway (15641) Signagelive network Choose setting Assets Type *…" at bounding box center [784, 372] width 1568 height 744
type input "45"
click at [911, 515] on button "Next step" at bounding box center [901, 510] width 57 height 18
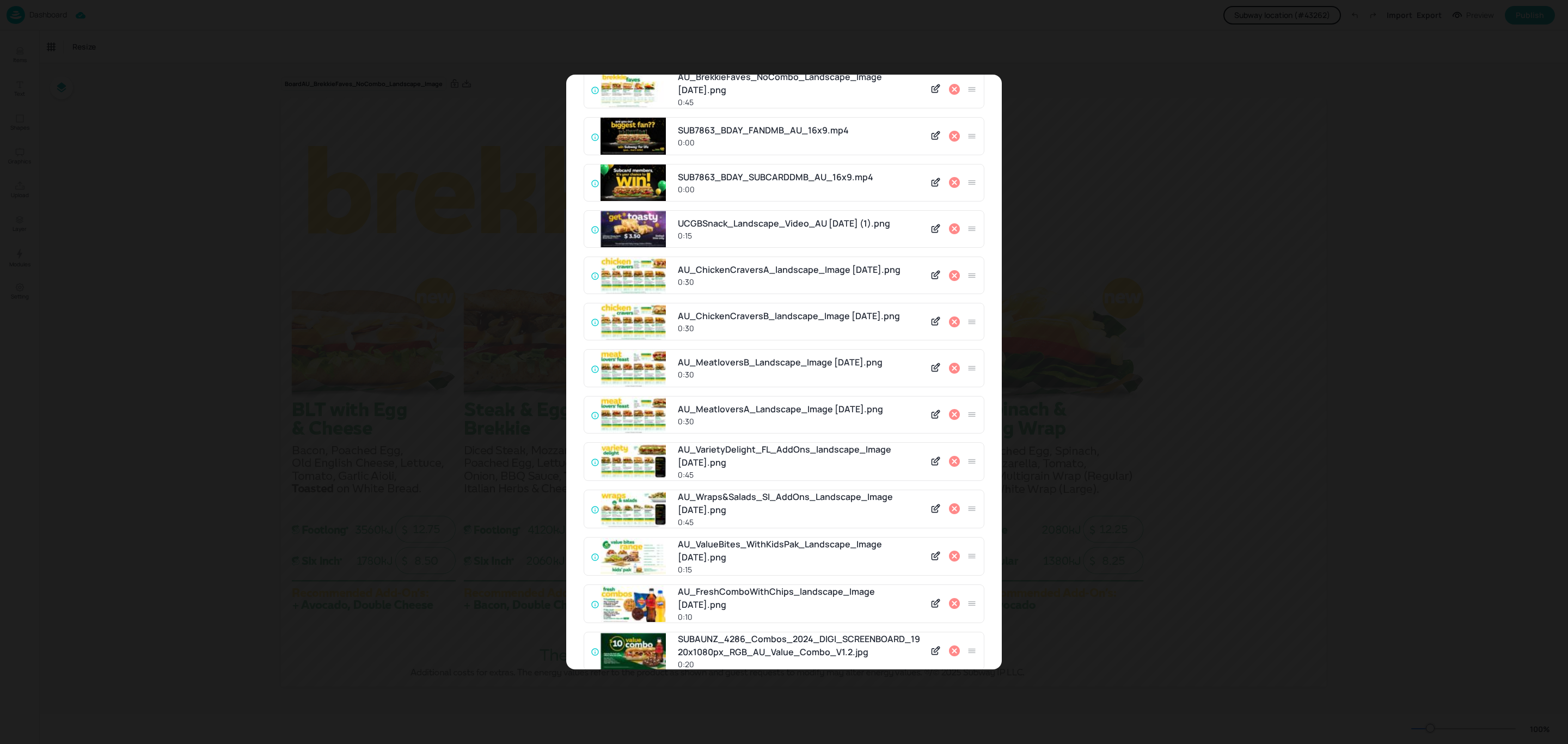
scroll to position [172, 0]
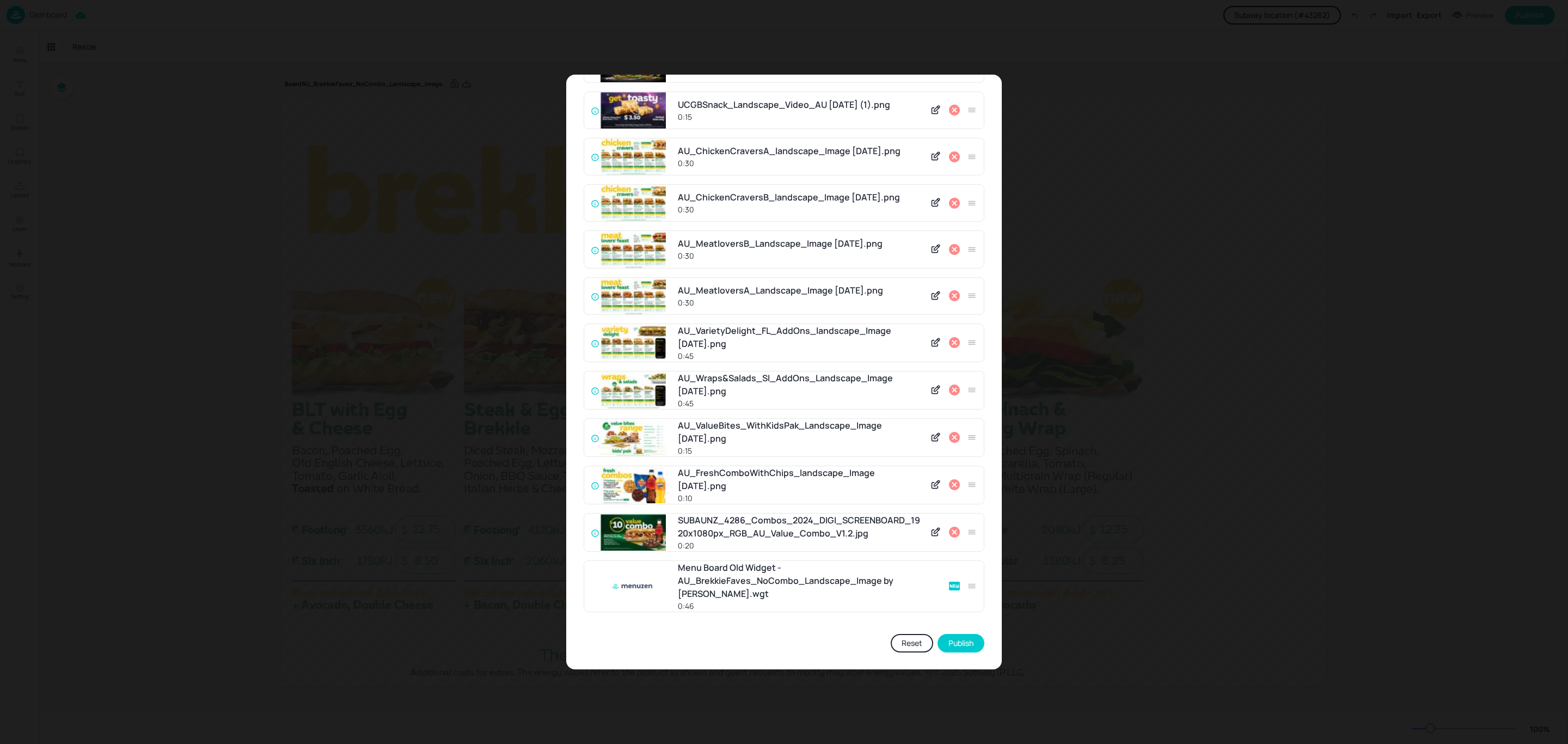
click at [951, 529] on icon at bounding box center [954, 532] width 11 height 11
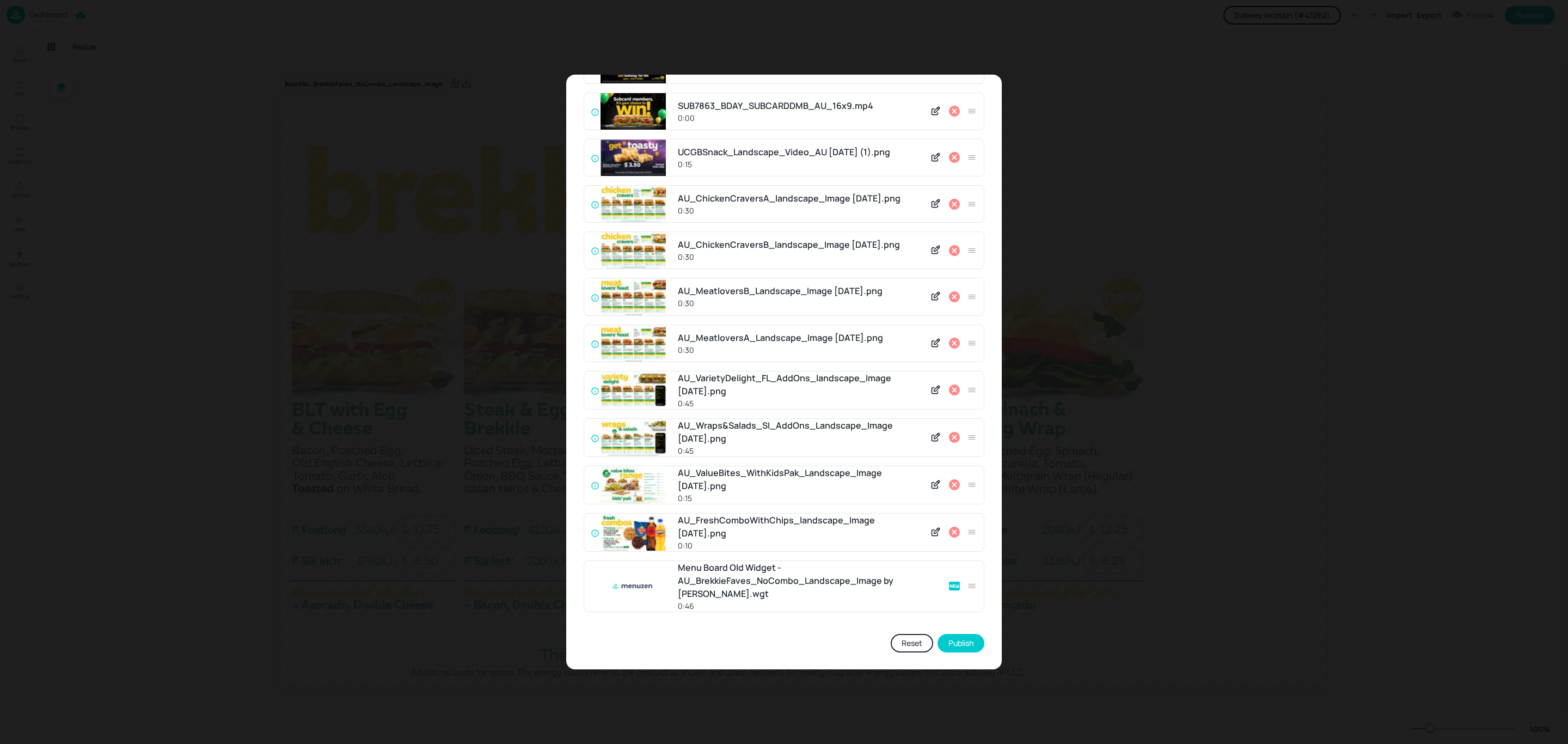
click at [951, 529] on icon at bounding box center [954, 532] width 11 height 11
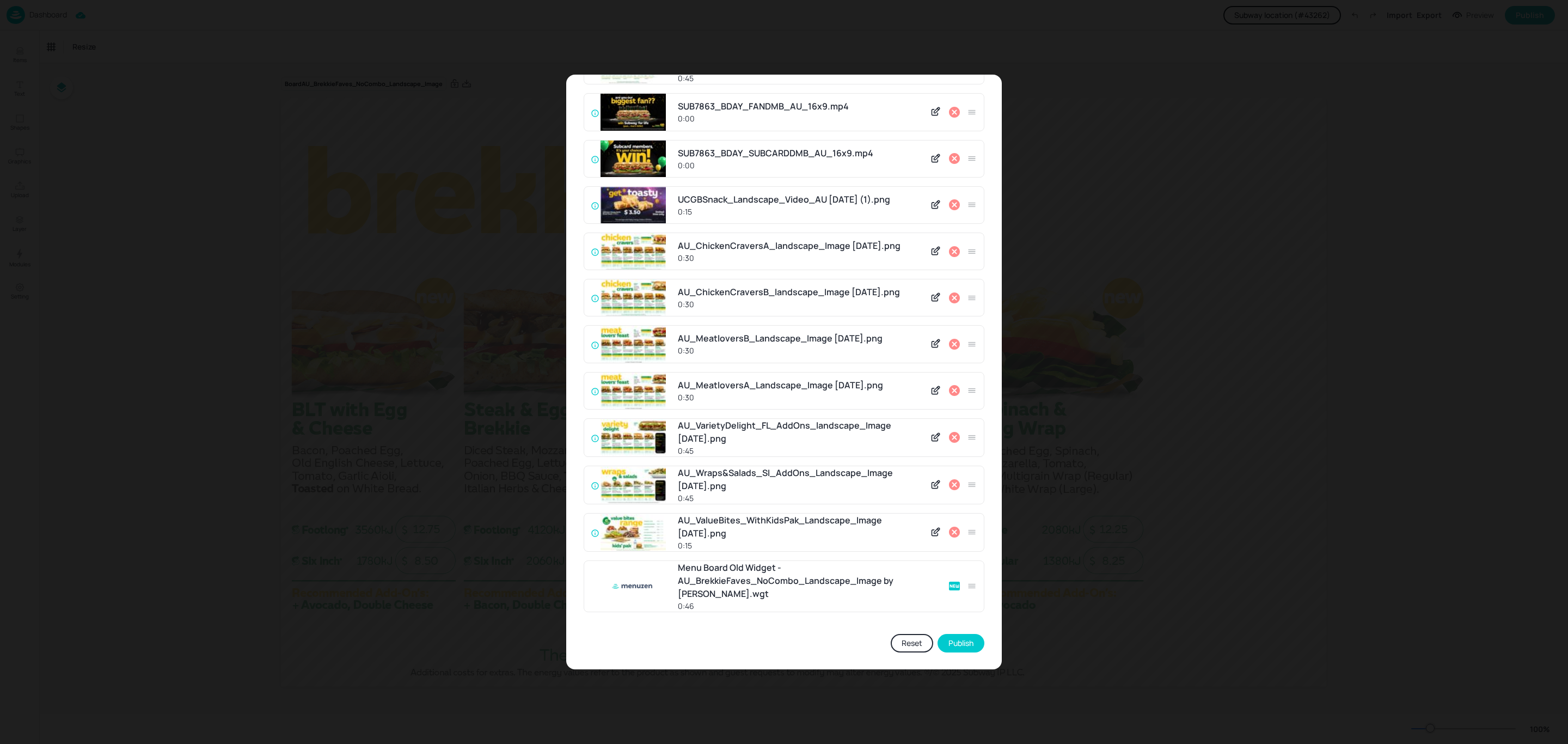
click at [951, 529] on icon at bounding box center [954, 532] width 11 height 11
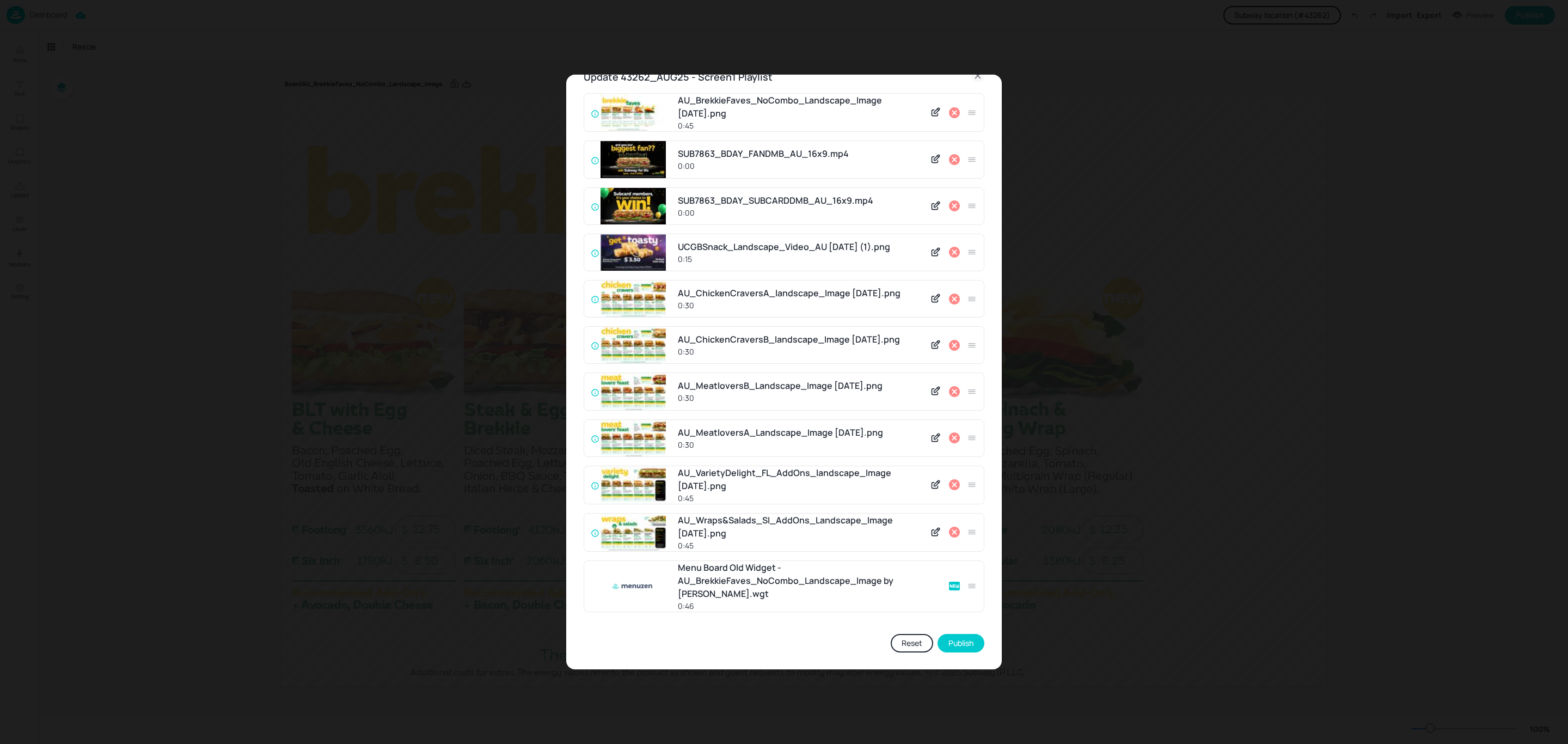
click at [951, 529] on icon at bounding box center [954, 532] width 11 height 11
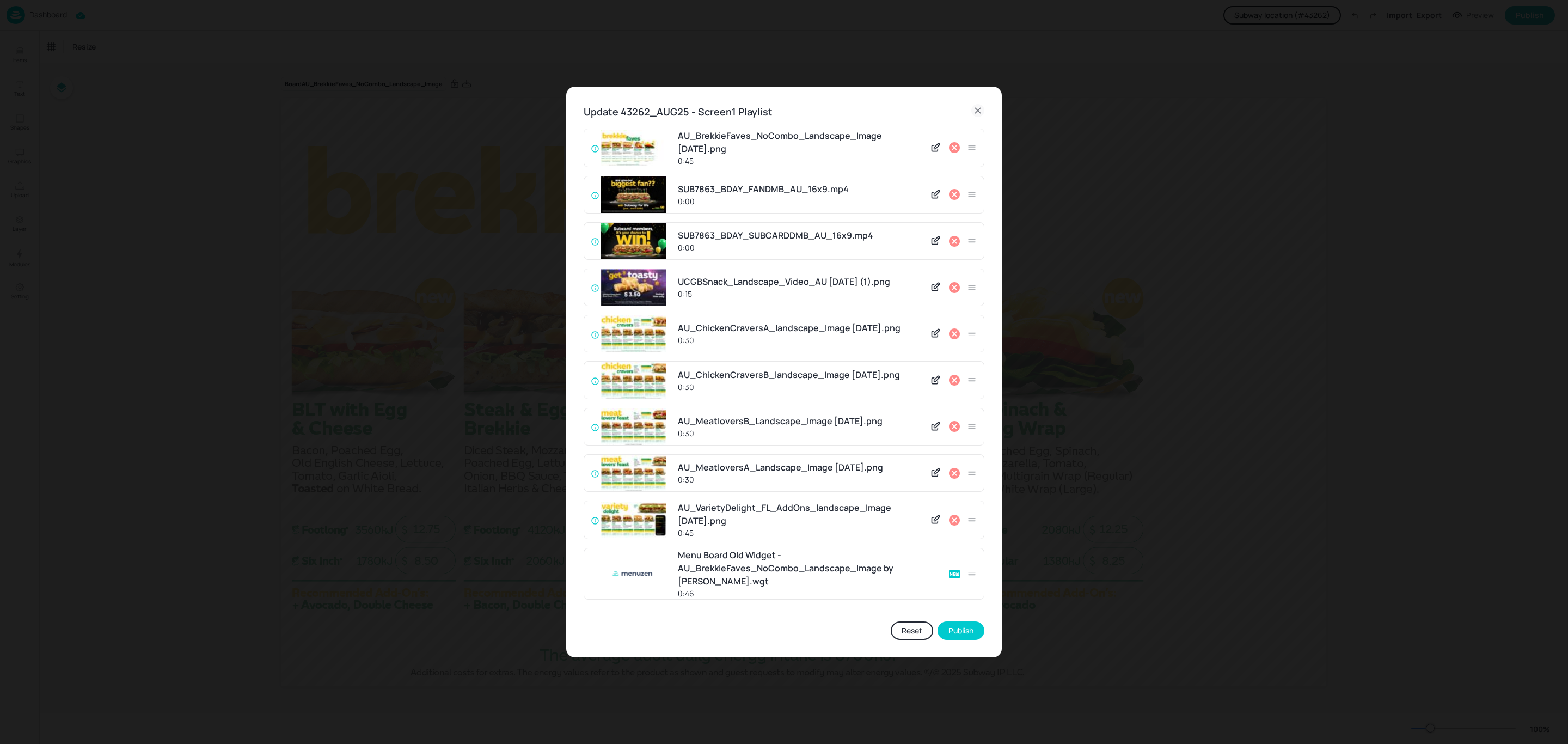
click at [951, 528] on div at bounding box center [953, 520] width 53 height 16
click at [953, 524] on icon at bounding box center [954, 520] width 11 height 11
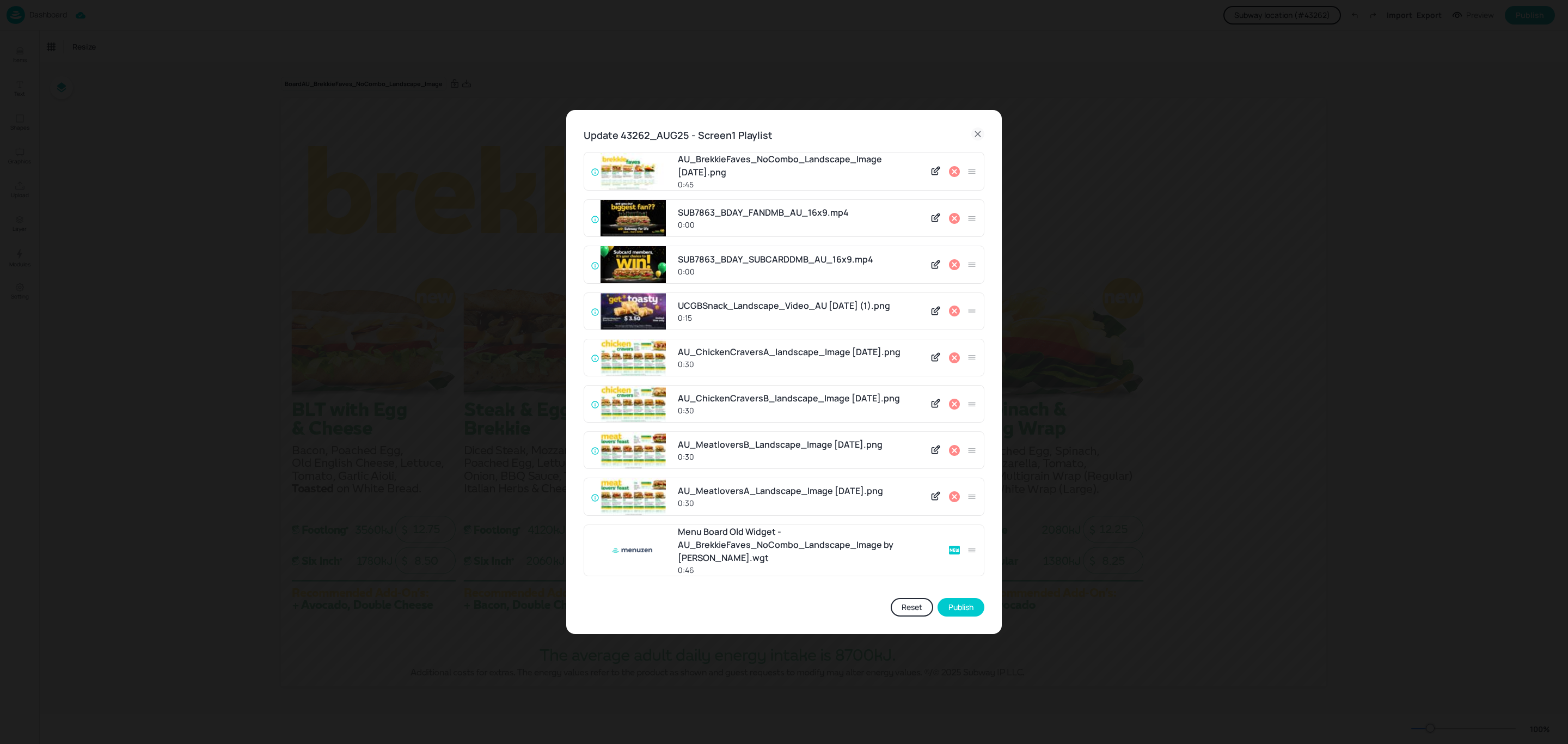
click at [954, 502] on icon at bounding box center [954, 497] width 11 height 11
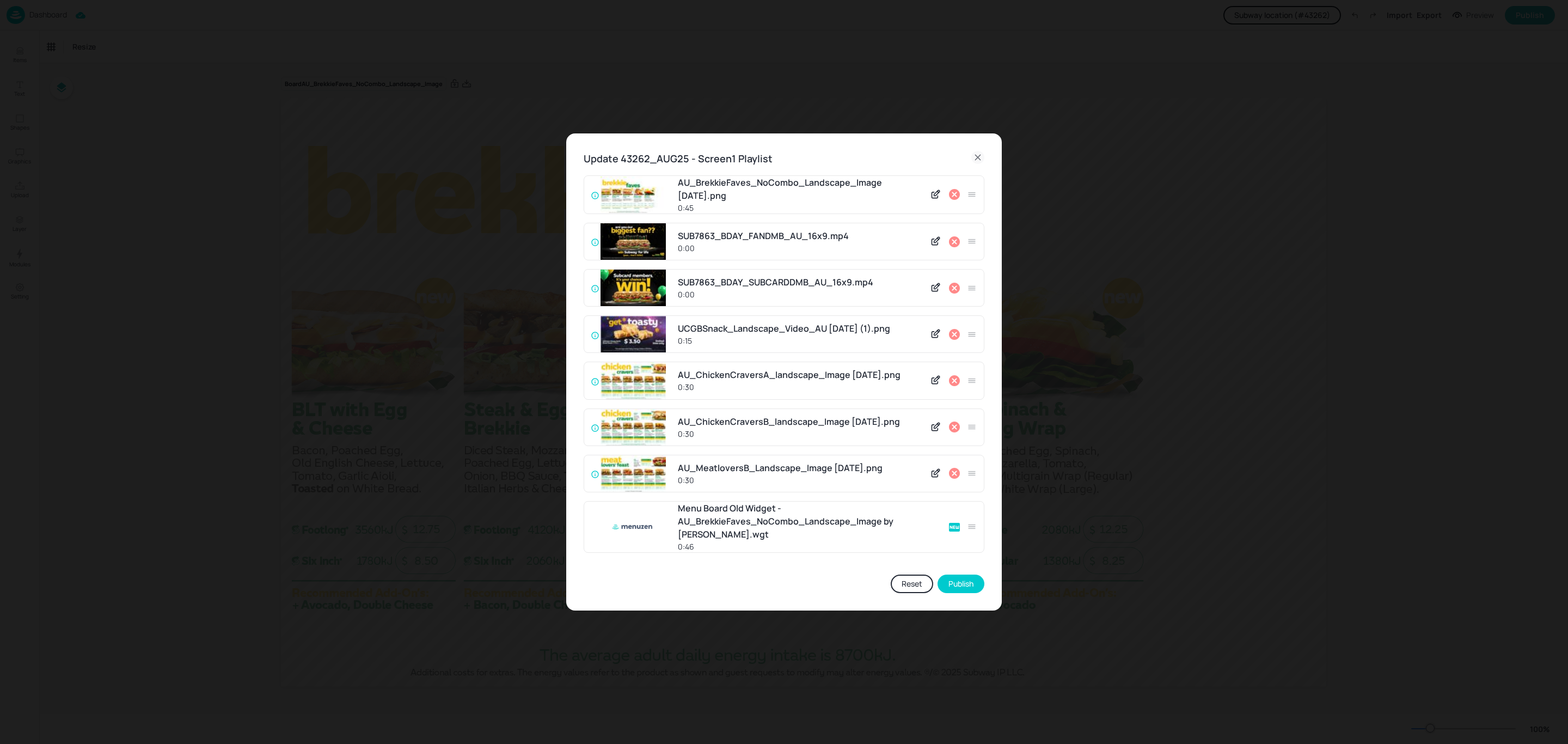
click at [956, 477] on icon at bounding box center [954, 473] width 11 height 11
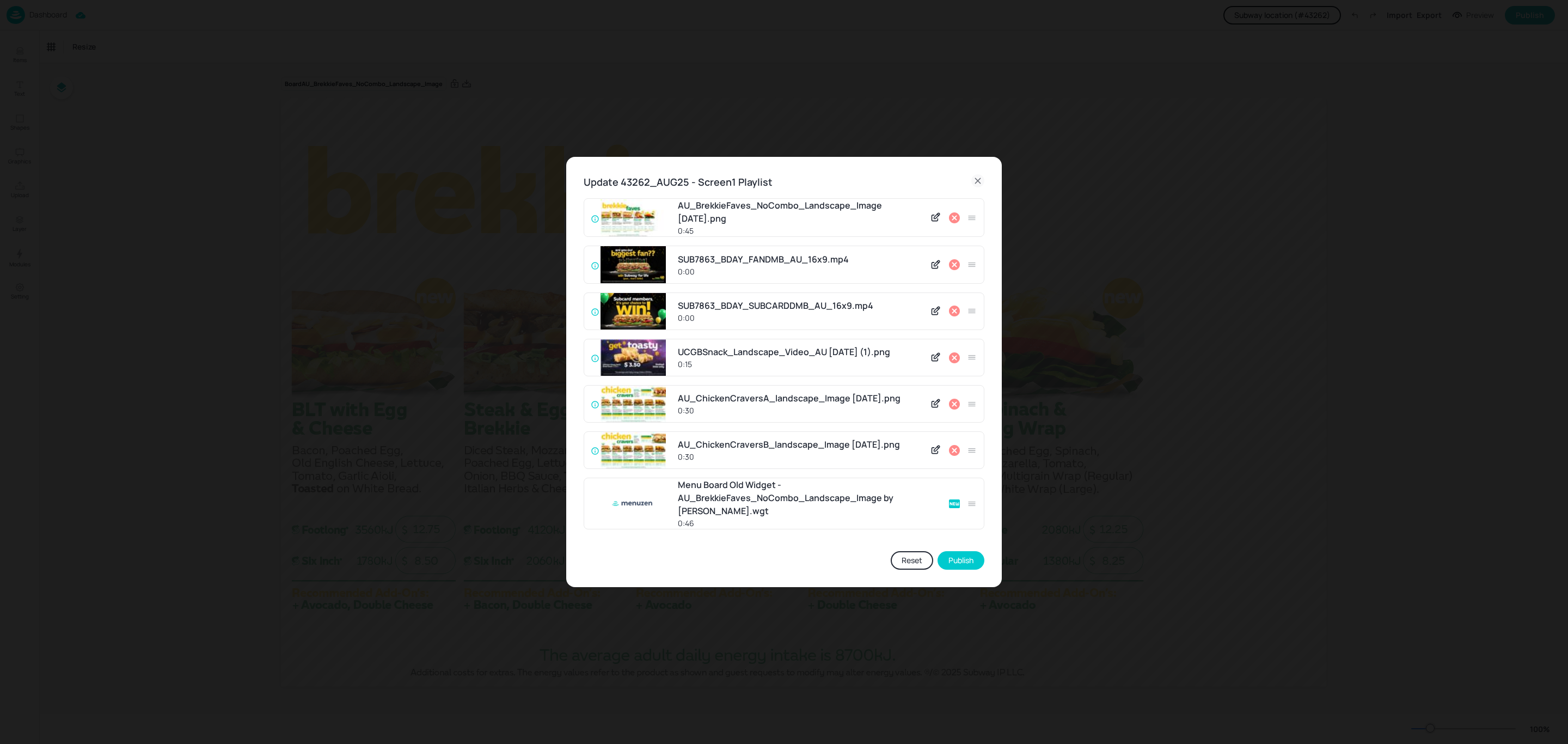
click at [953, 456] on icon at bounding box center [954, 451] width 11 height 11
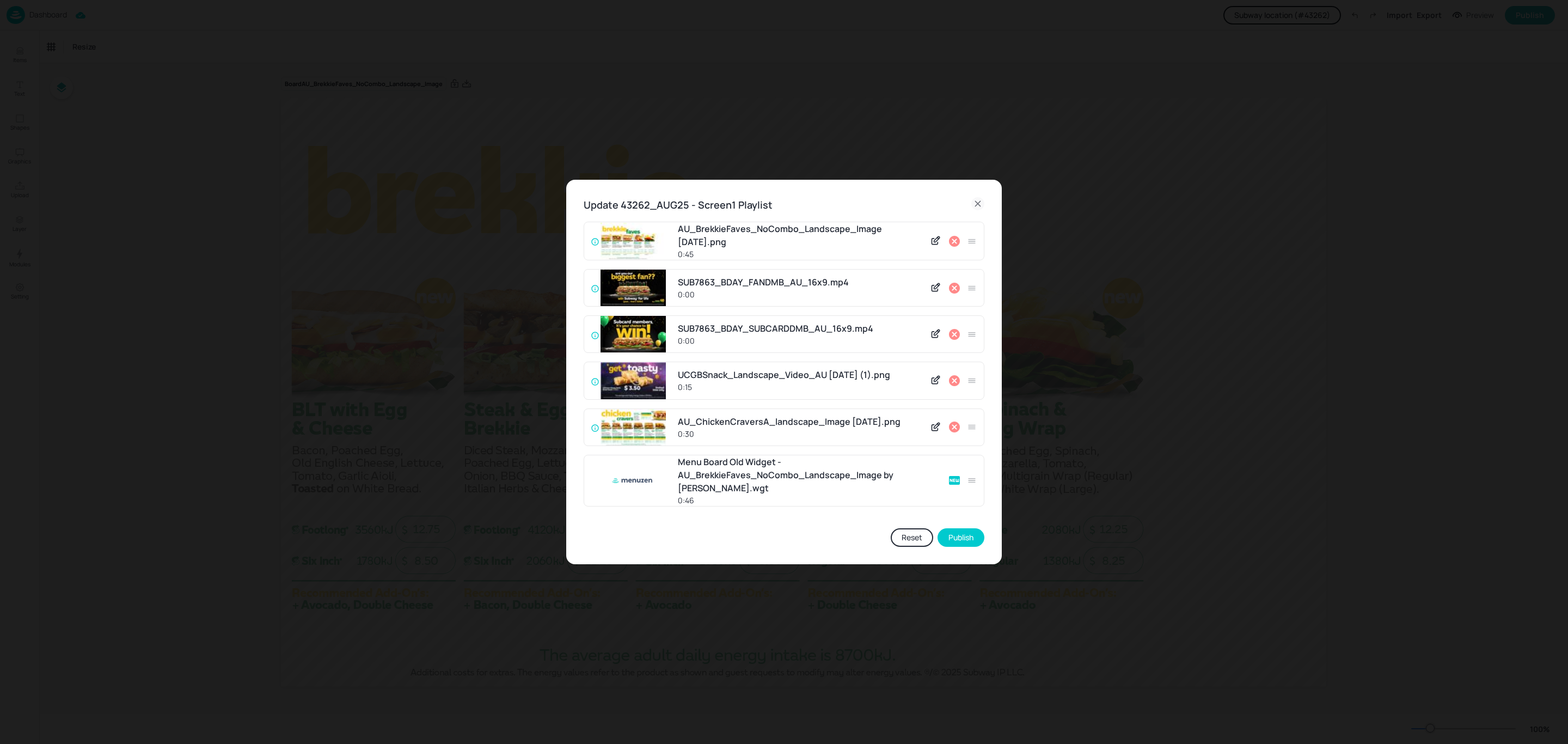
click at [954, 427] on icon at bounding box center [954, 427] width 13 height 13
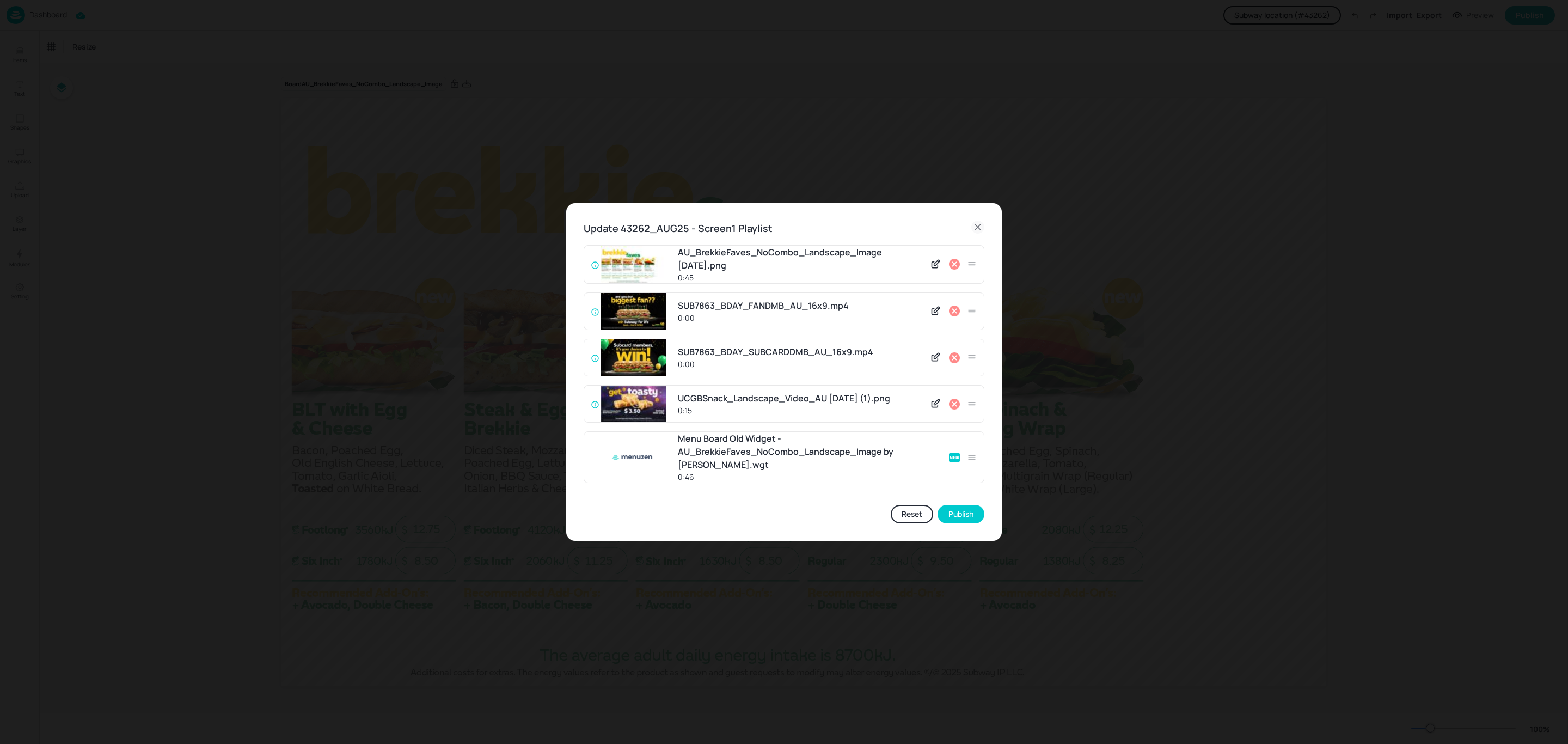
click at [953, 405] on icon at bounding box center [954, 404] width 13 height 13
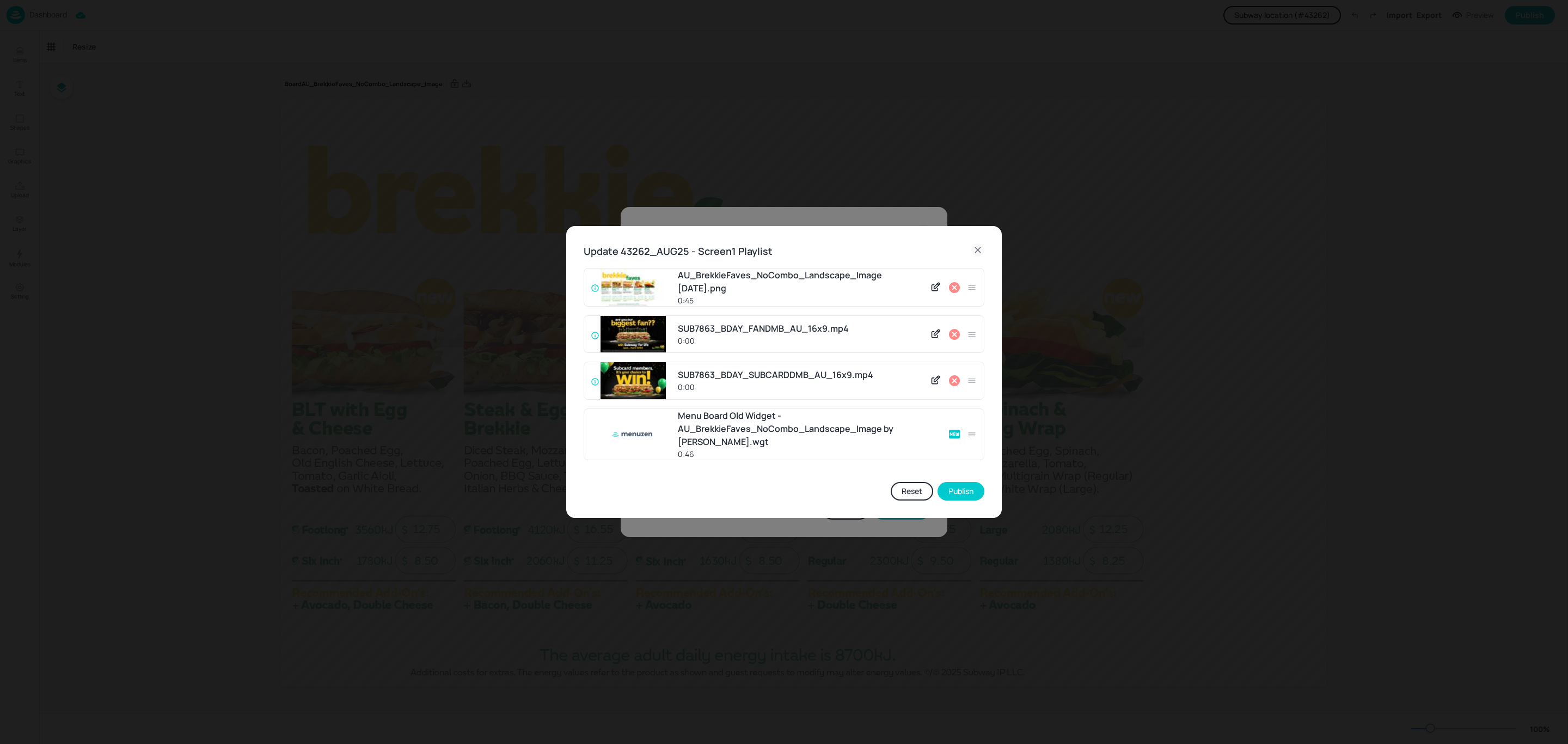
click at [951, 381] on icon at bounding box center [954, 381] width 11 height 11
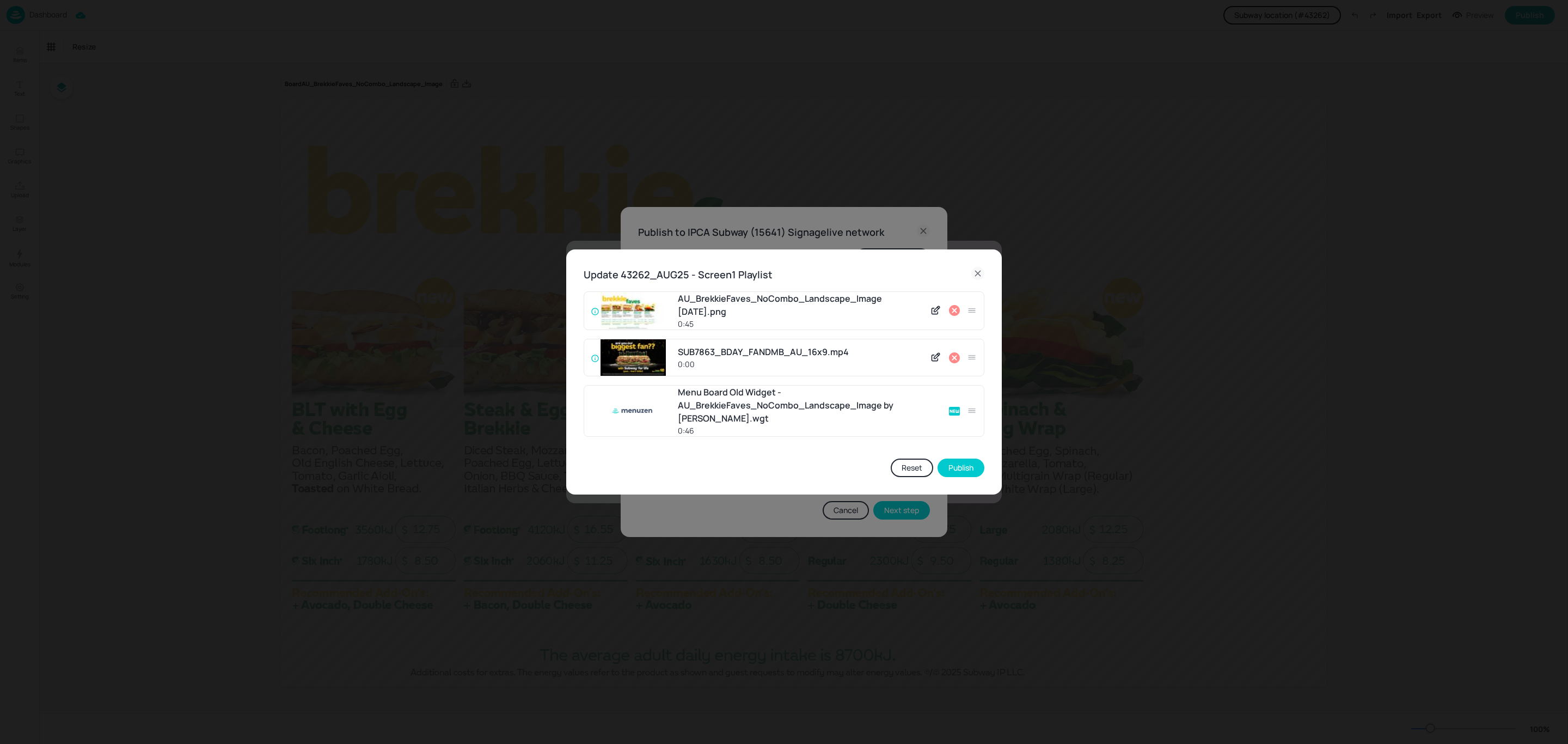
click at [954, 362] on icon at bounding box center [954, 358] width 11 height 11
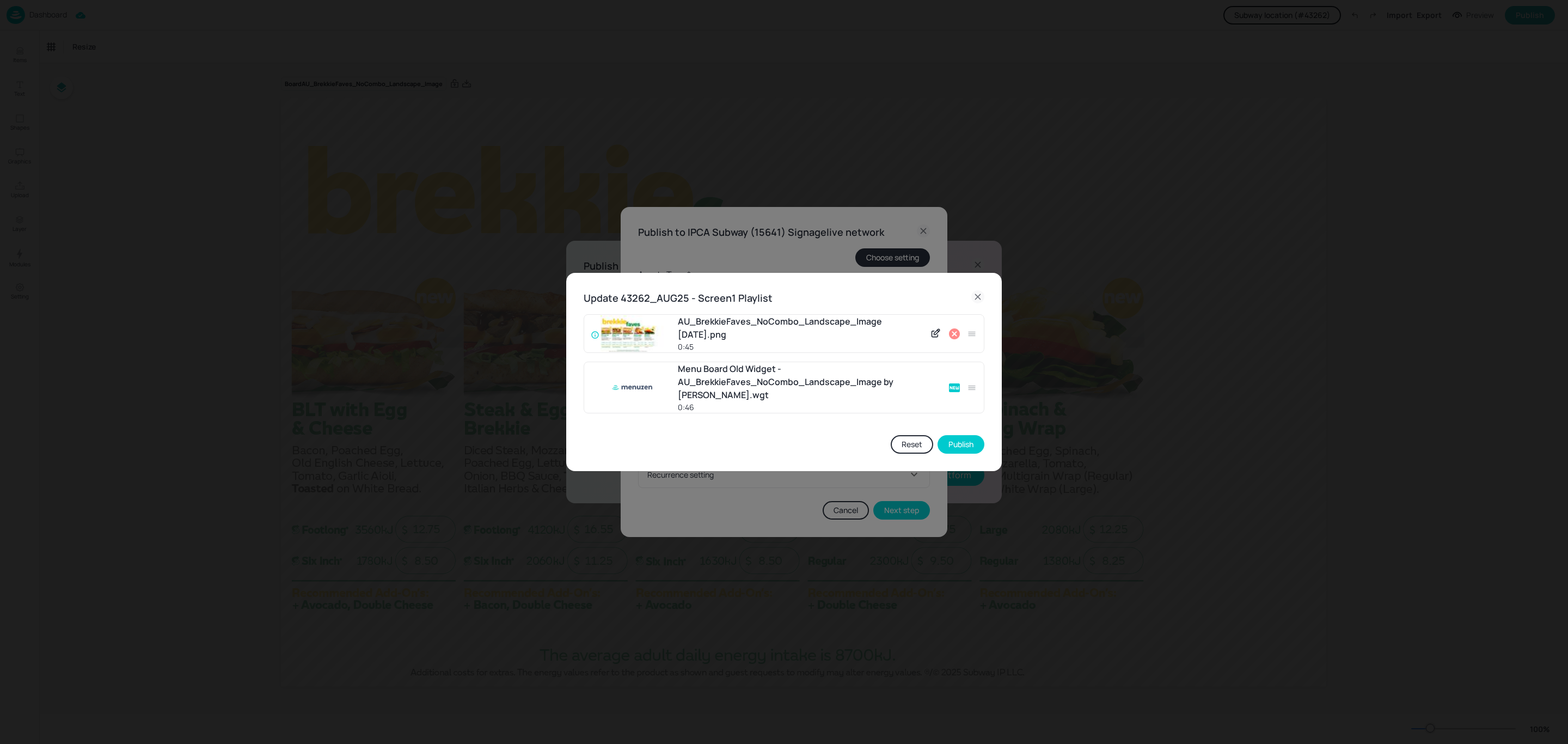
click at [952, 339] on icon at bounding box center [954, 334] width 13 height 13
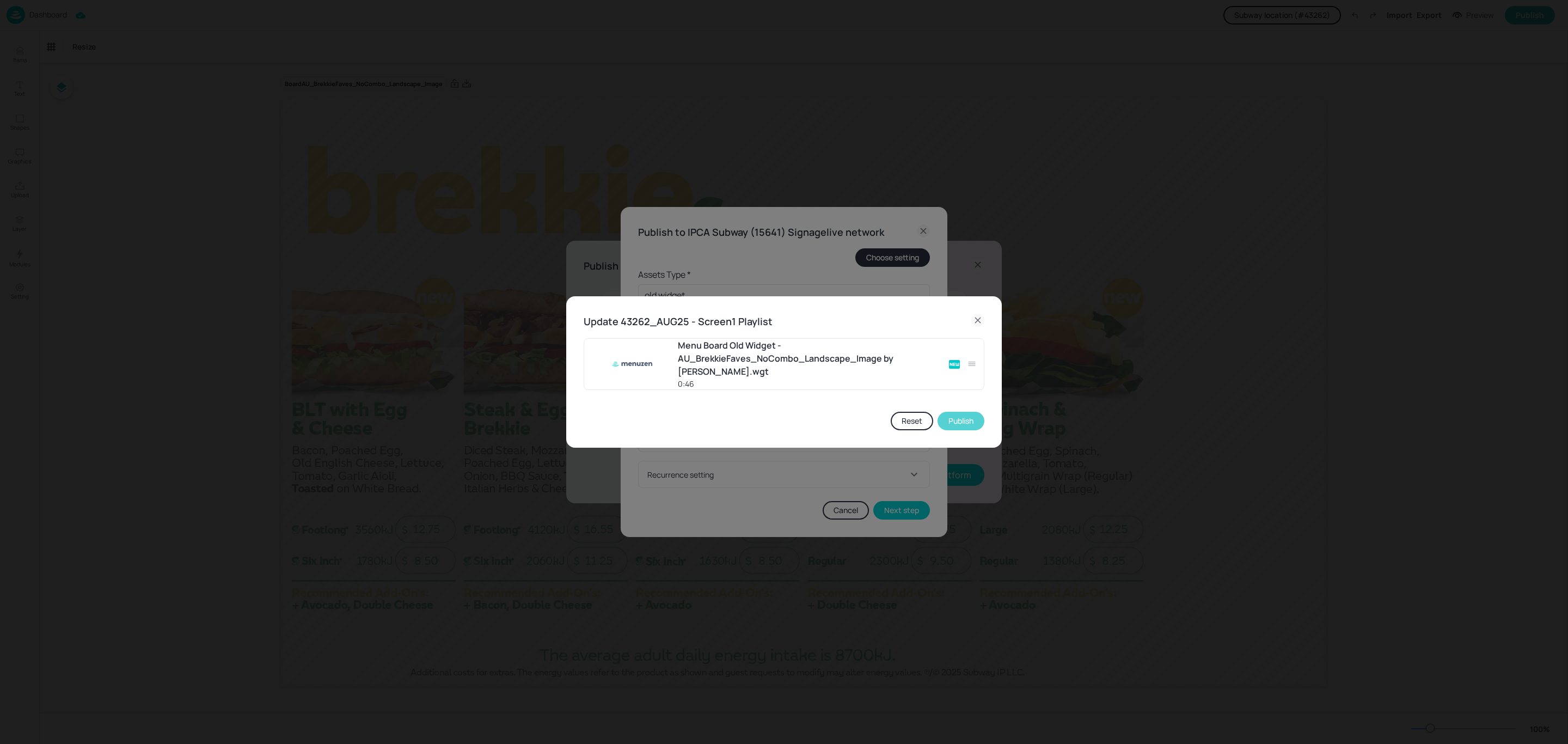
click at [962, 421] on button "Publish" at bounding box center [961, 421] width 47 height 18
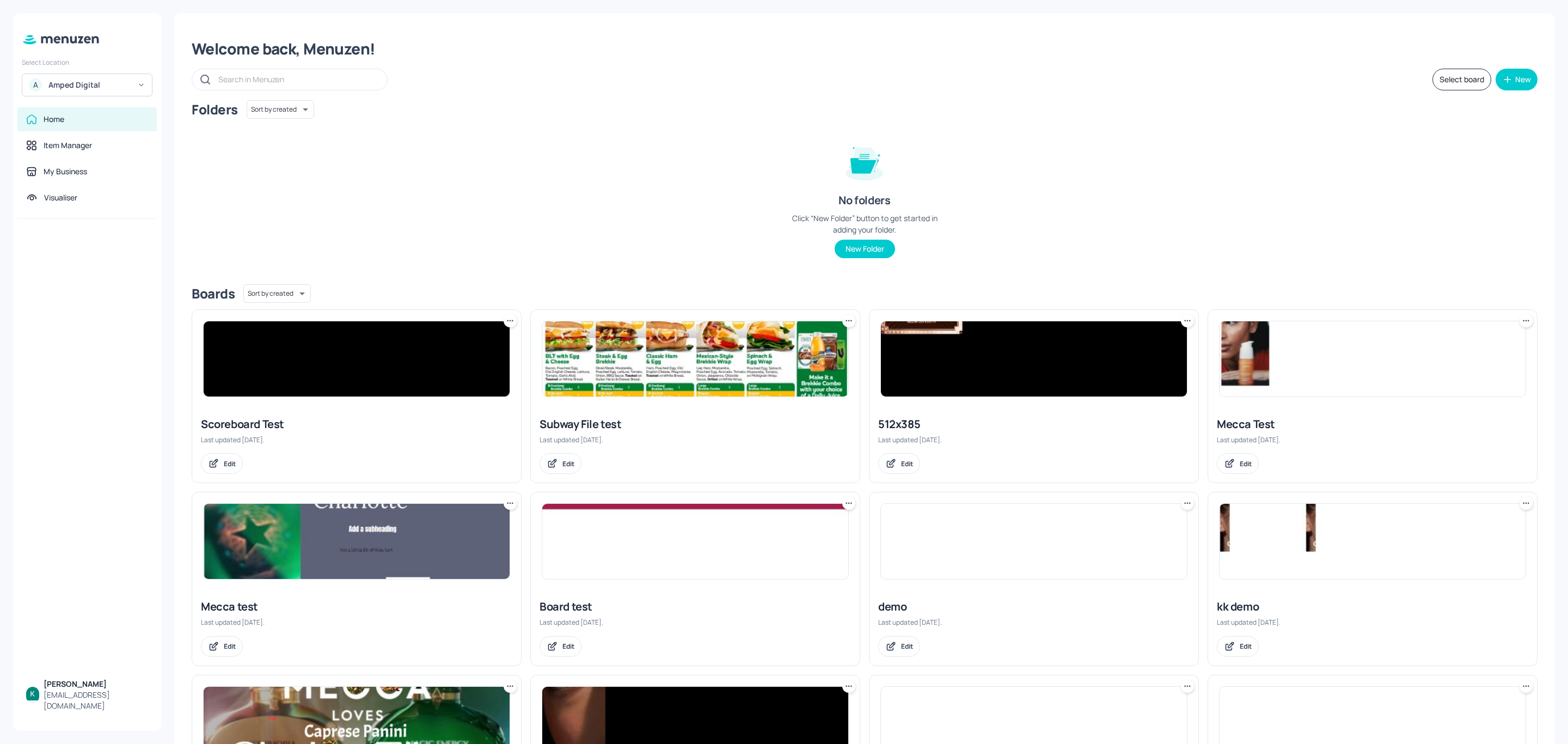
click at [79, 82] on div "Amped Digital" at bounding box center [89, 85] width 82 height 11
click at [65, 110] on div "Subway AU/NZ" at bounding box center [97, 112] width 95 height 13
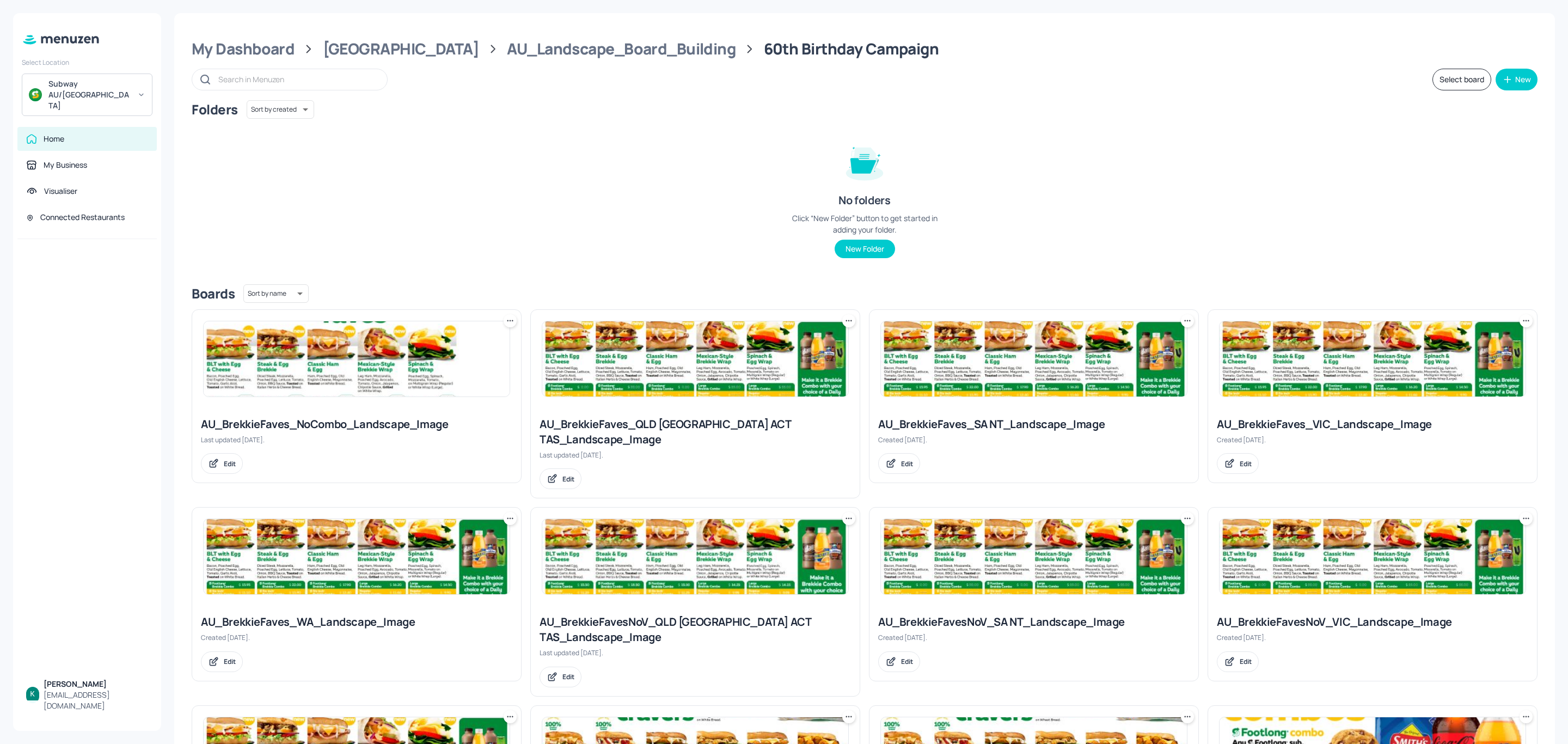
click at [307, 421] on div "AU_BrekkieFaves_NoCombo_Landscape_Image" at bounding box center [357, 424] width 312 height 15
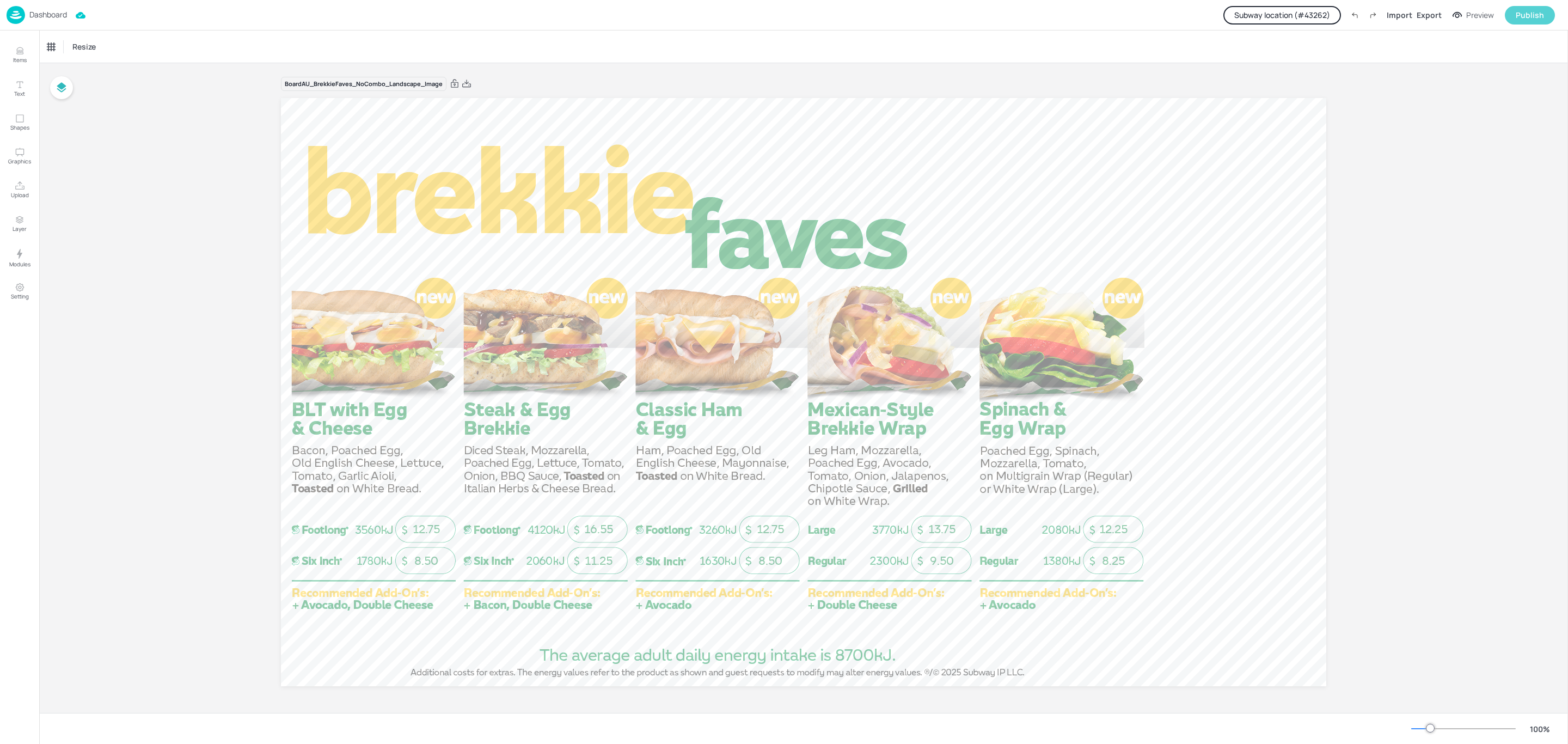
click at [1539, 18] on div "Publish" at bounding box center [1530, 15] width 29 height 12
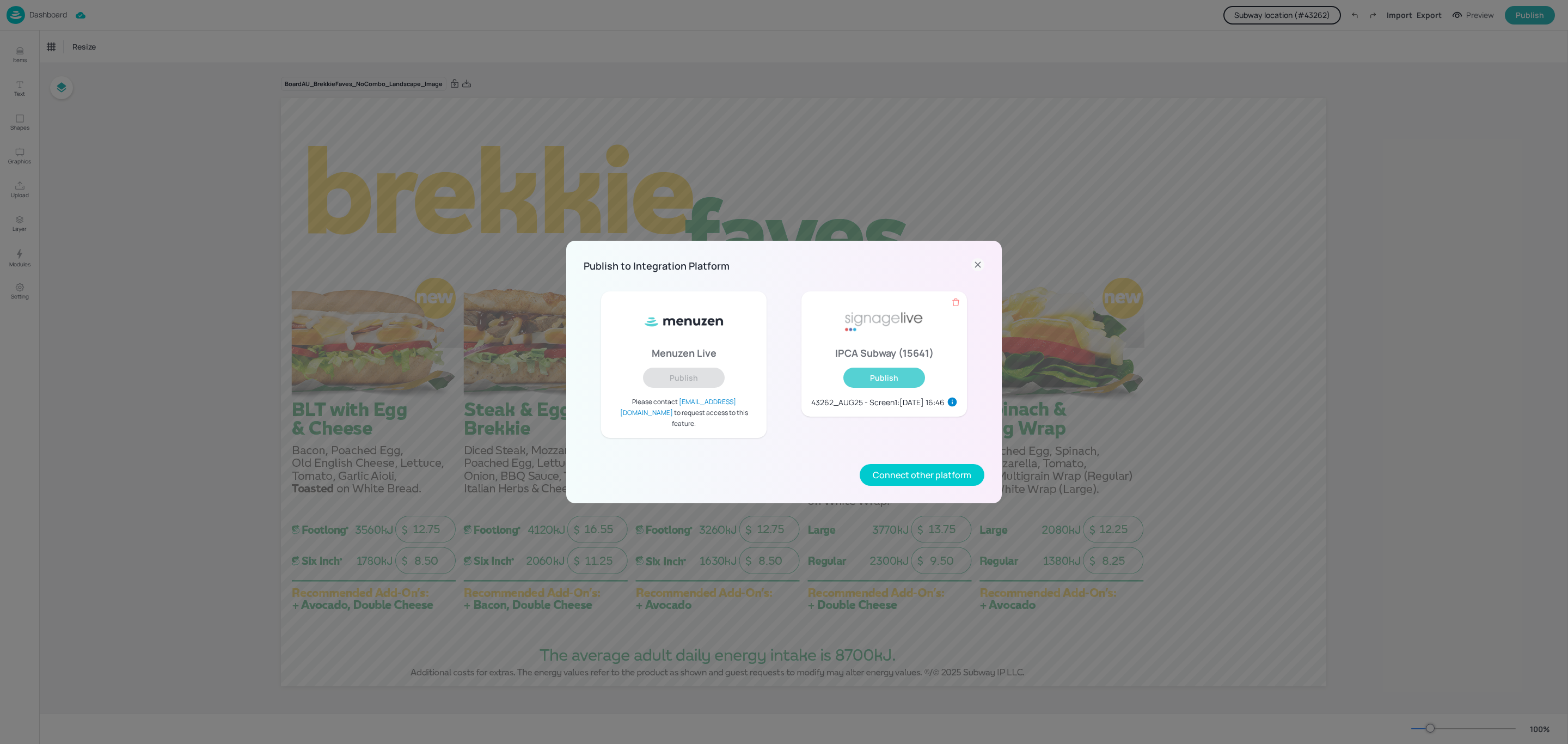
click at [900, 379] on button "Publish" at bounding box center [884, 377] width 82 height 20
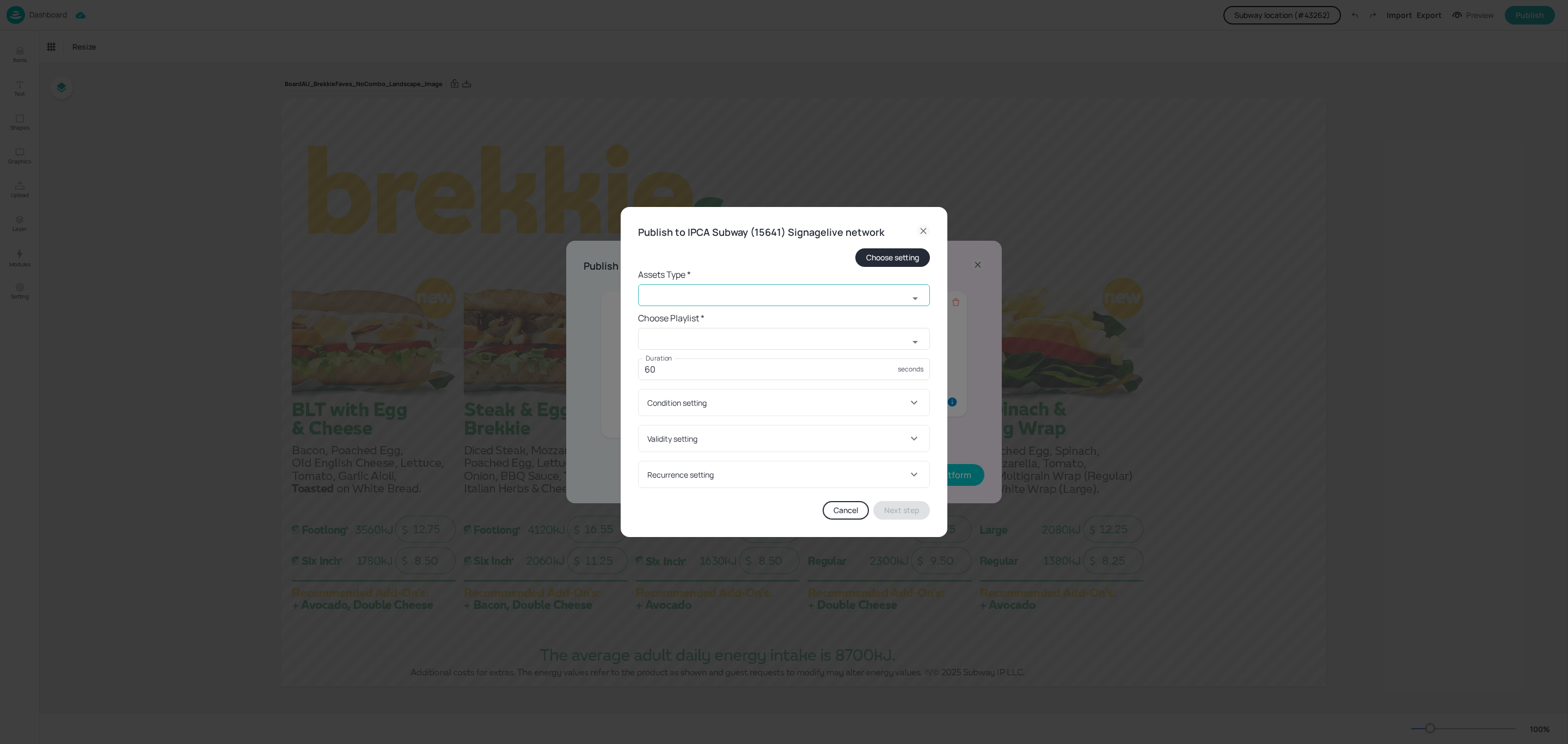
click at [729, 297] on input "text" at bounding box center [773, 295] width 271 height 22
click at [698, 356] on li "old widget" at bounding box center [783, 355] width 292 height 18
type input "old widget"
click at [719, 334] on input "text" at bounding box center [773, 339] width 271 height 22
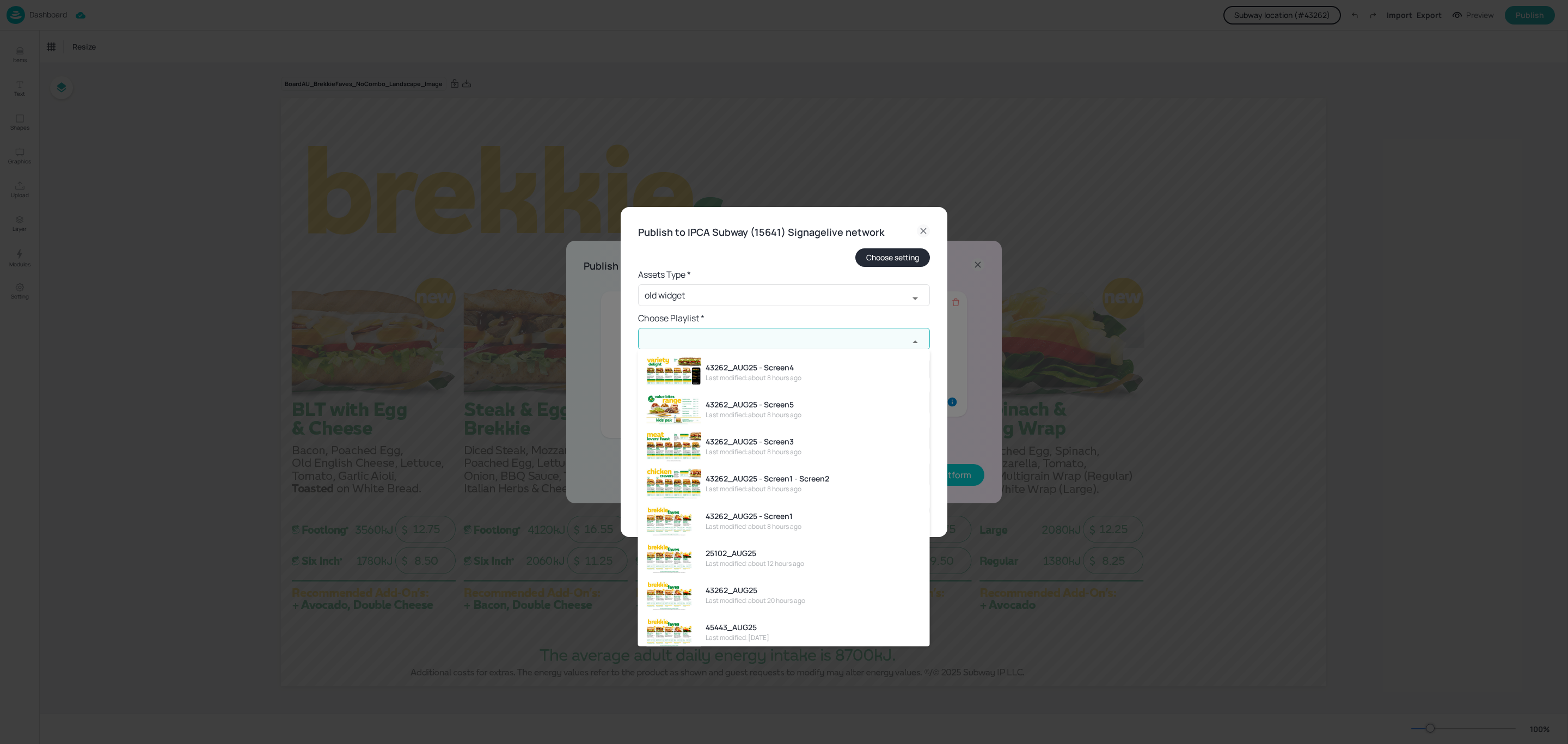
click at [797, 510] on div "43262_AUG25 - Screen1" at bounding box center [753, 515] width 96 height 12
type input "43262_AUG25 - Screen1"
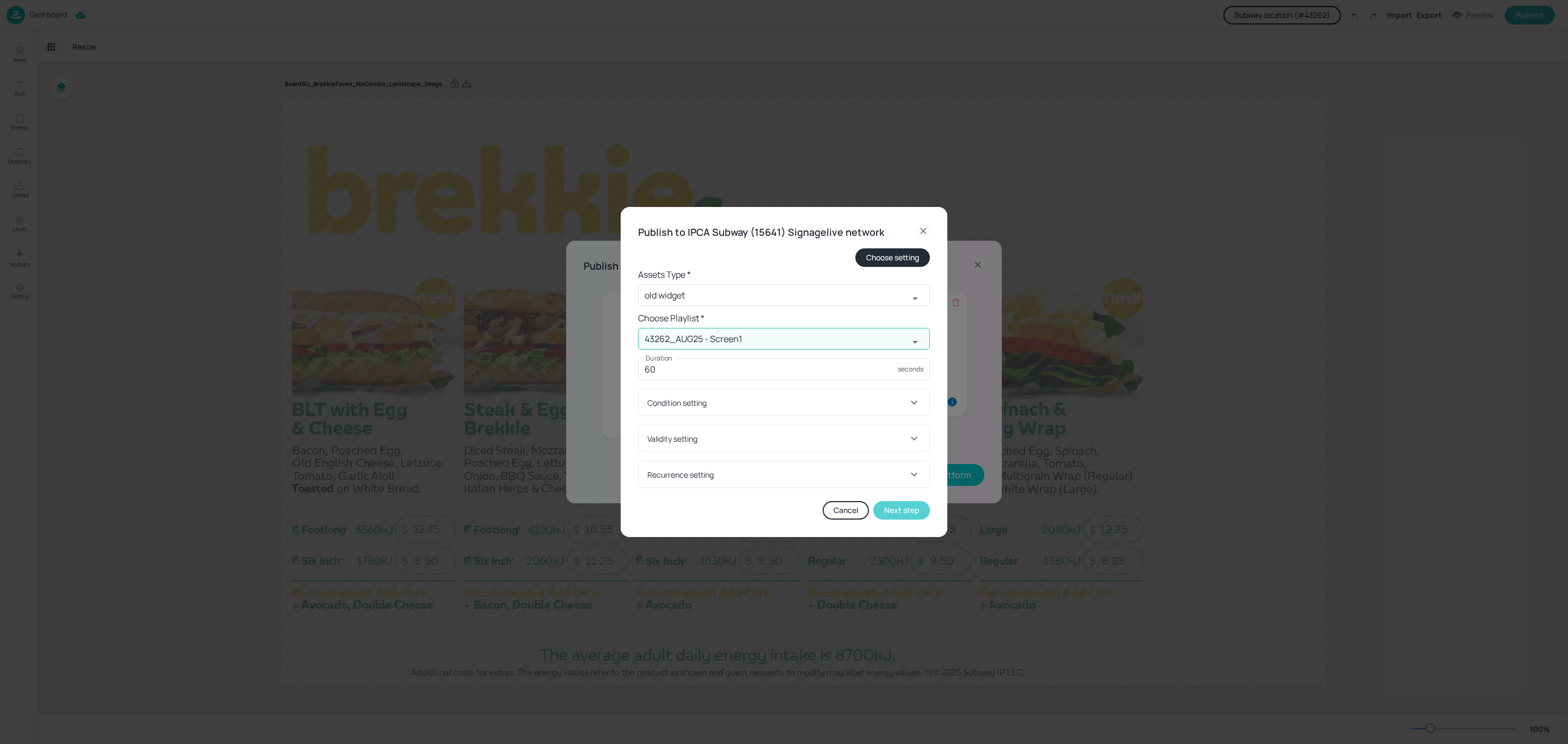
click at [898, 510] on button "Next step" at bounding box center [901, 510] width 57 height 18
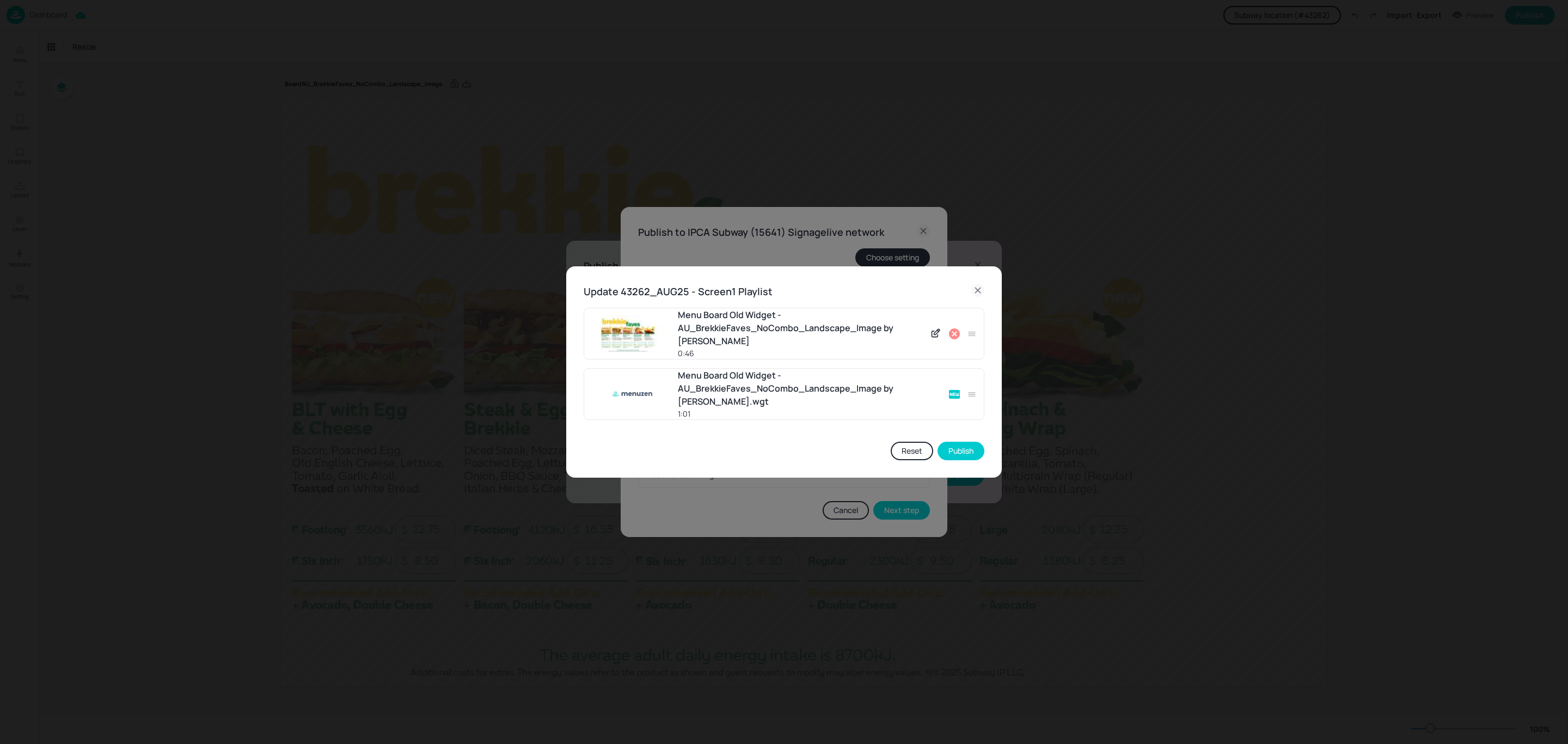
click at [977, 287] on icon at bounding box center [978, 290] width 13 height 13
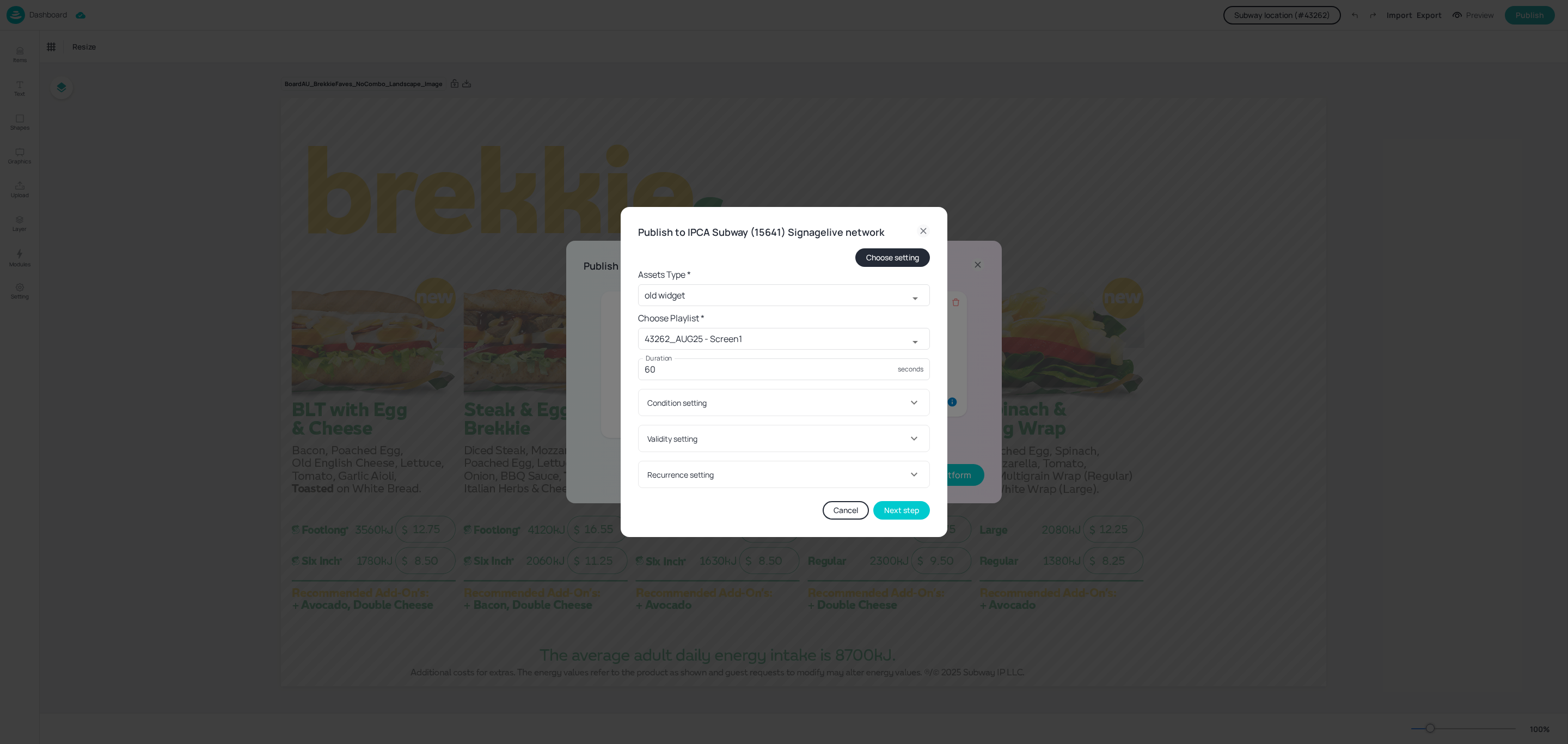
click at [926, 228] on icon at bounding box center [923, 231] width 13 height 13
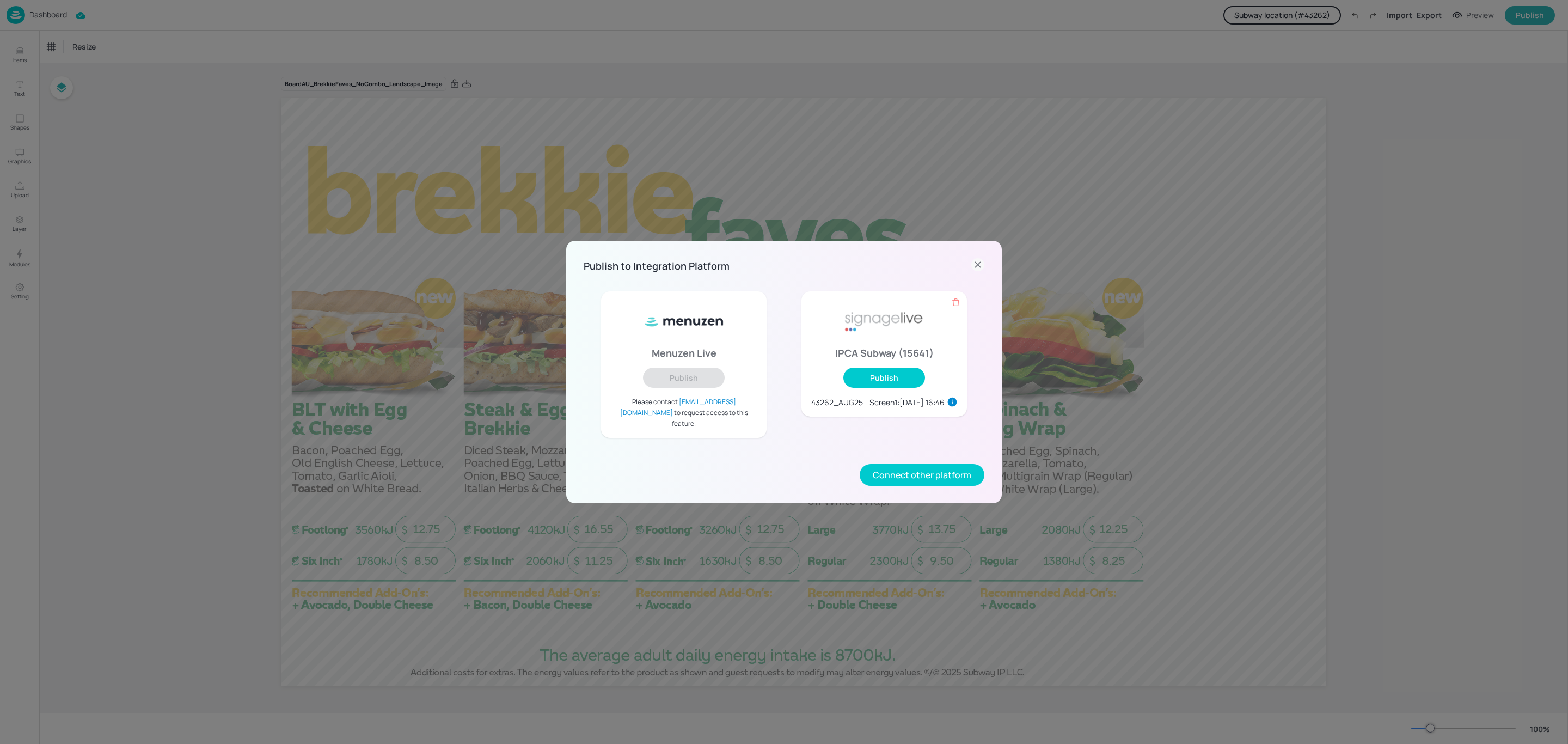
click at [982, 268] on icon at bounding box center [978, 264] width 13 height 13
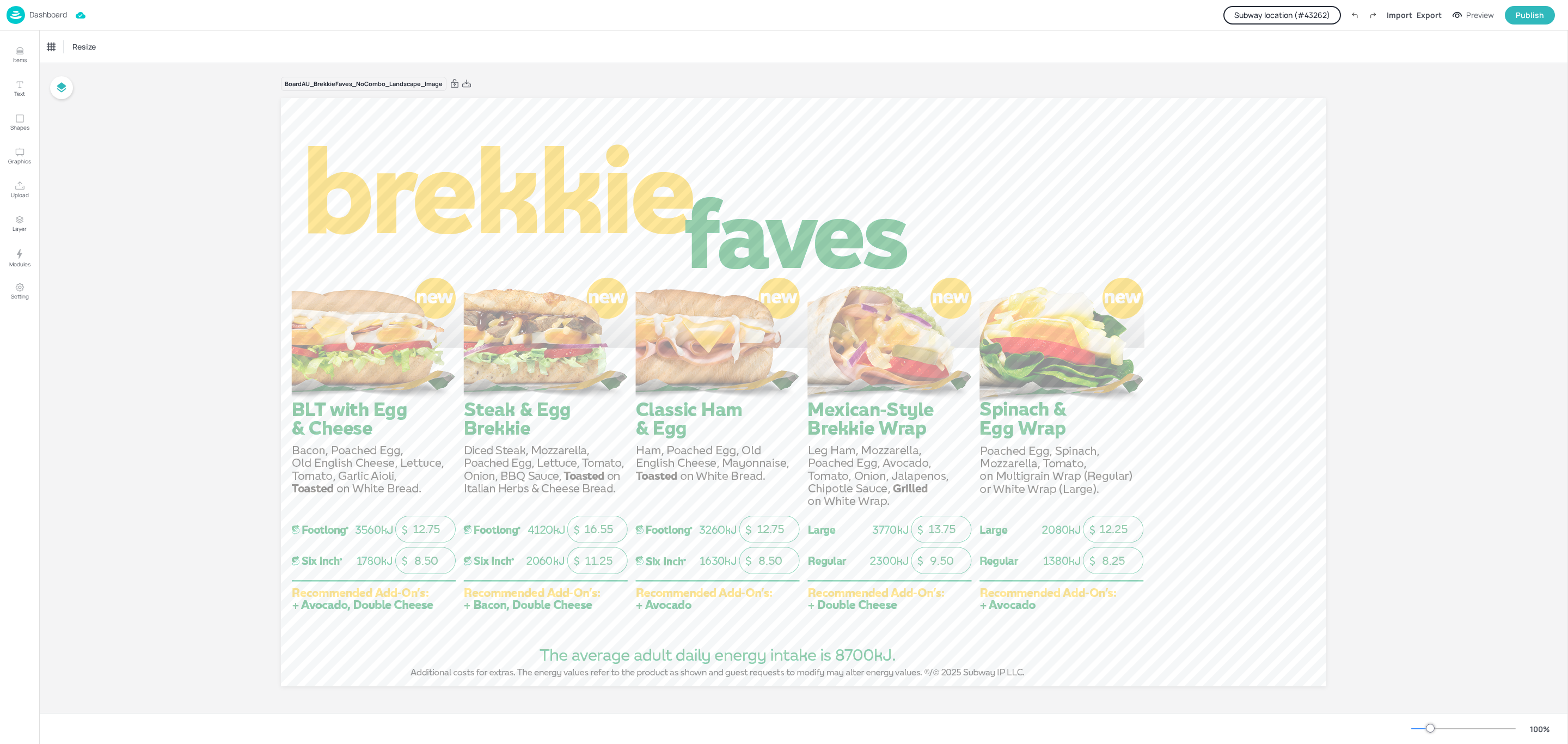
click at [60, 12] on p "Dashboard" at bounding box center [48, 15] width 38 height 8
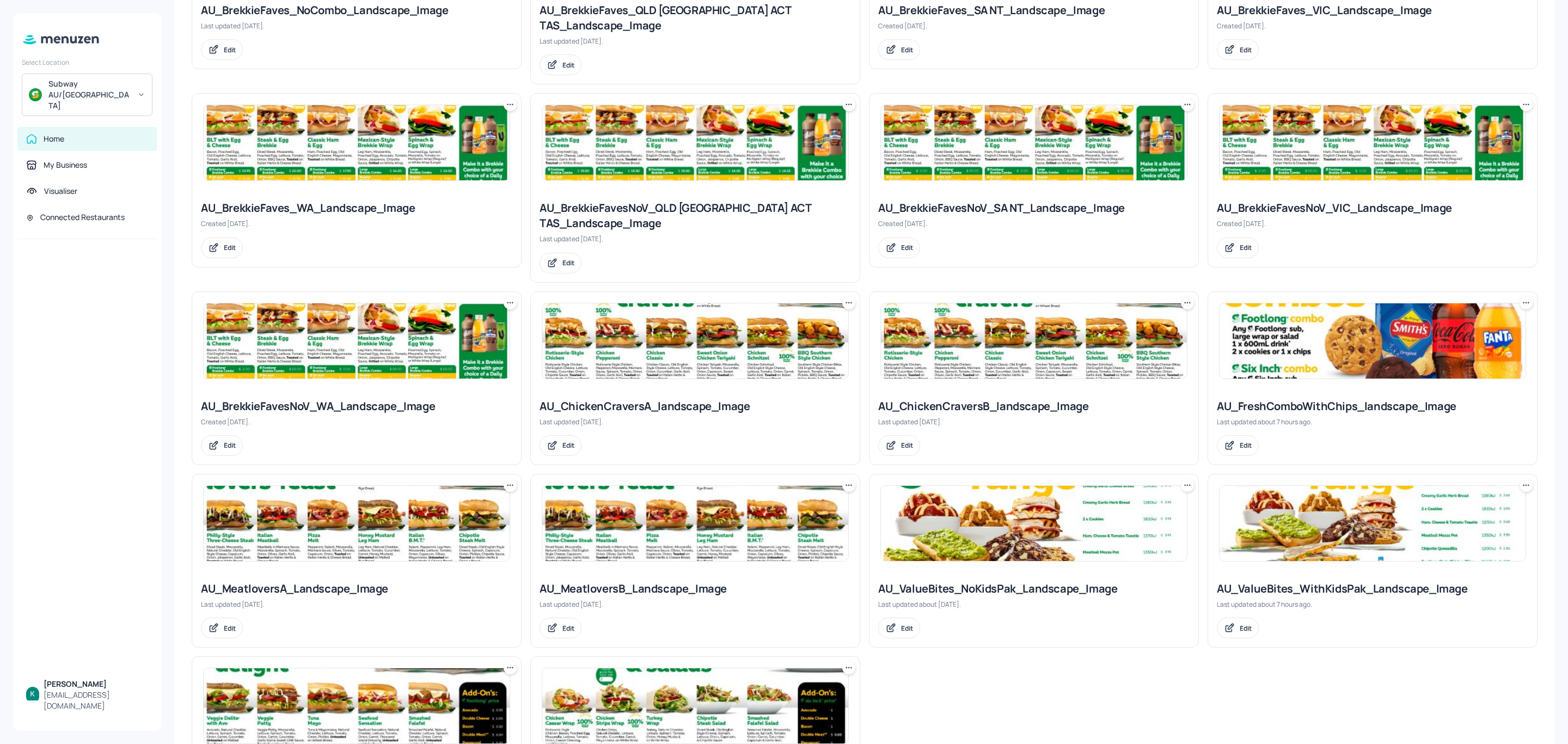
scroll to position [502, 0]
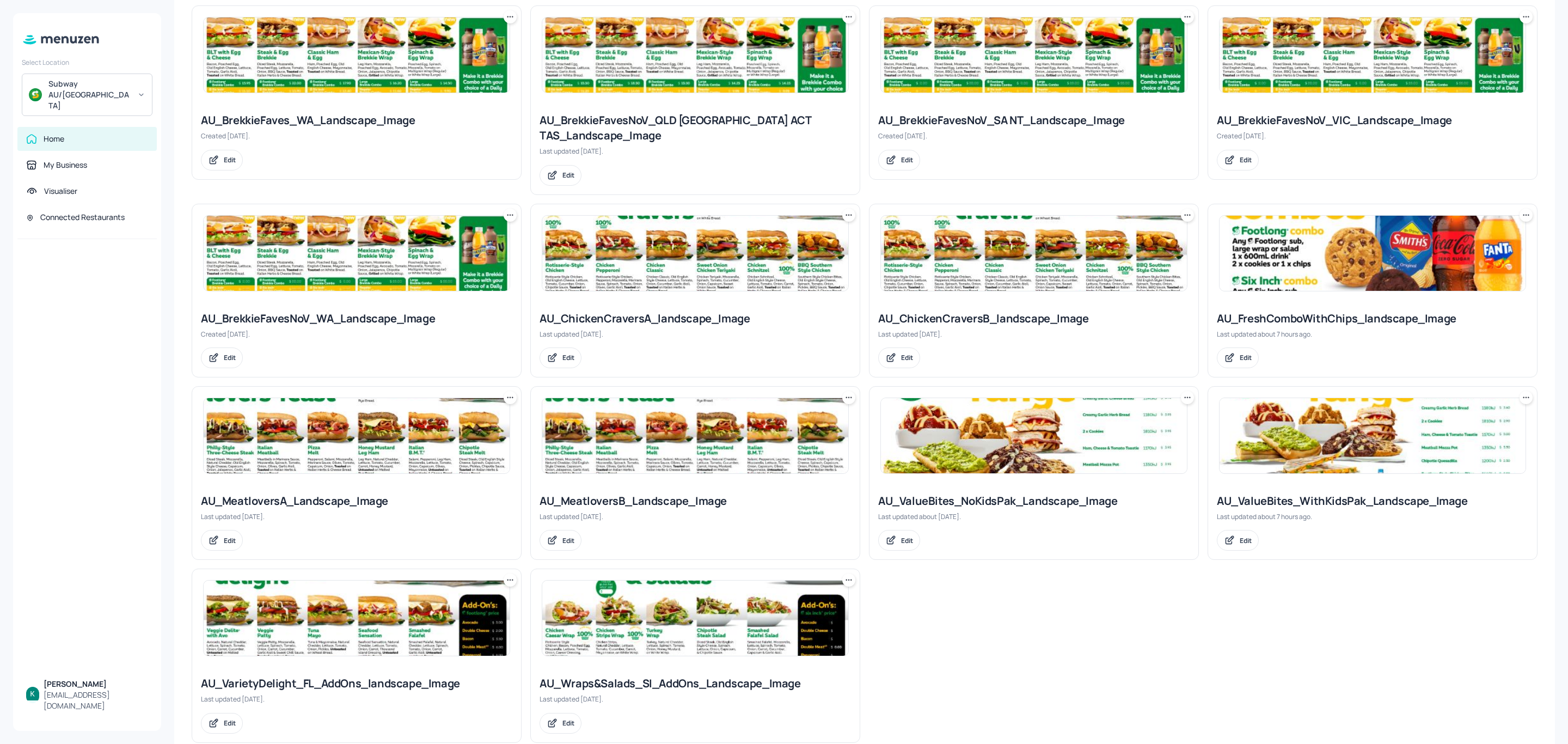
click at [384, 676] on div "AU_VarietyDelight_FL_AddOns_landscape_Image" at bounding box center [357, 683] width 312 height 15
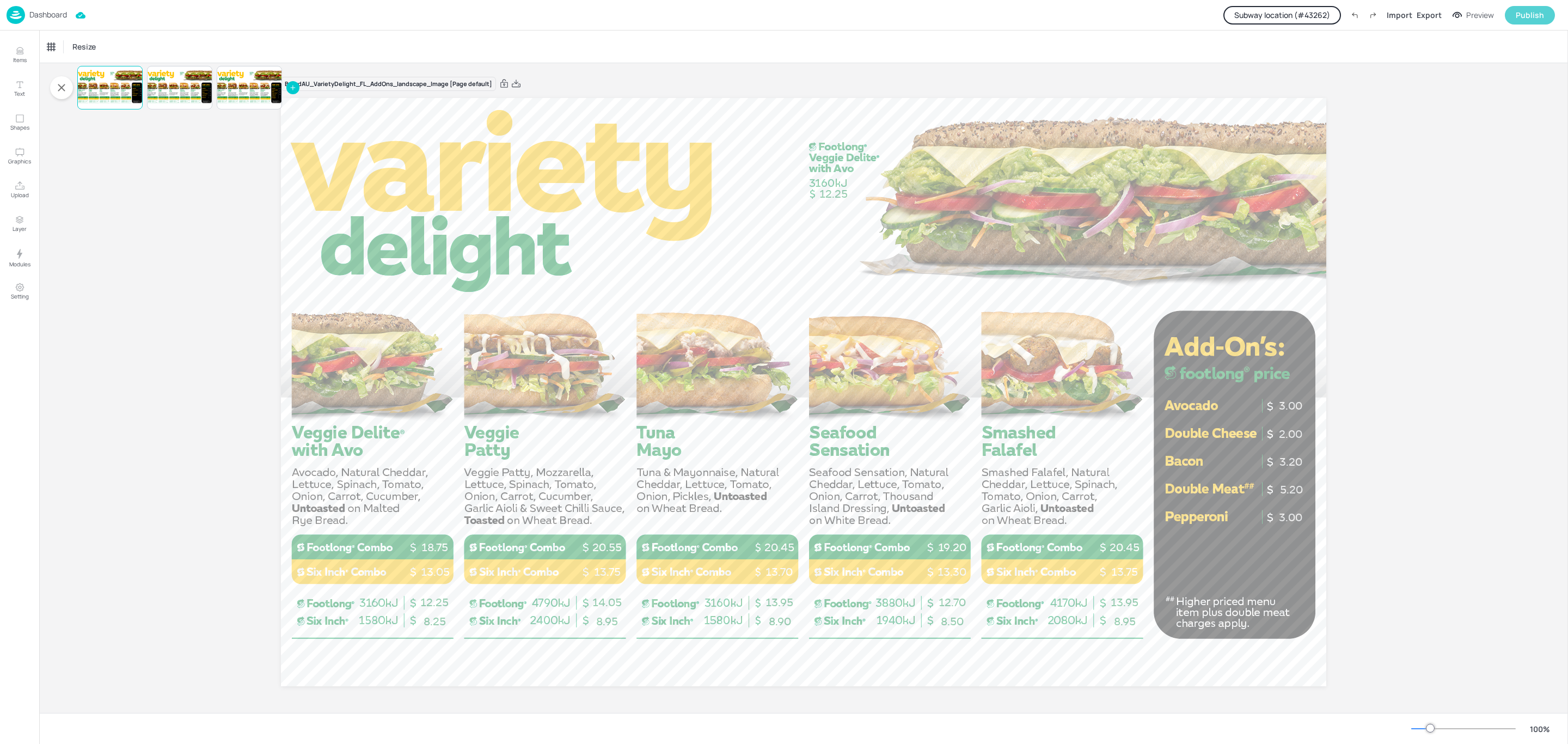
click at [1516, 17] on div "Publish" at bounding box center [1530, 15] width 29 height 12
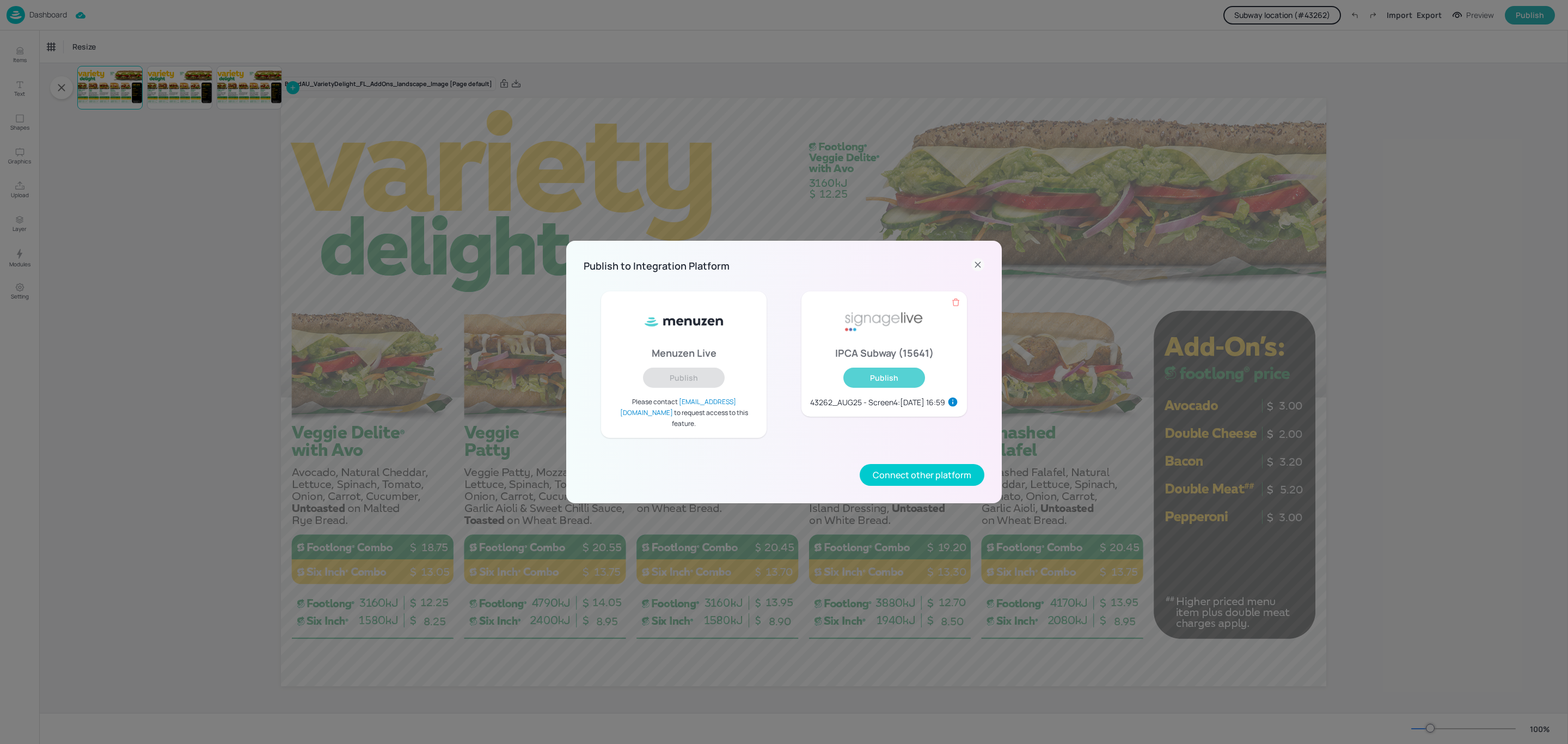
click at [907, 386] on button "Publish" at bounding box center [884, 377] width 82 height 20
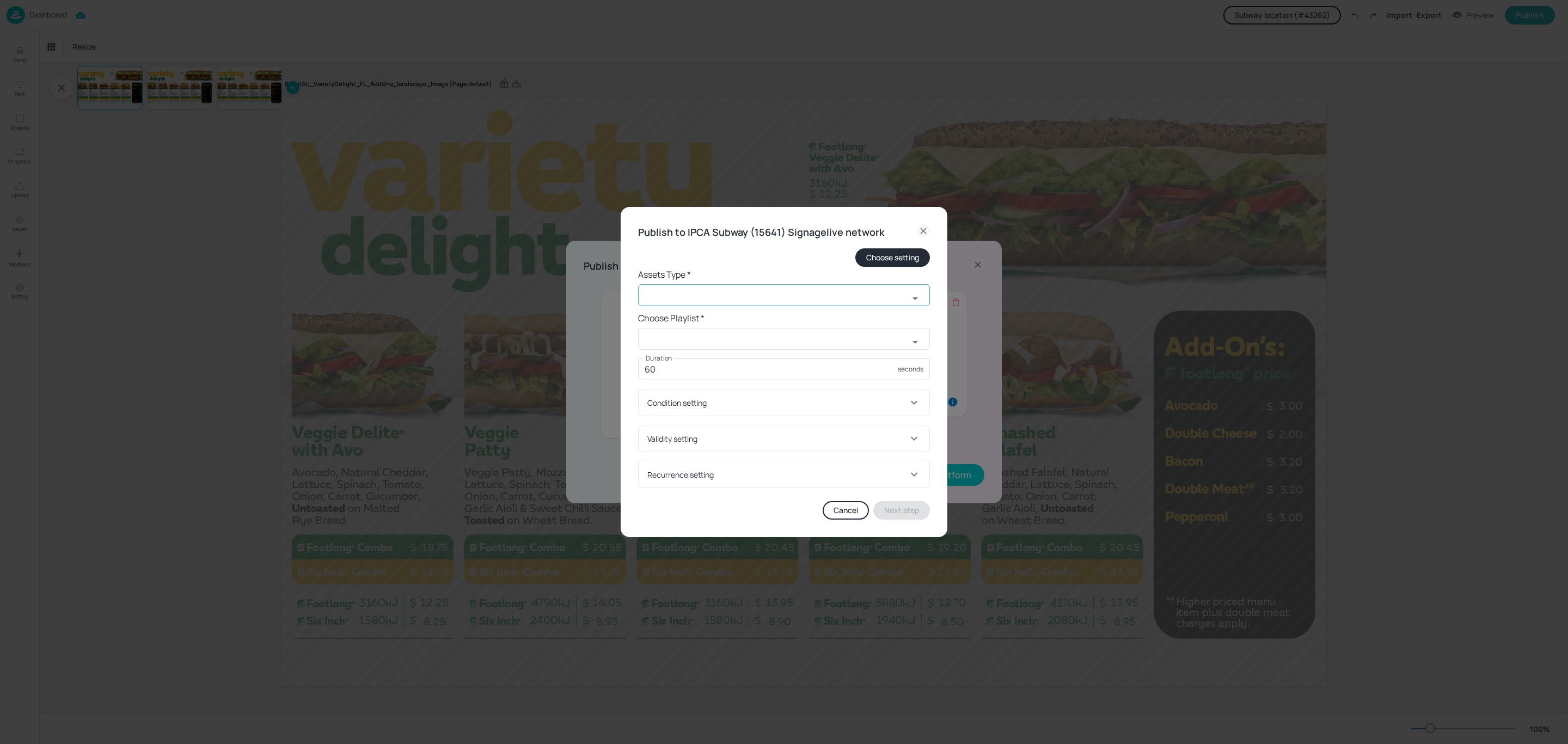
click at [804, 291] on input "text" at bounding box center [773, 295] width 271 height 22
click at [785, 356] on li "old widget" at bounding box center [783, 355] width 292 height 18
type input "old widget"
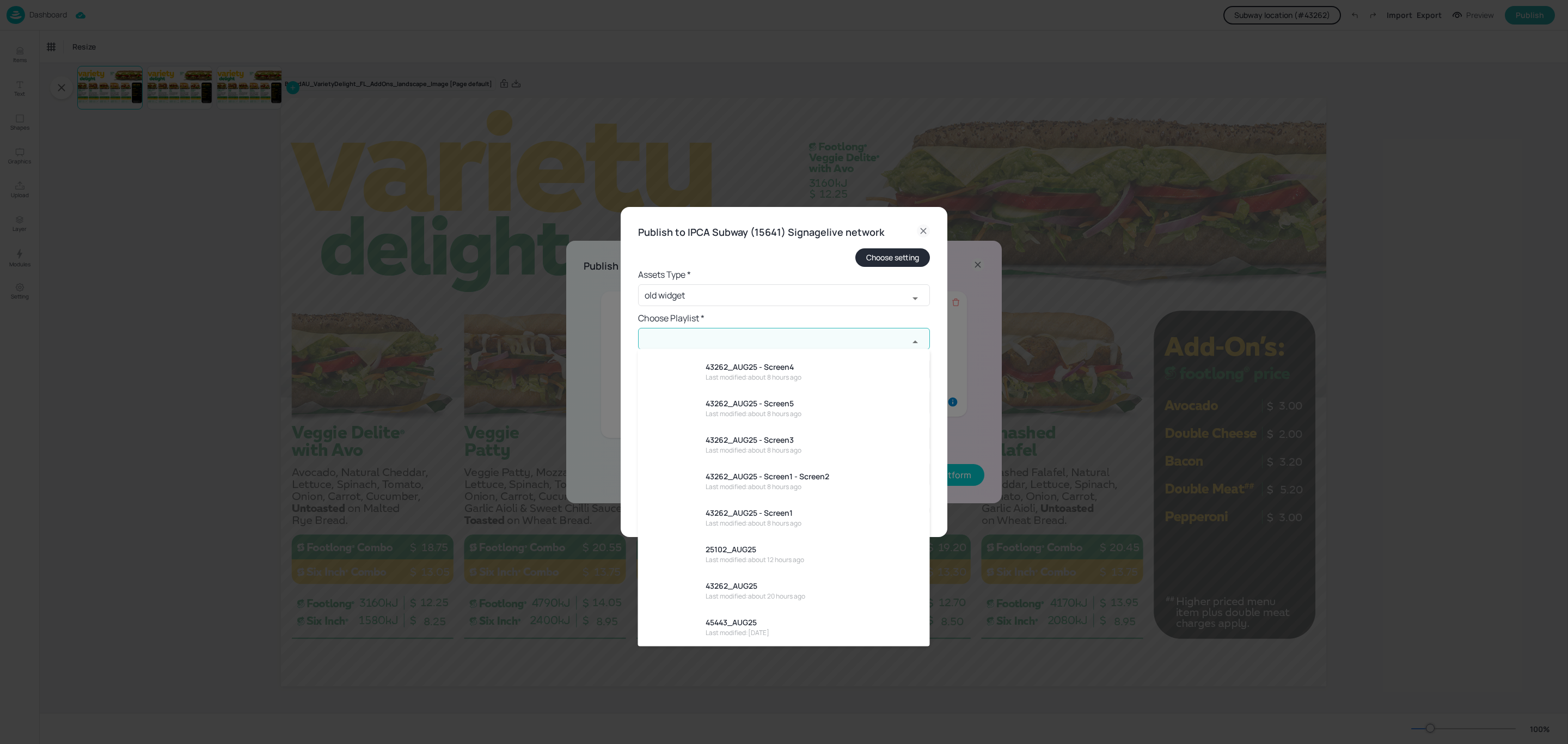
click at [831, 330] on input "text" at bounding box center [773, 339] width 271 height 22
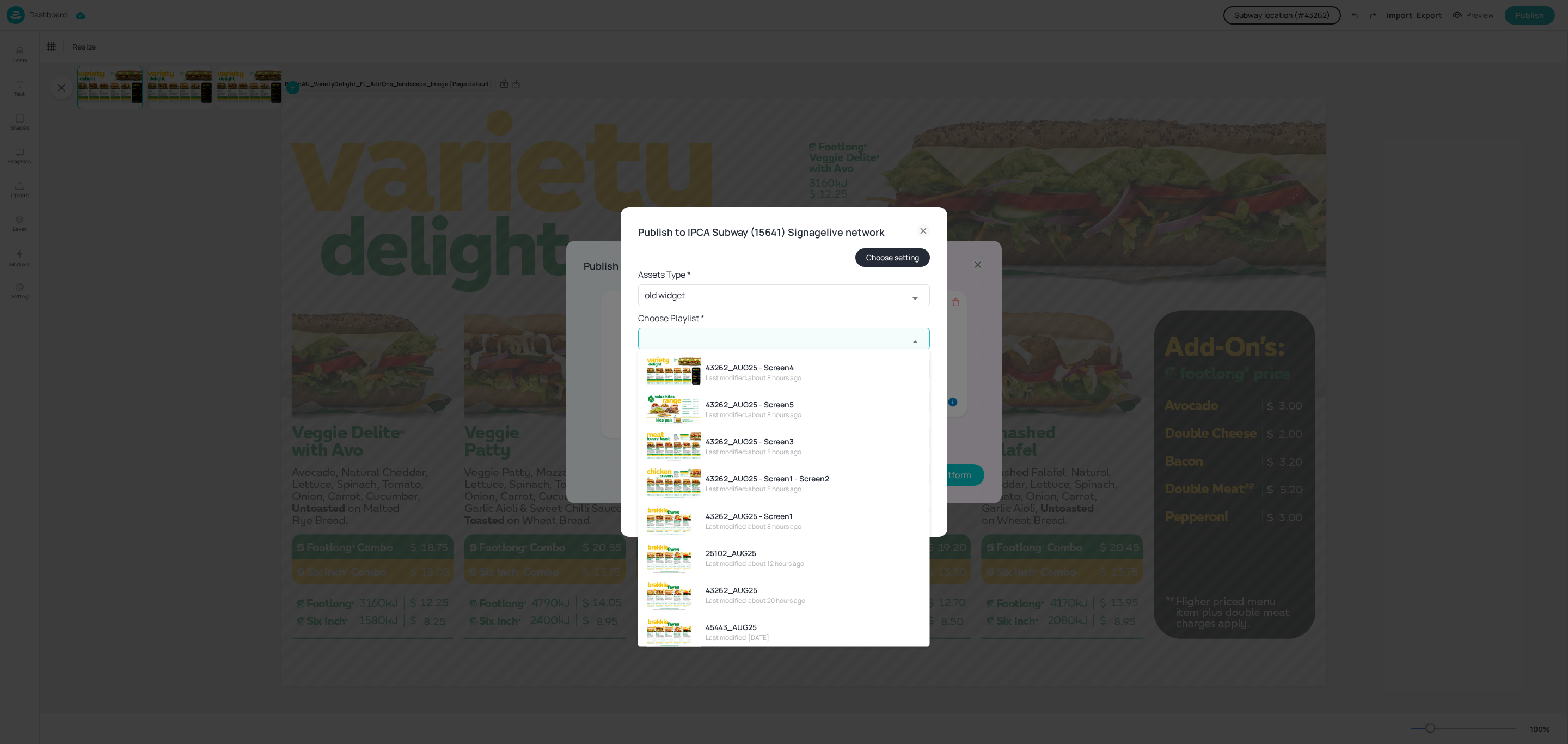
click at [799, 399] on div "43262_AUG25 - Screen5" at bounding box center [753, 404] width 96 height 12
type input "43262_AUG25 - Screen5"
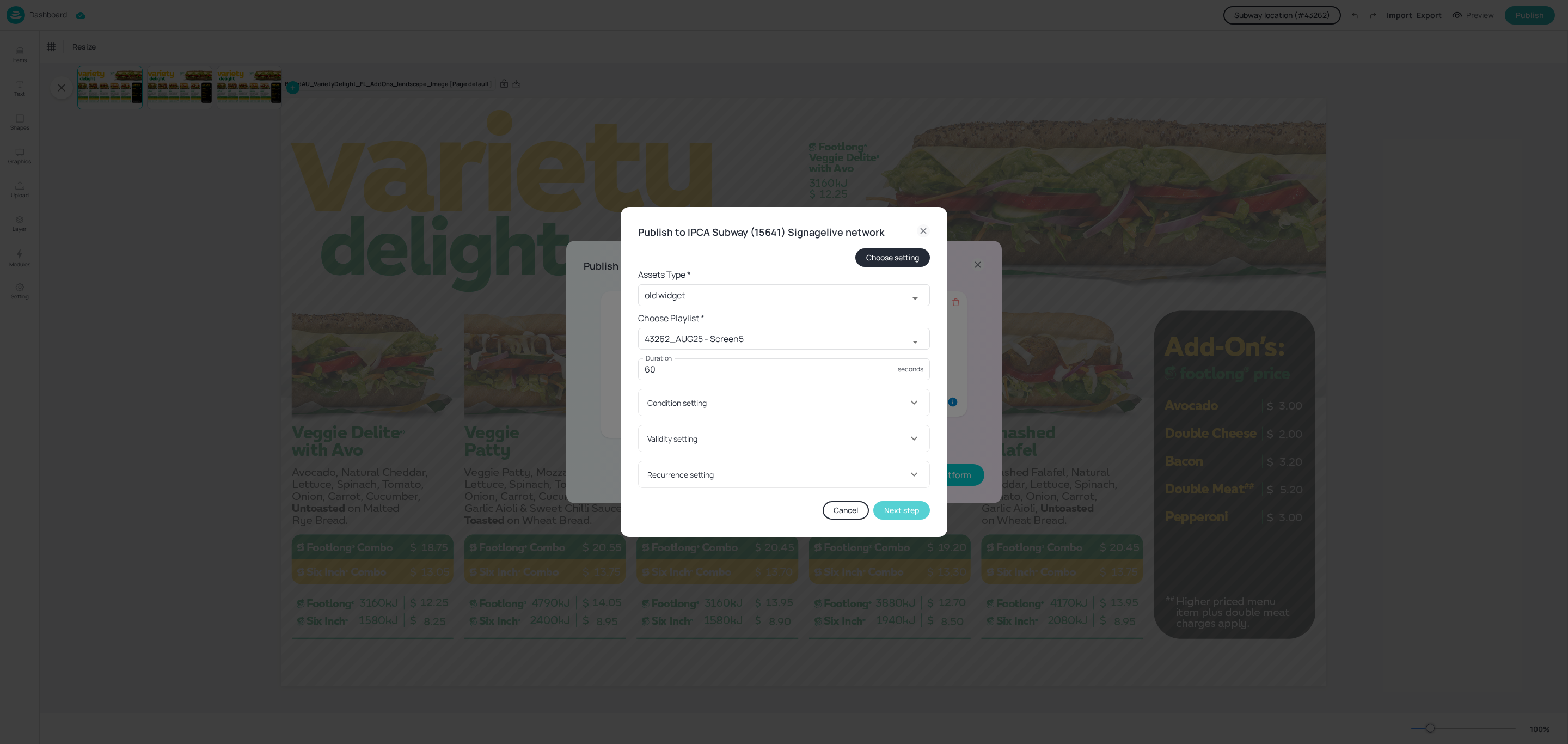
click at [911, 508] on button "Next step" at bounding box center [901, 510] width 57 height 18
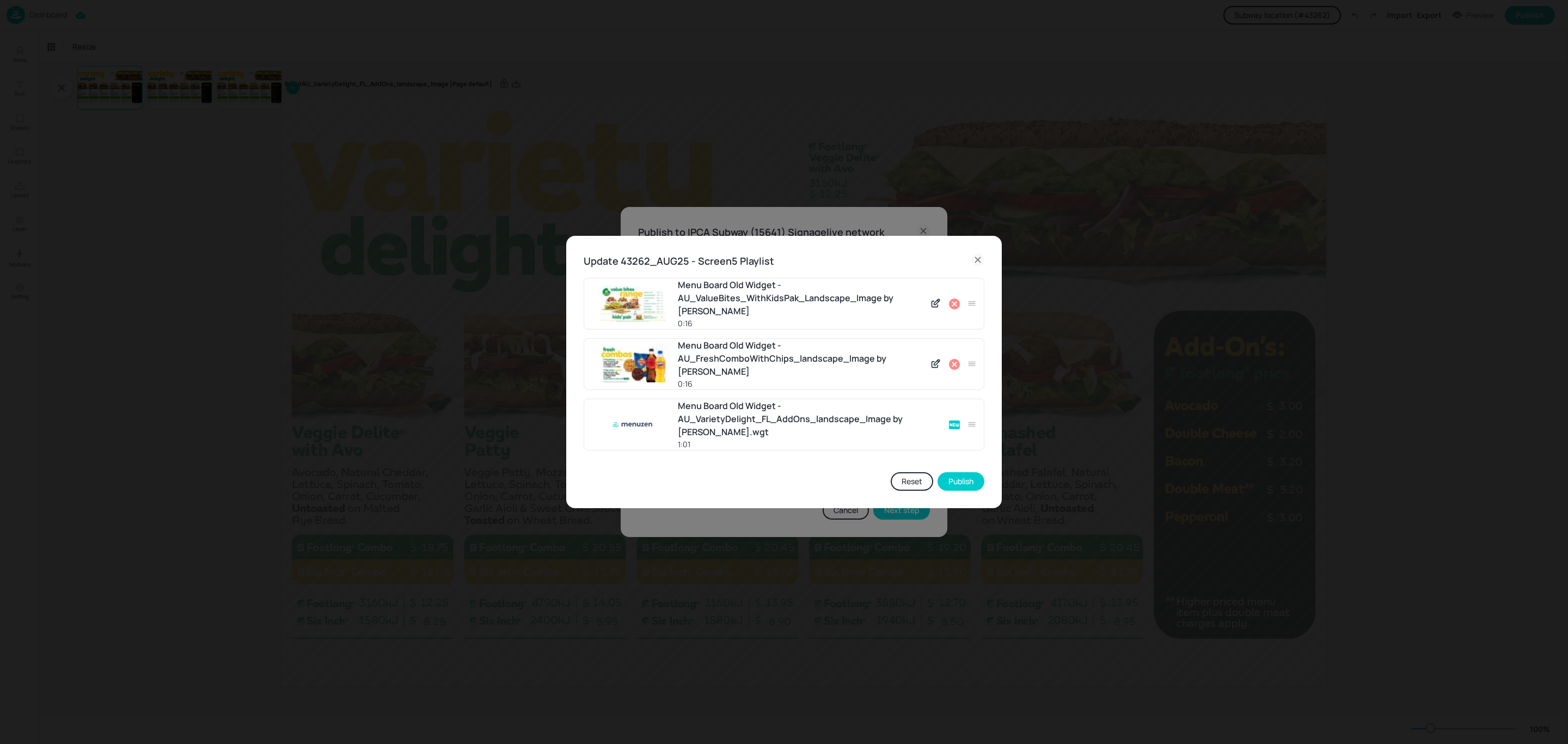
click at [976, 266] on icon at bounding box center [978, 259] width 13 height 13
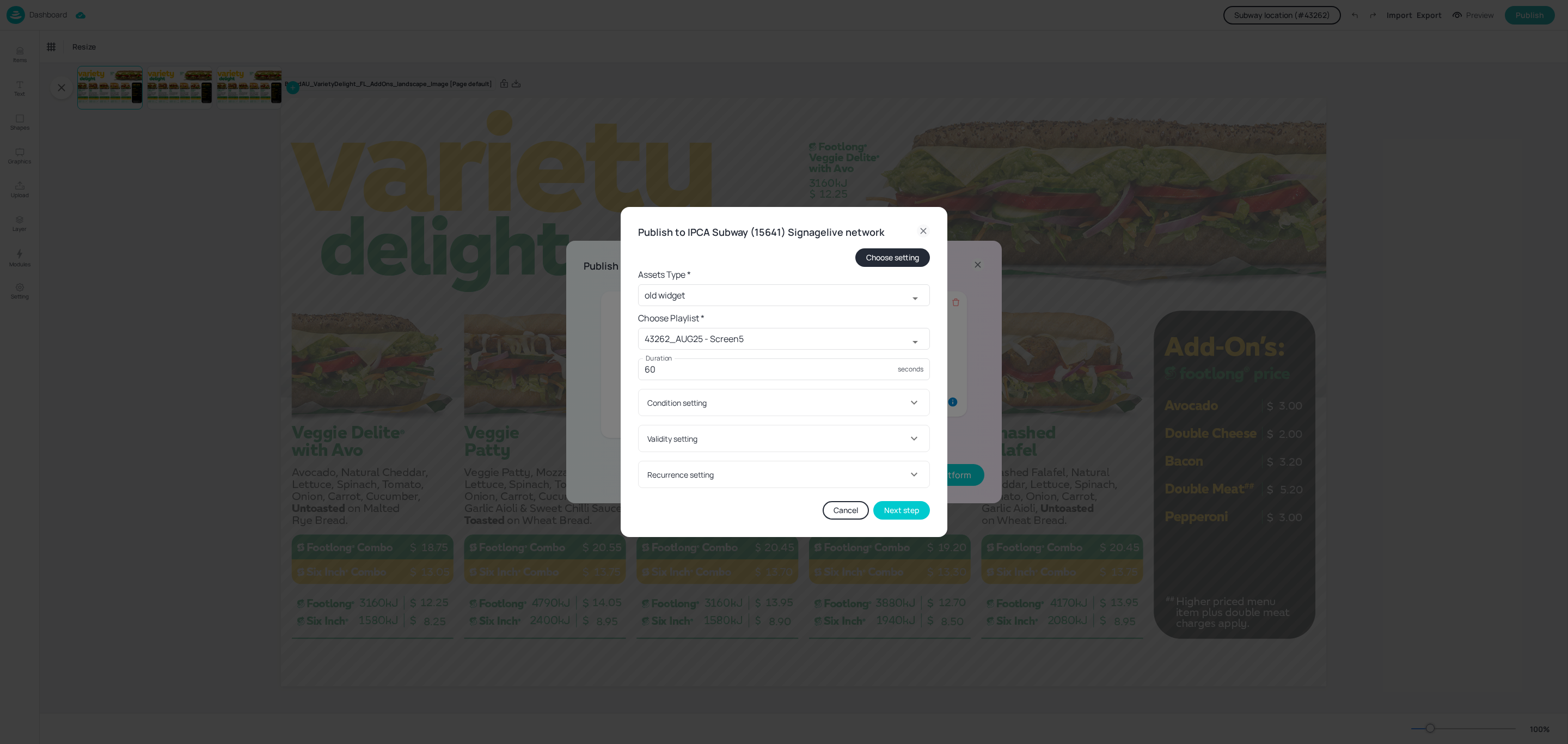
click at [923, 231] on icon at bounding box center [923, 231] width 13 height 13
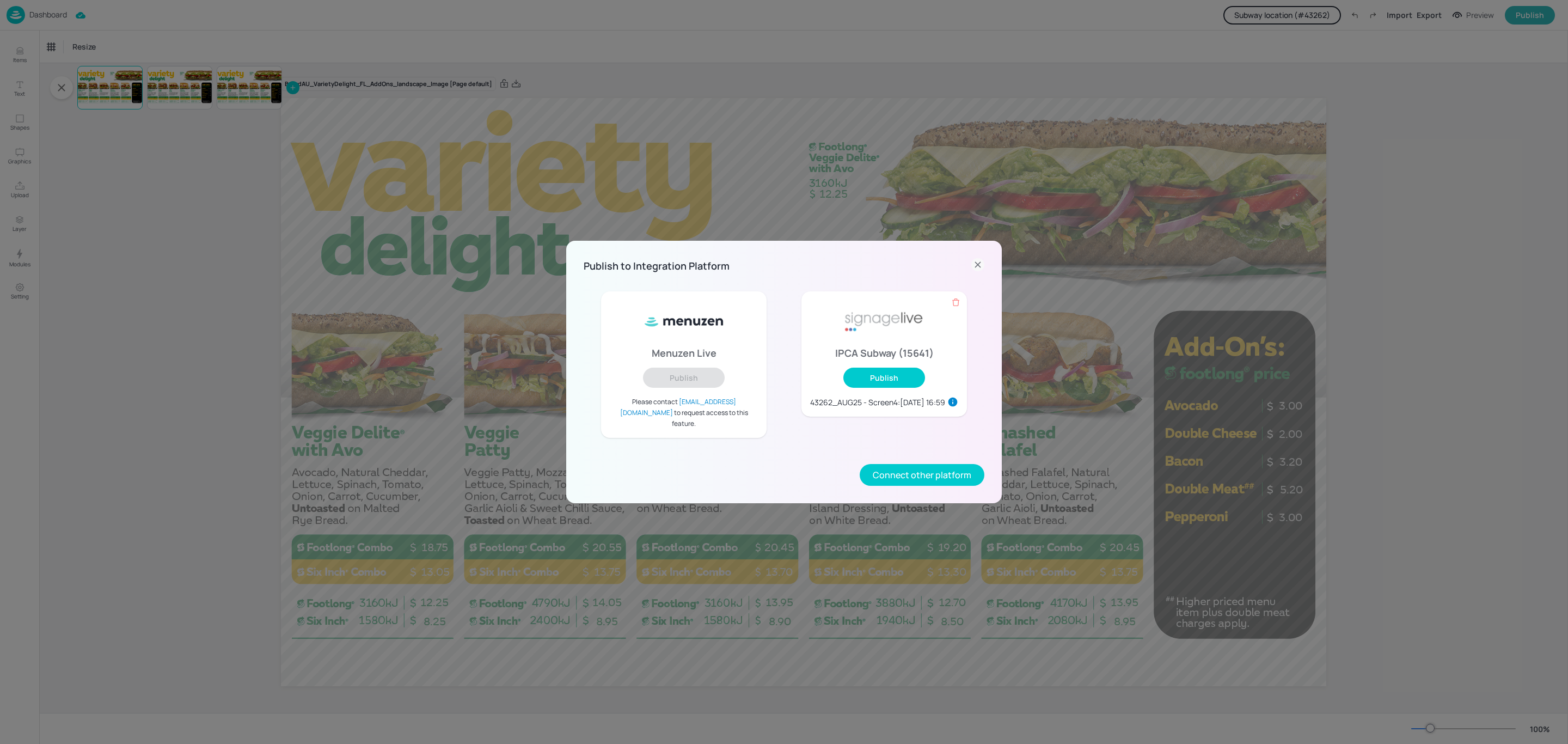
click at [976, 265] on icon at bounding box center [978, 264] width 13 height 13
